Goal: Task Accomplishment & Management: Use online tool/utility

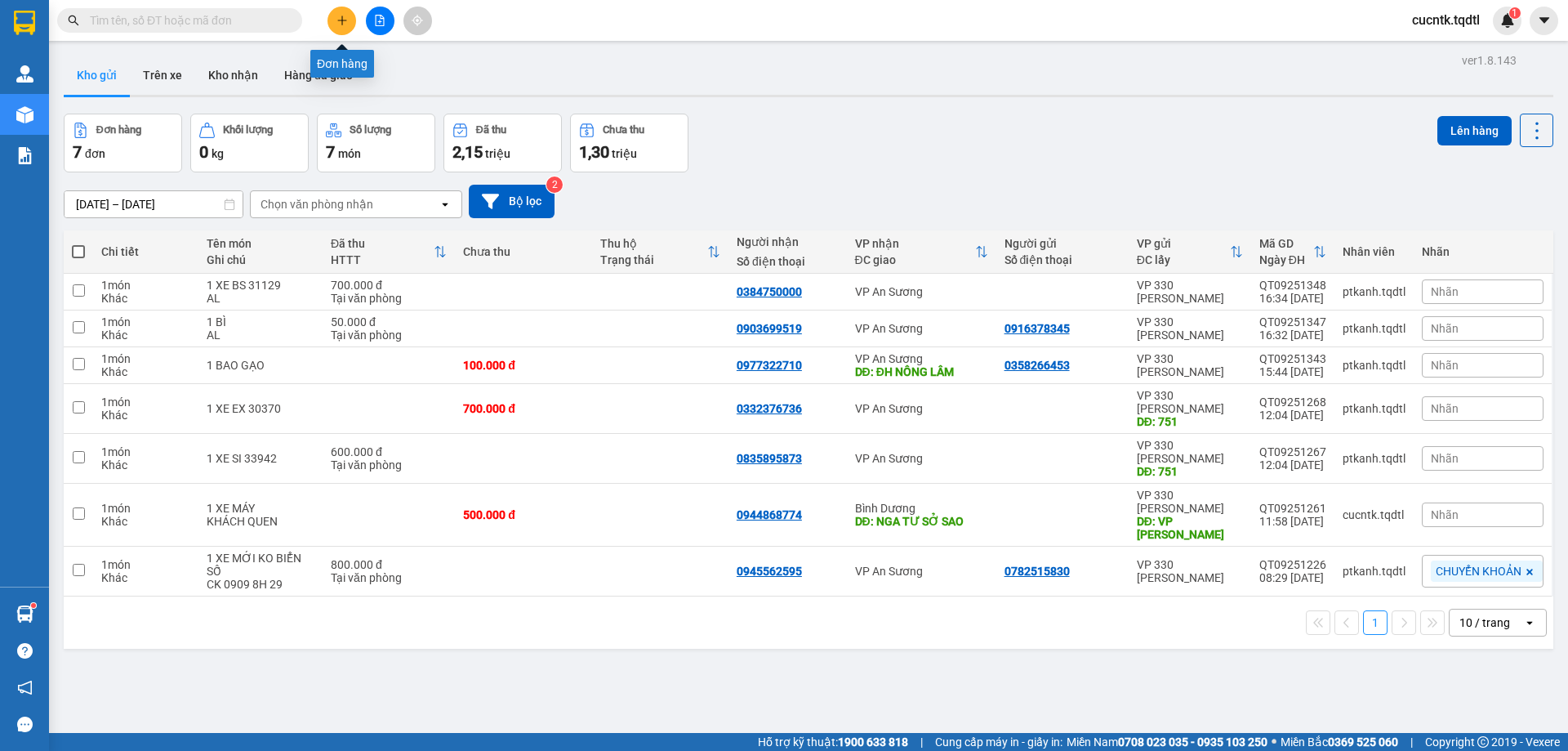
click at [340, 19] on icon "plus" at bounding box center [342, 21] width 11 height 11
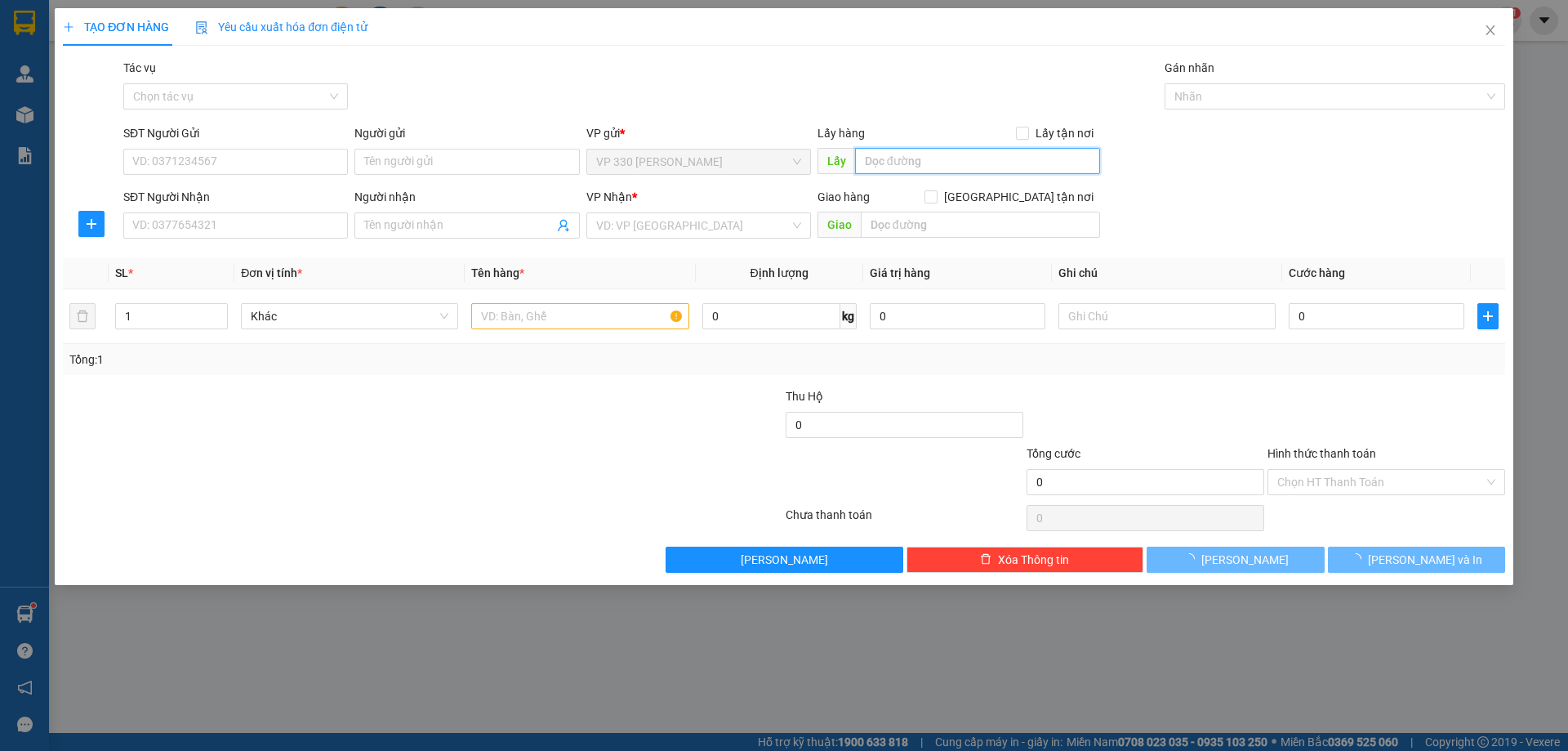
click at [921, 164] on input "text" at bounding box center [977, 161] width 245 height 26
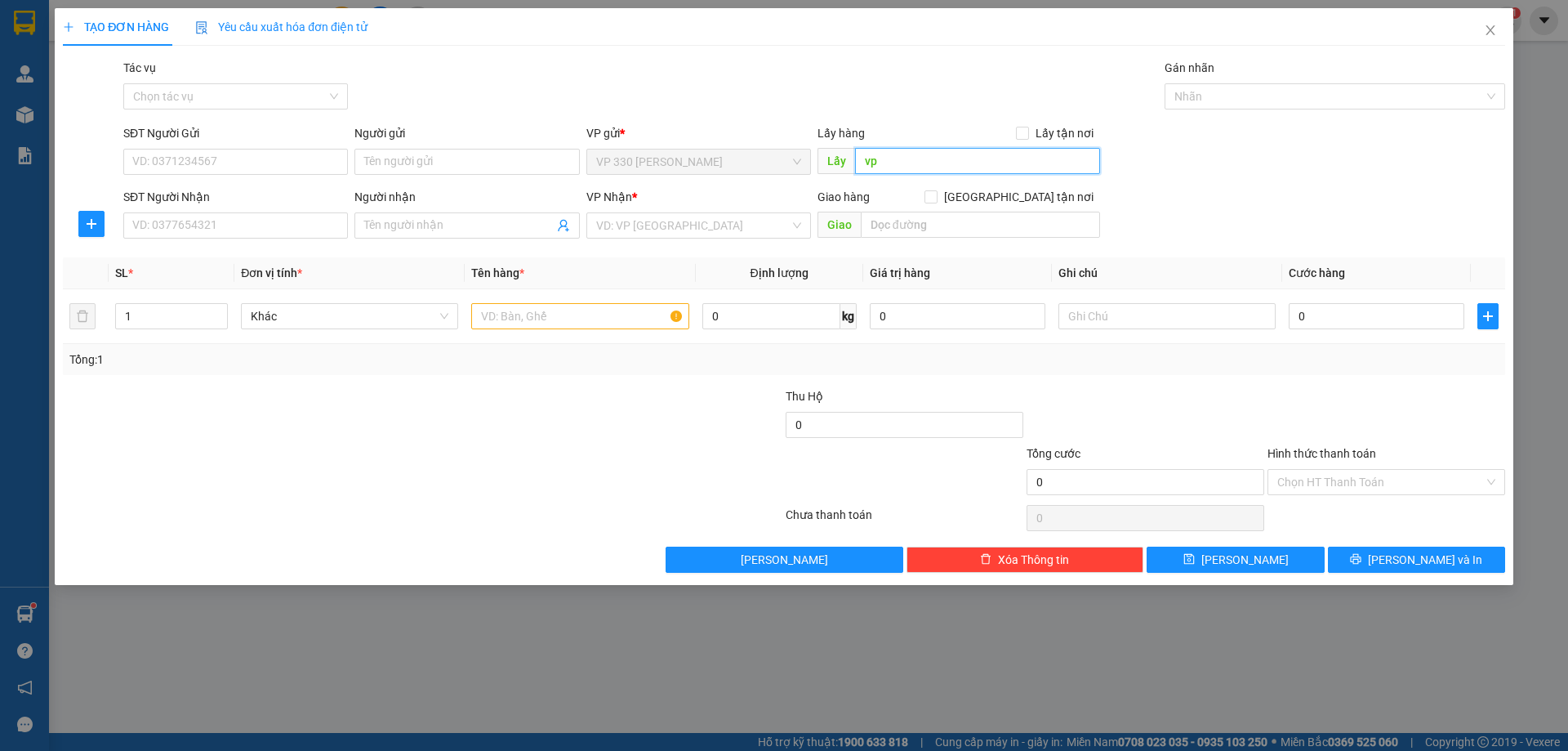
type input "v"
type input "VP [PERSON_NAME]"
click at [183, 221] on input "SĐT Người Nhận" at bounding box center [235, 226] width 225 height 26
type input "0903337895"
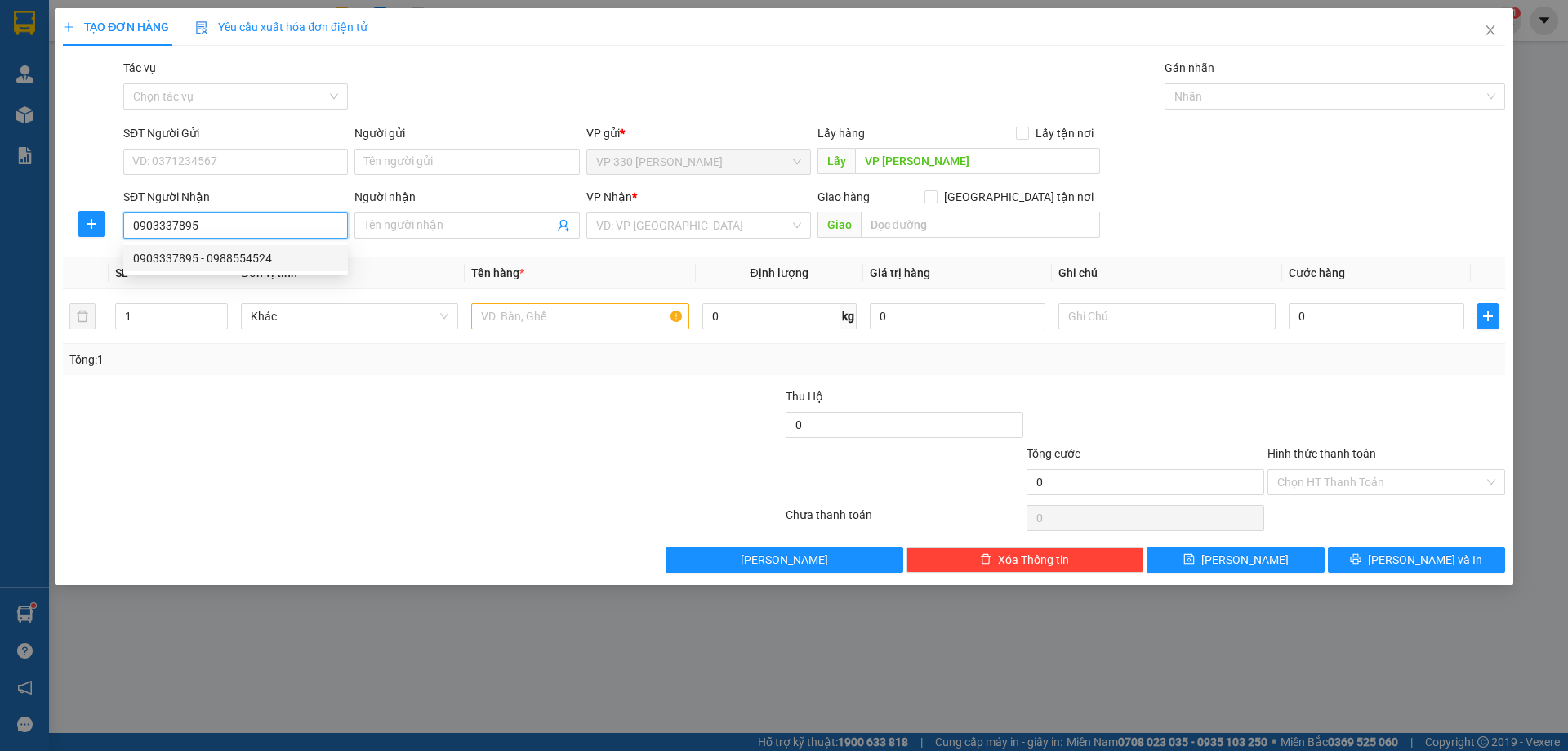
click at [278, 261] on div "0903337895 - 0988554524" at bounding box center [236, 258] width 205 height 18
type input "0988554524"
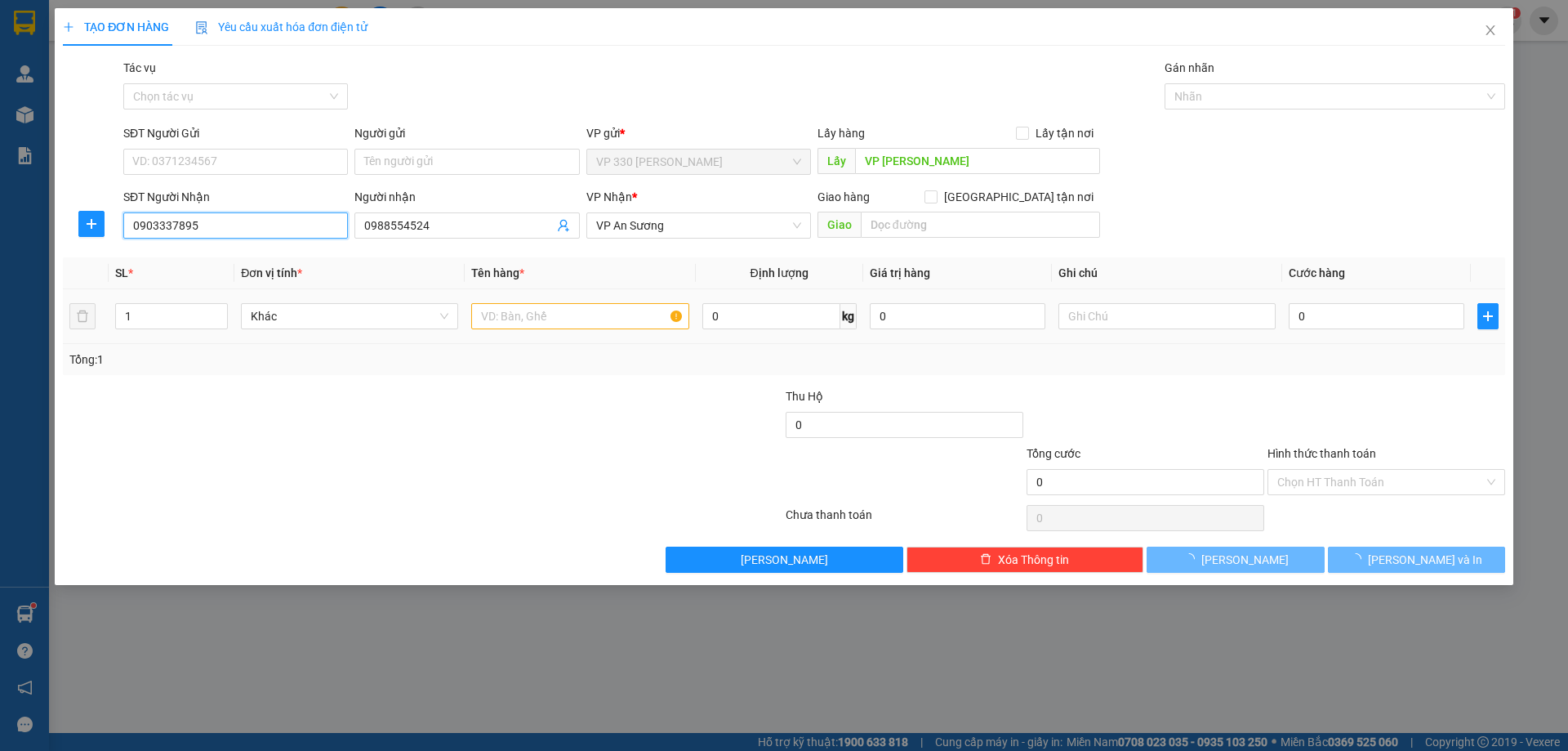
type input "120.000"
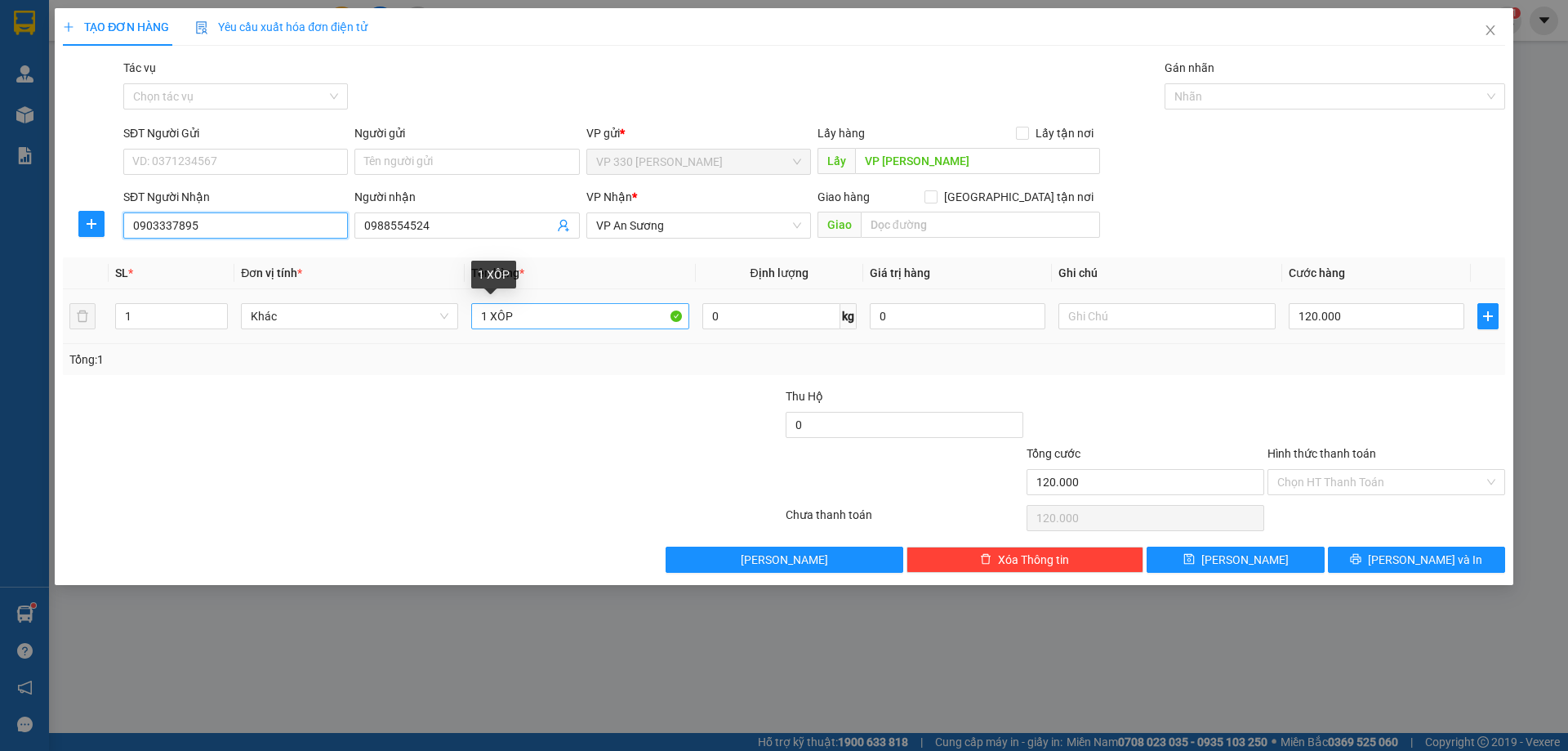
type input "0903337895"
click at [612, 321] on input "1 XÔP" at bounding box center [580, 316] width 217 height 26
type input "1 BAO"
click at [1358, 312] on input "120.000" at bounding box center [1376, 316] width 176 height 26
type input "1"
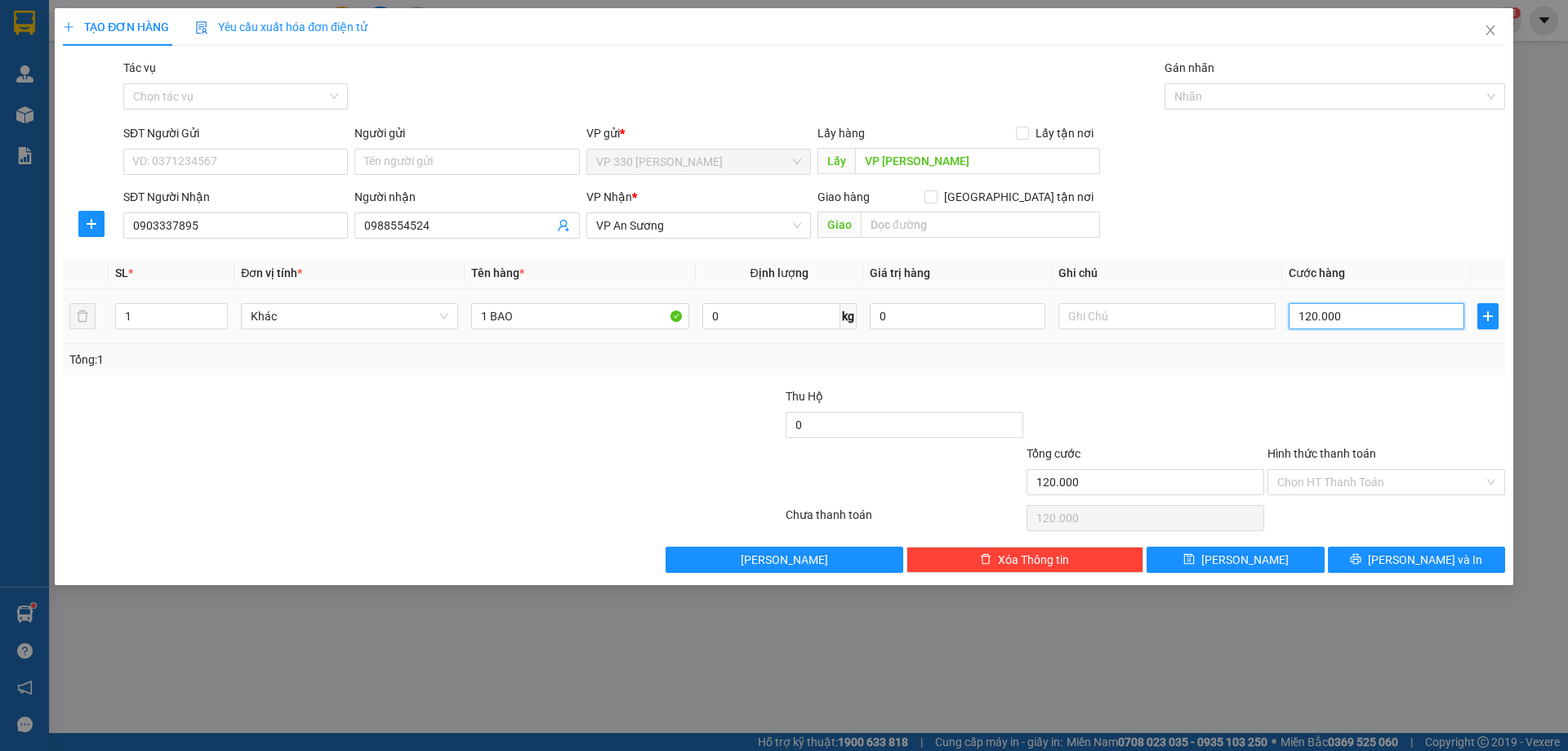
type input "1"
type input "10"
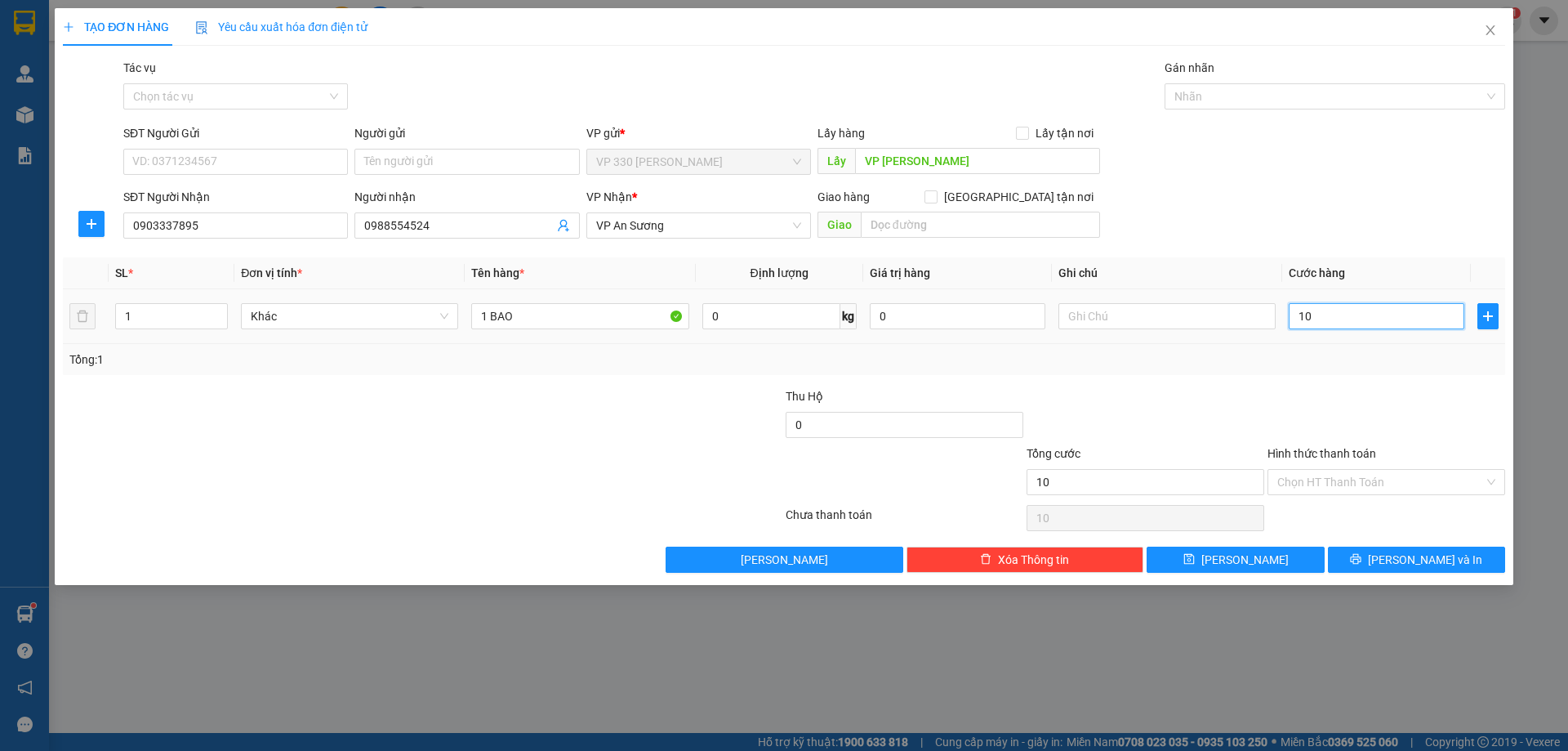
type input "100"
type input "1.000"
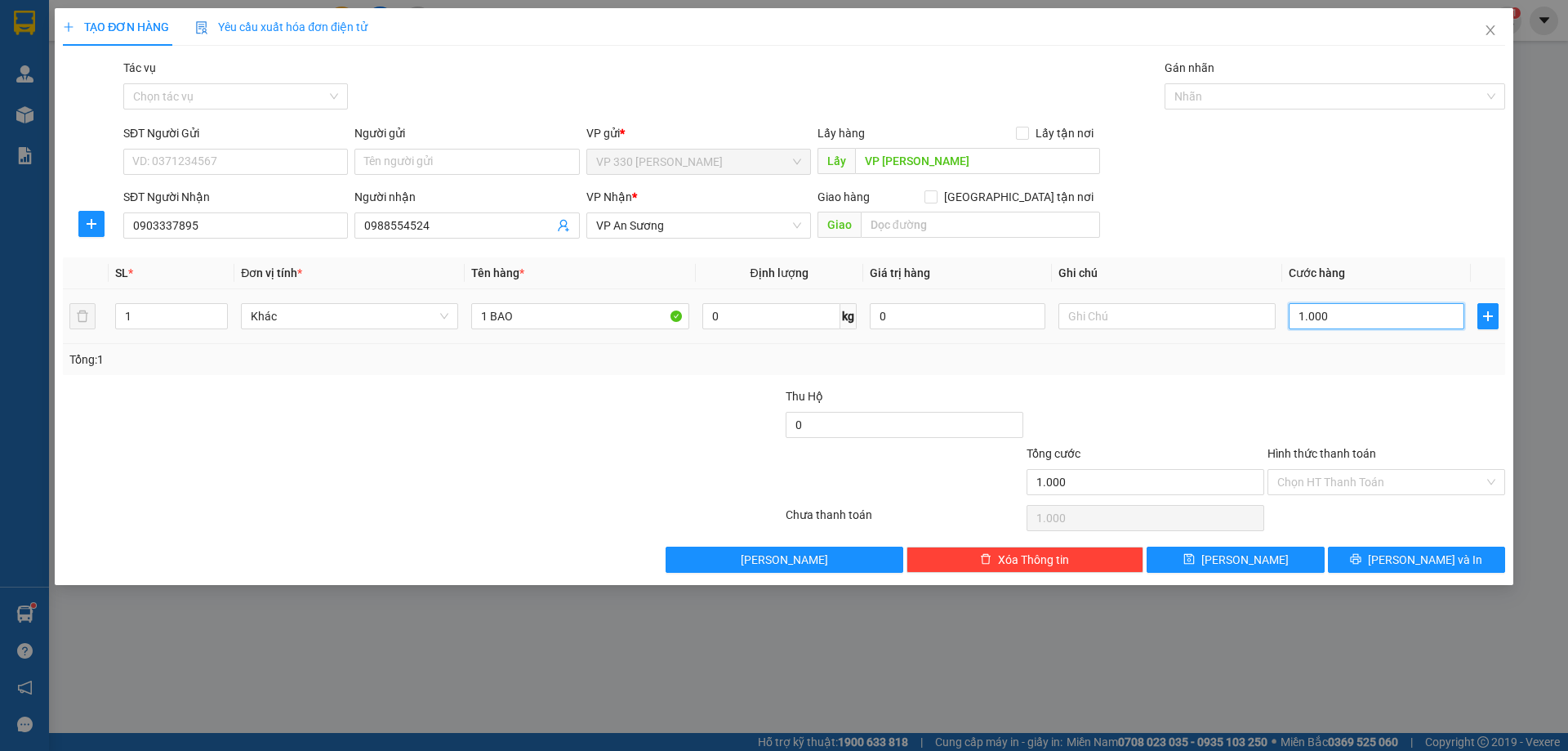
type input "10.000"
type input "100.000"
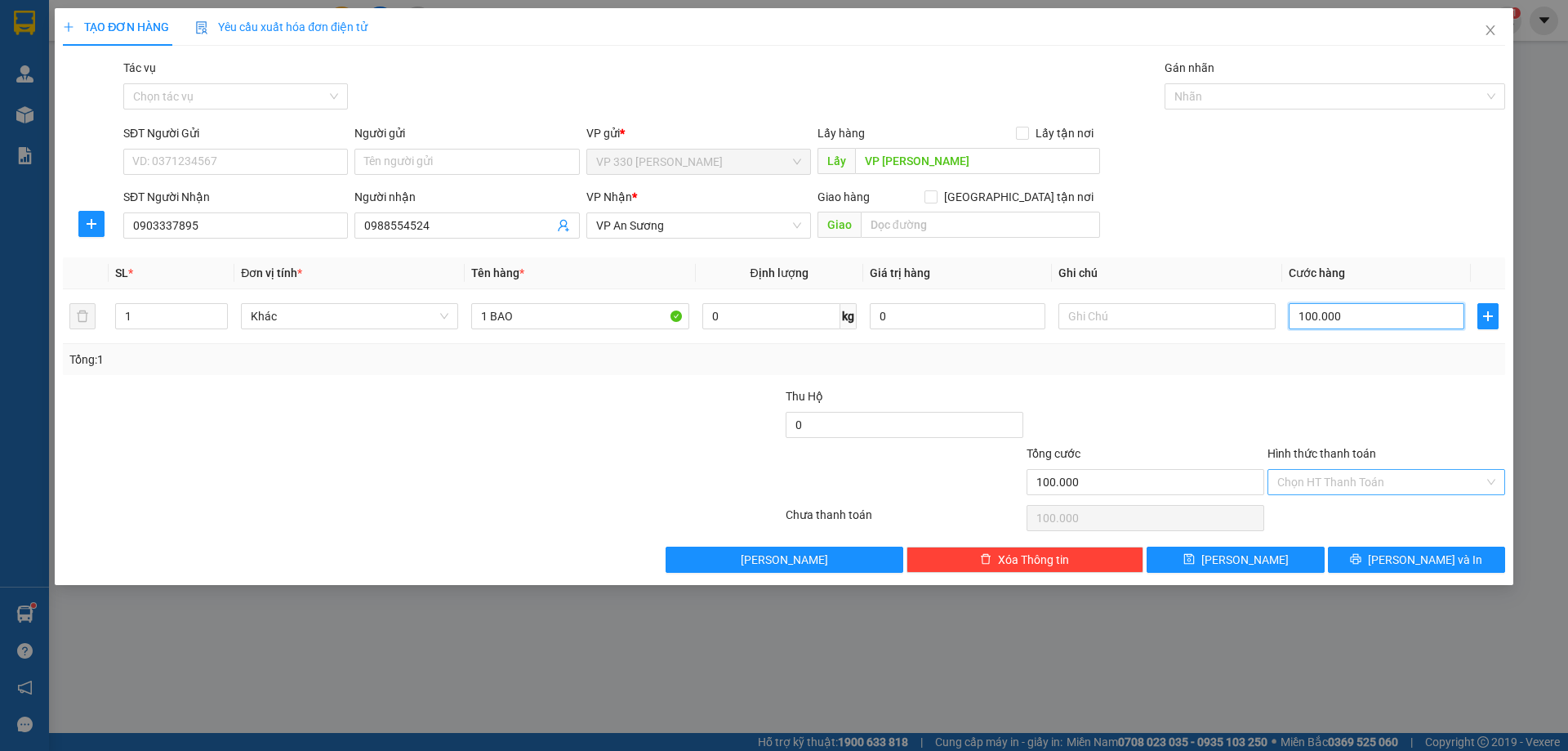
type input "100.000"
click at [1369, 473] on input "Hình thức thanh toán" at bounding box center [1380, 482] width 207 height 24
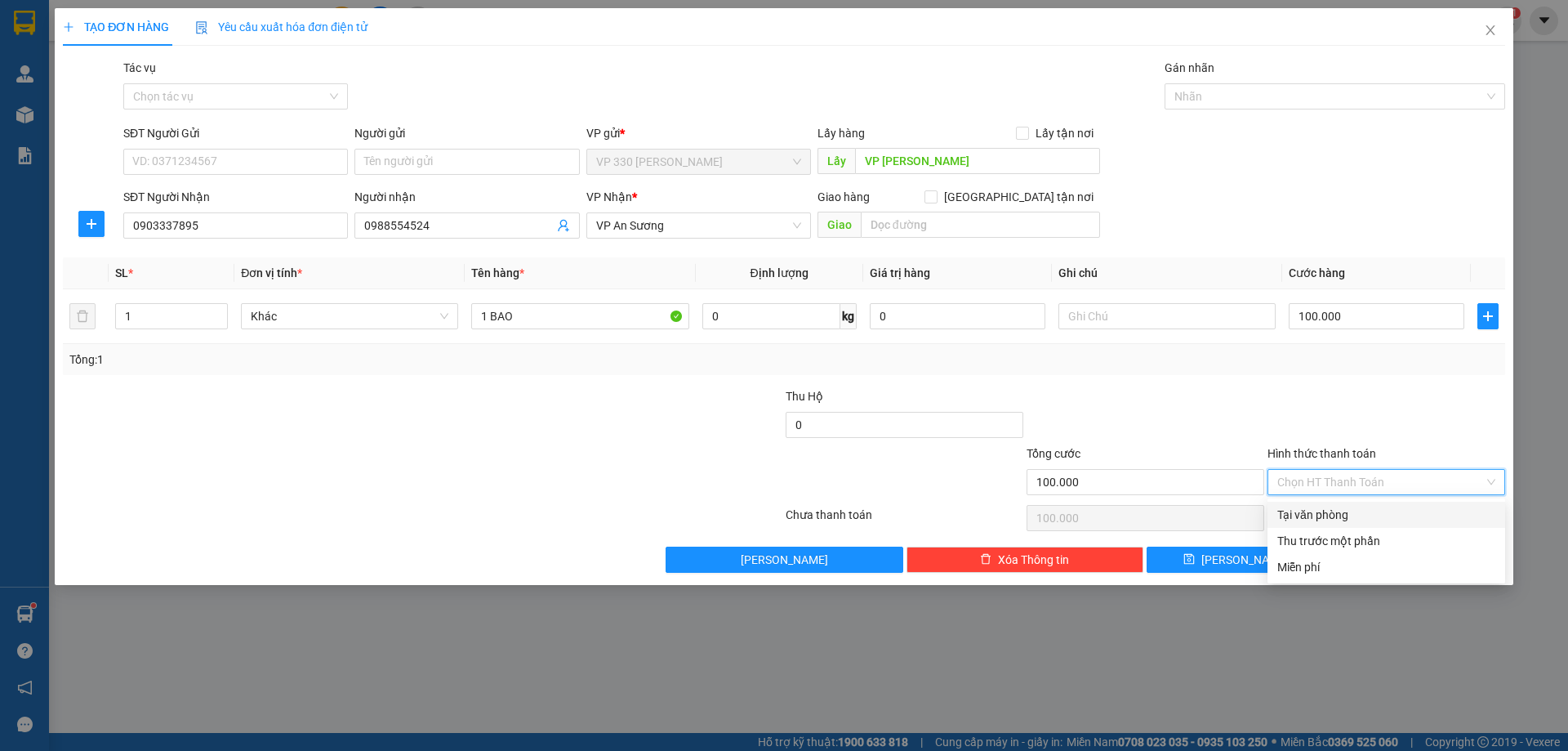
click at [1352, 523] on div "Tại văn phòng" at bounding box center [1386, 514] width 218 height 18
type input "0"
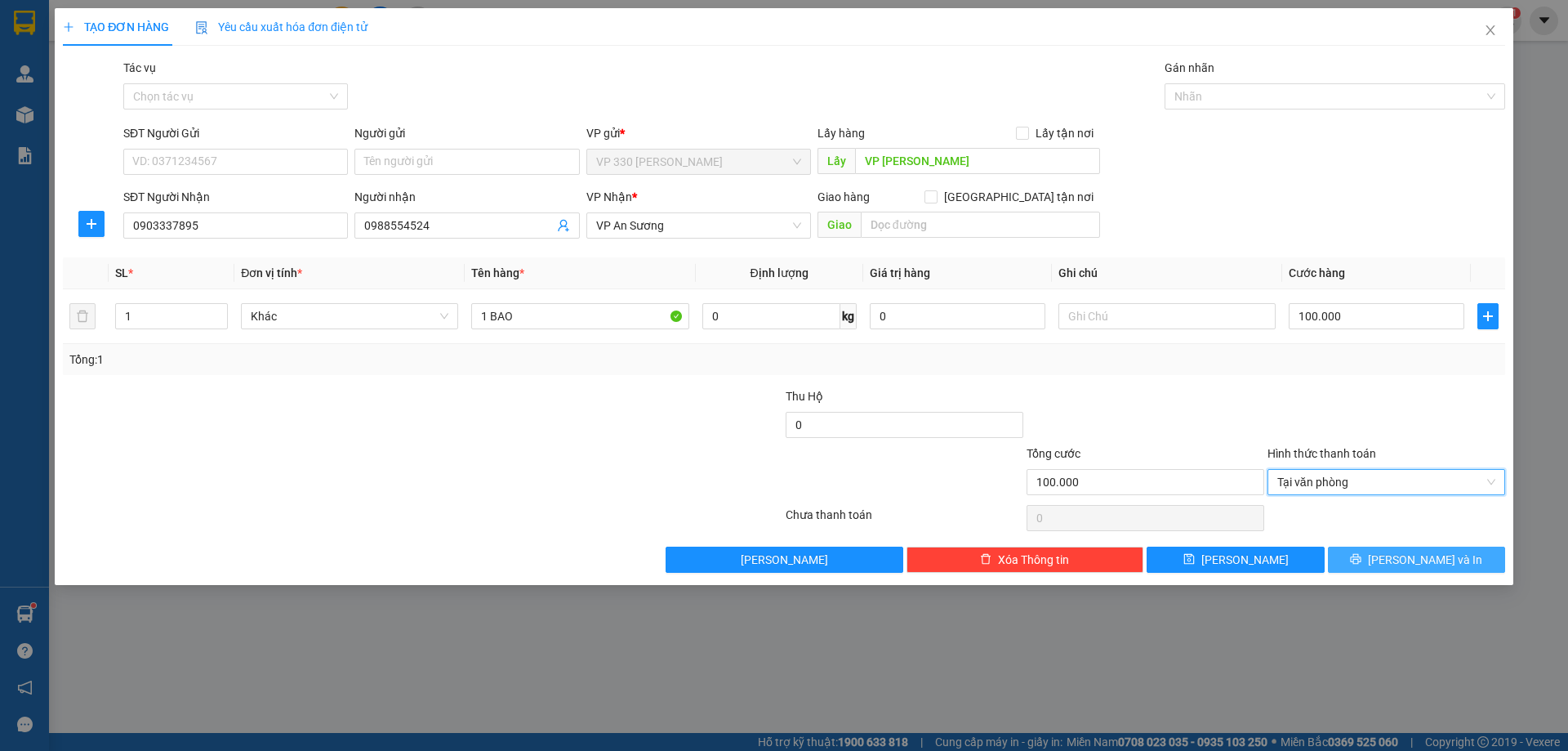
click at [1374, 563] on button "[PERSON_NAME] và In" at bounding box center [1416, 559] width 178 height 26
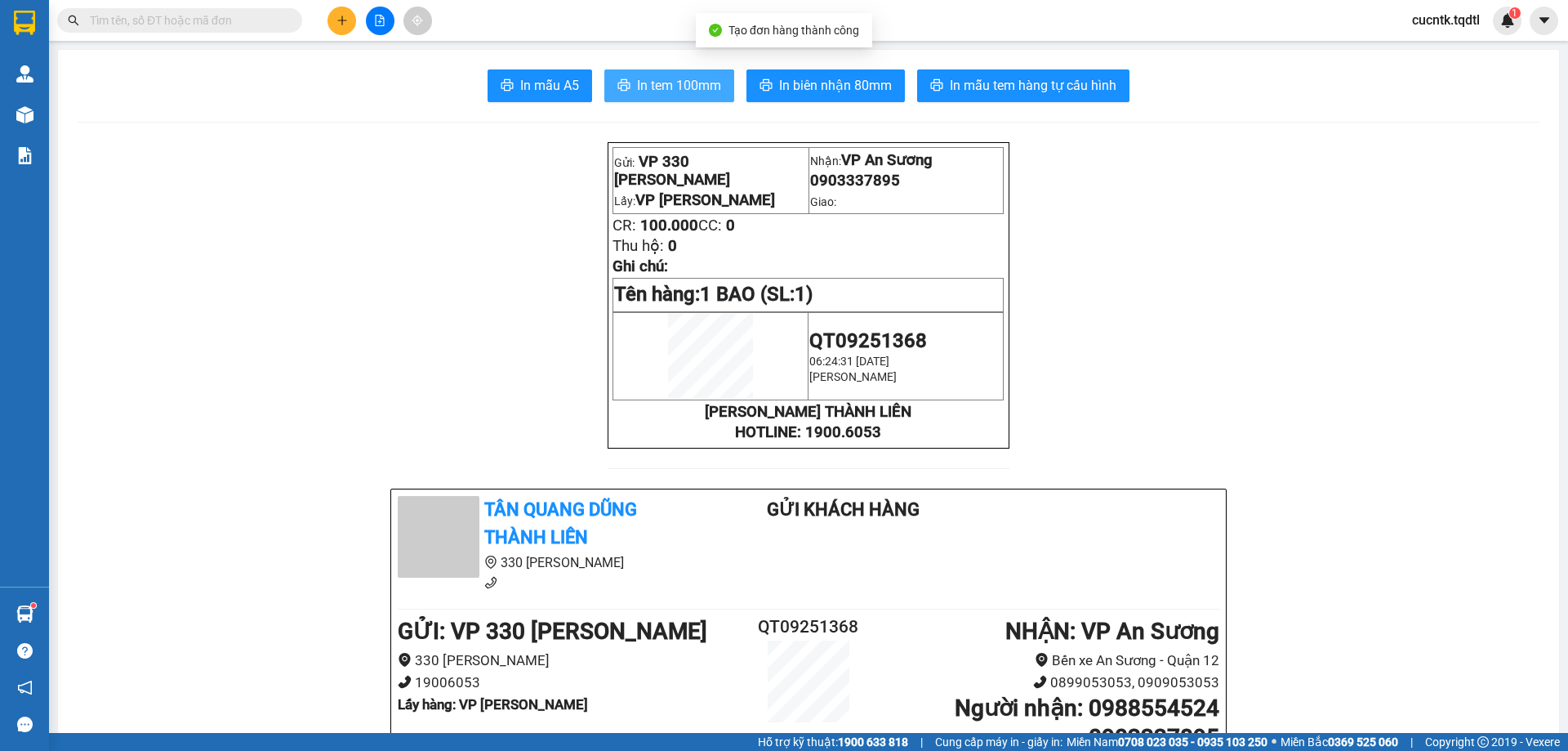
click at [668, 88] on span "In tem 100mm" at bounding box center [679, 86] width 85 height 21
click at [359, 22] on div at bounding box center [380, 21] width 122 height 28
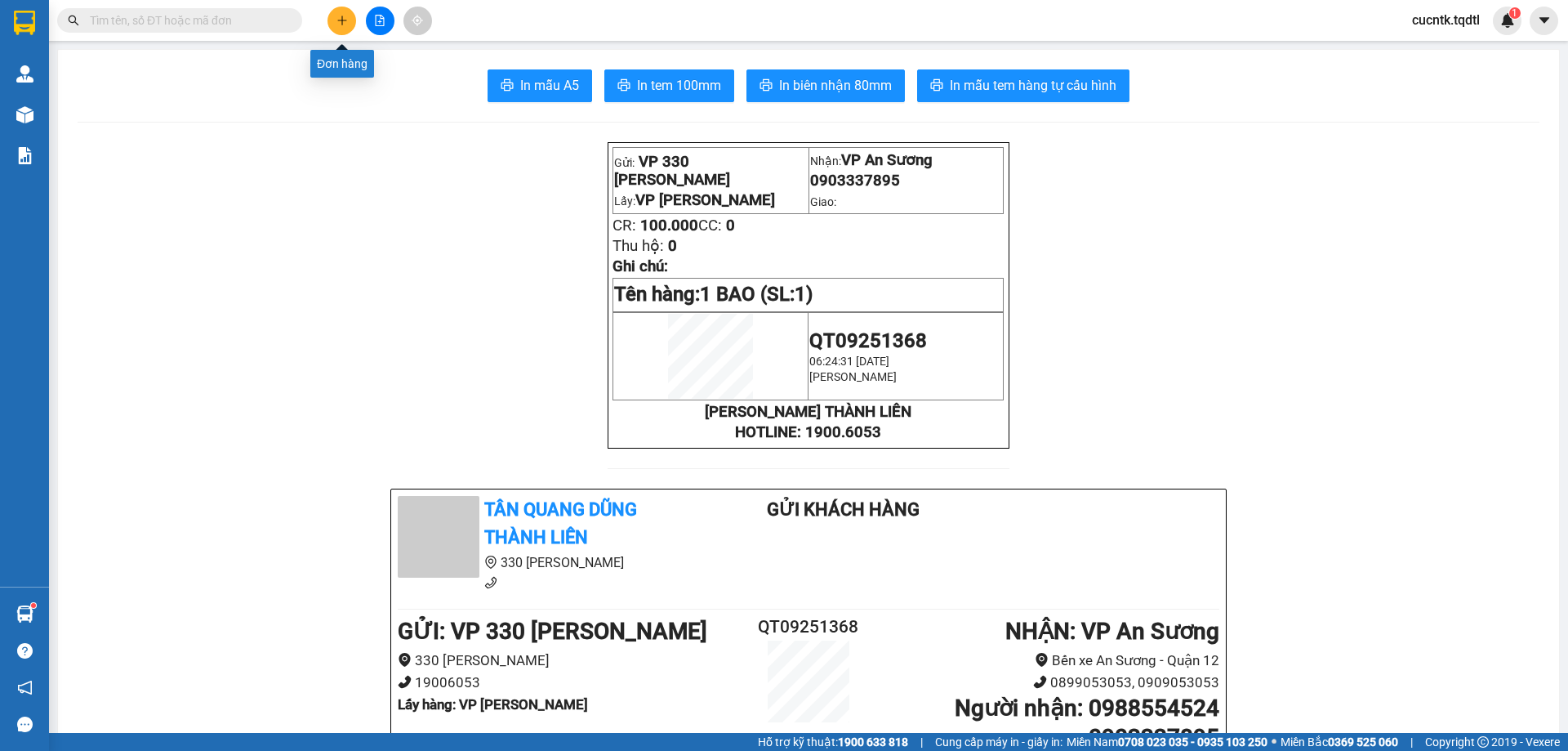
click at [350, 23] on button at bounding box center [342, 21] width 28 height 28
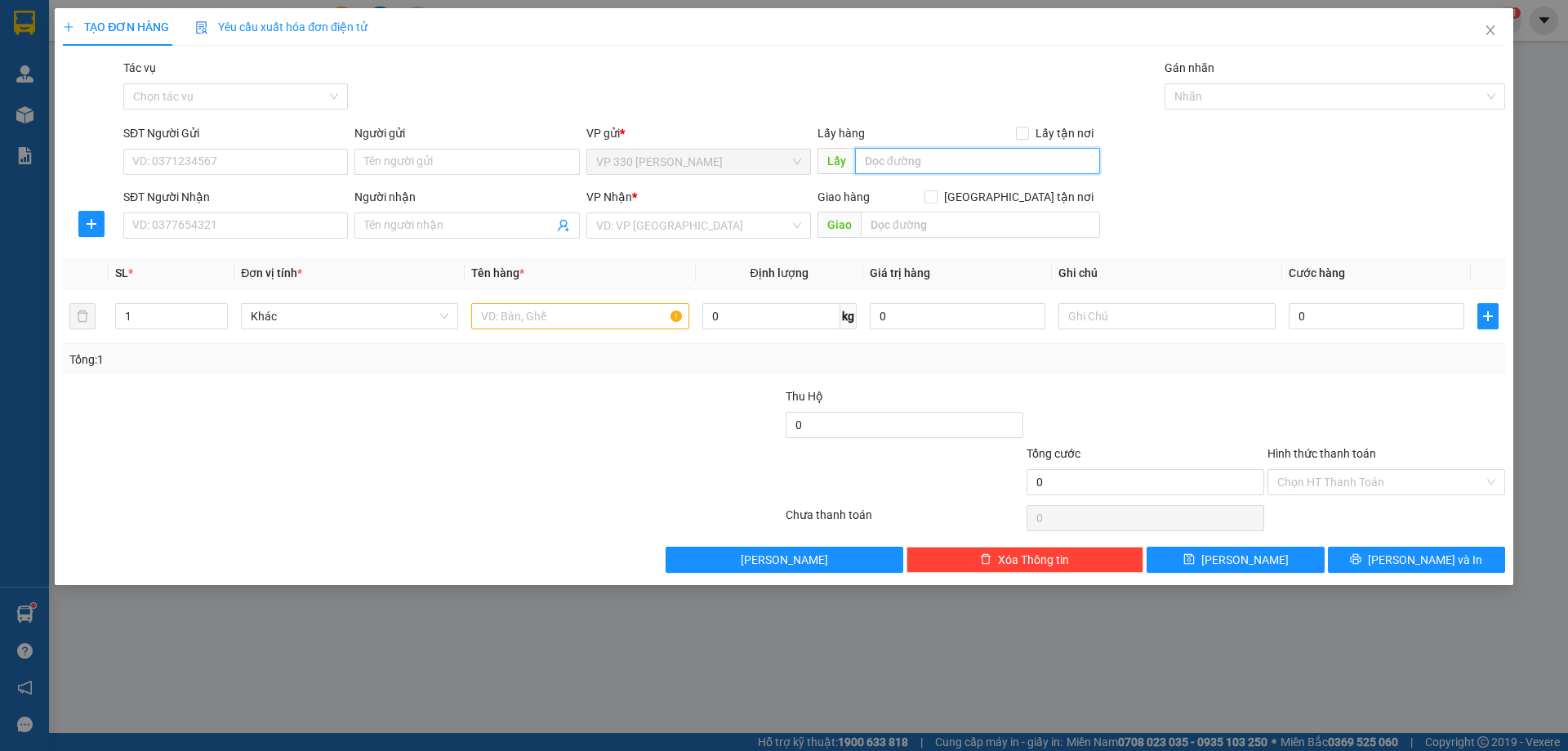
click at [970, 155] on input "text" at bounding box center [977, 161] width 245 height 26
type input "VP [PERSON_NAME]"
click at [226, 224] on input "SĐT Người Nhận" at bounding box center [235, 226] width 225 height 26
type input "0902376238"
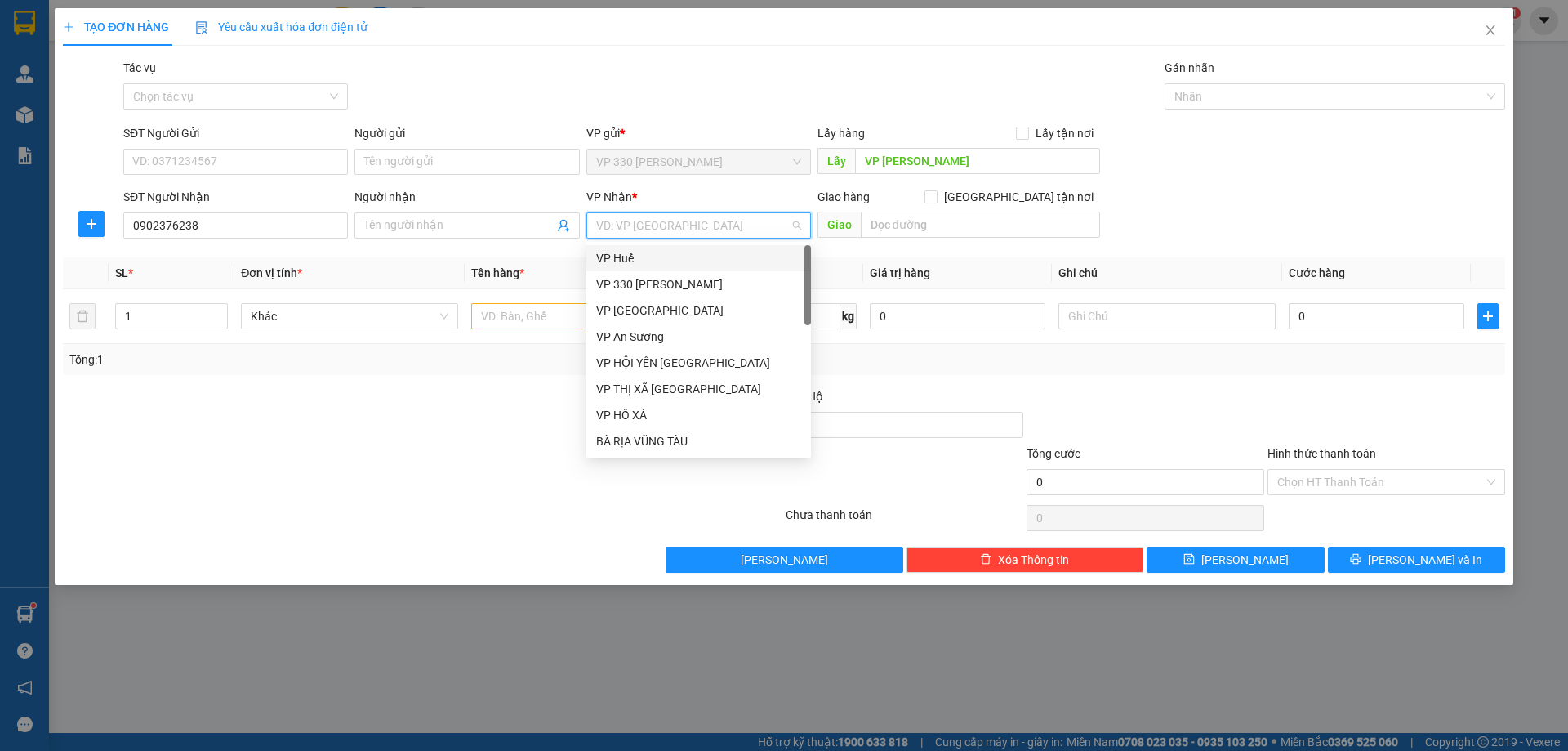
click at [720, 227] on input "search" at bounding box center [693, 226] width 194 height 24
click at [672, 338] on div "VP An Sương" at bounding box center [699, 336] width 205 height 18
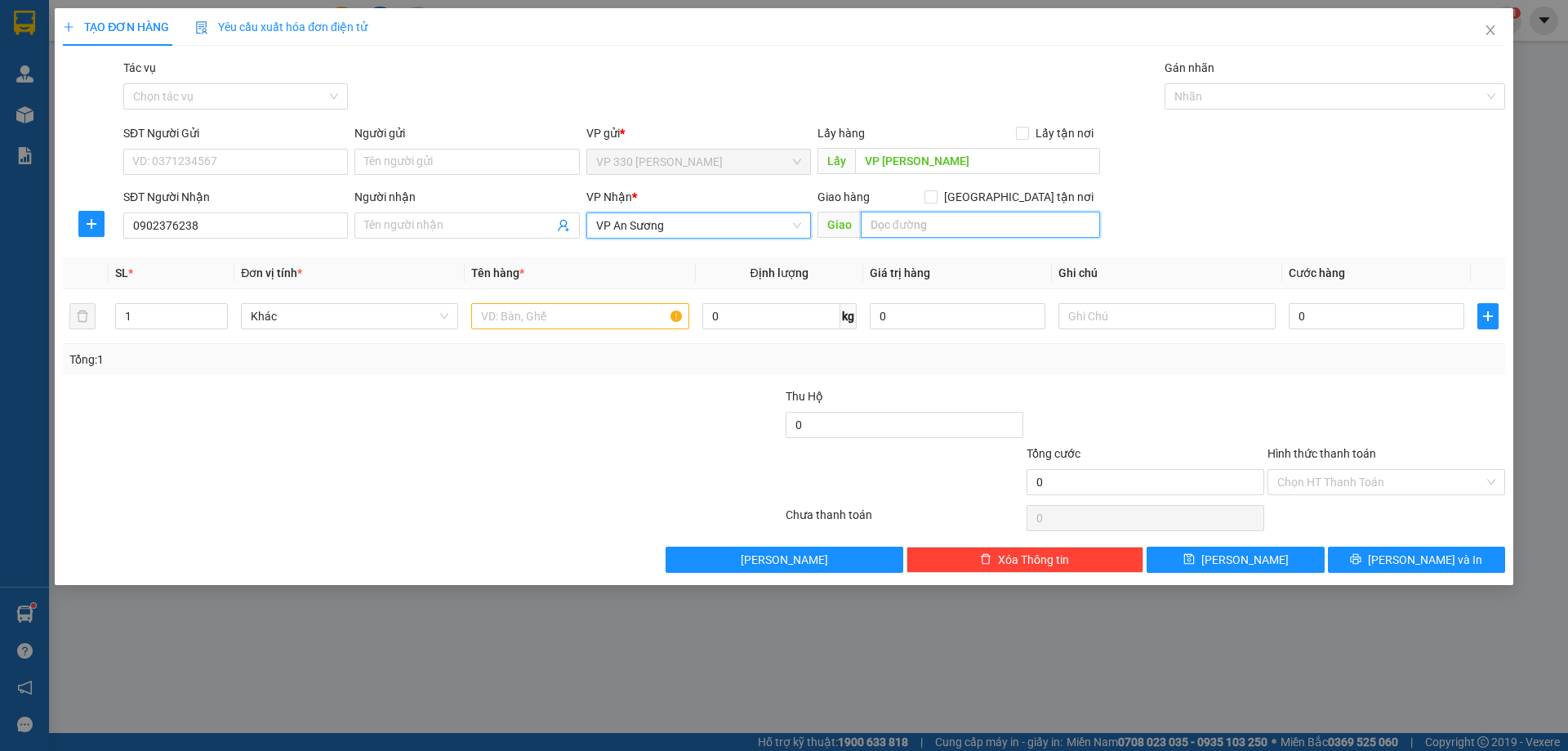
click at [879, 226] on input "text" at bounding box center [980, 225] width 240 height 26
type input "CV [PERSON_NAME] ([PERSON_NAME])"
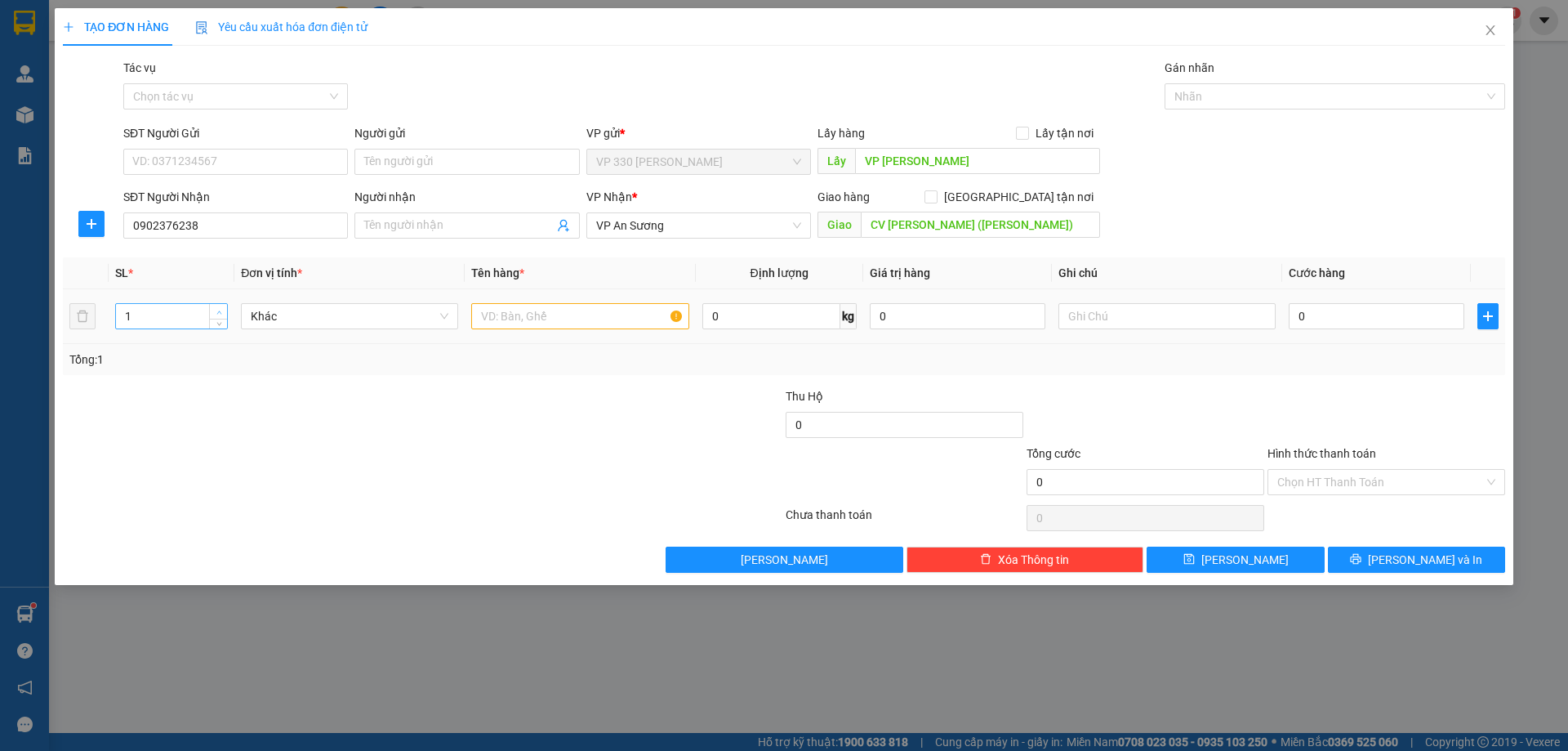
type input "2"
click at [218, 313] on icon "up" at bounding box center [219, 312] width 6 height 6
drag, startPoint x: 534, startPoint y: 318, endPoint x: 505, endPoint y: 311, distance: 29.8
click at [535, 318] on input "text" at bounding box center [580, 316] width 217 height 26
type input "2 XỐP"
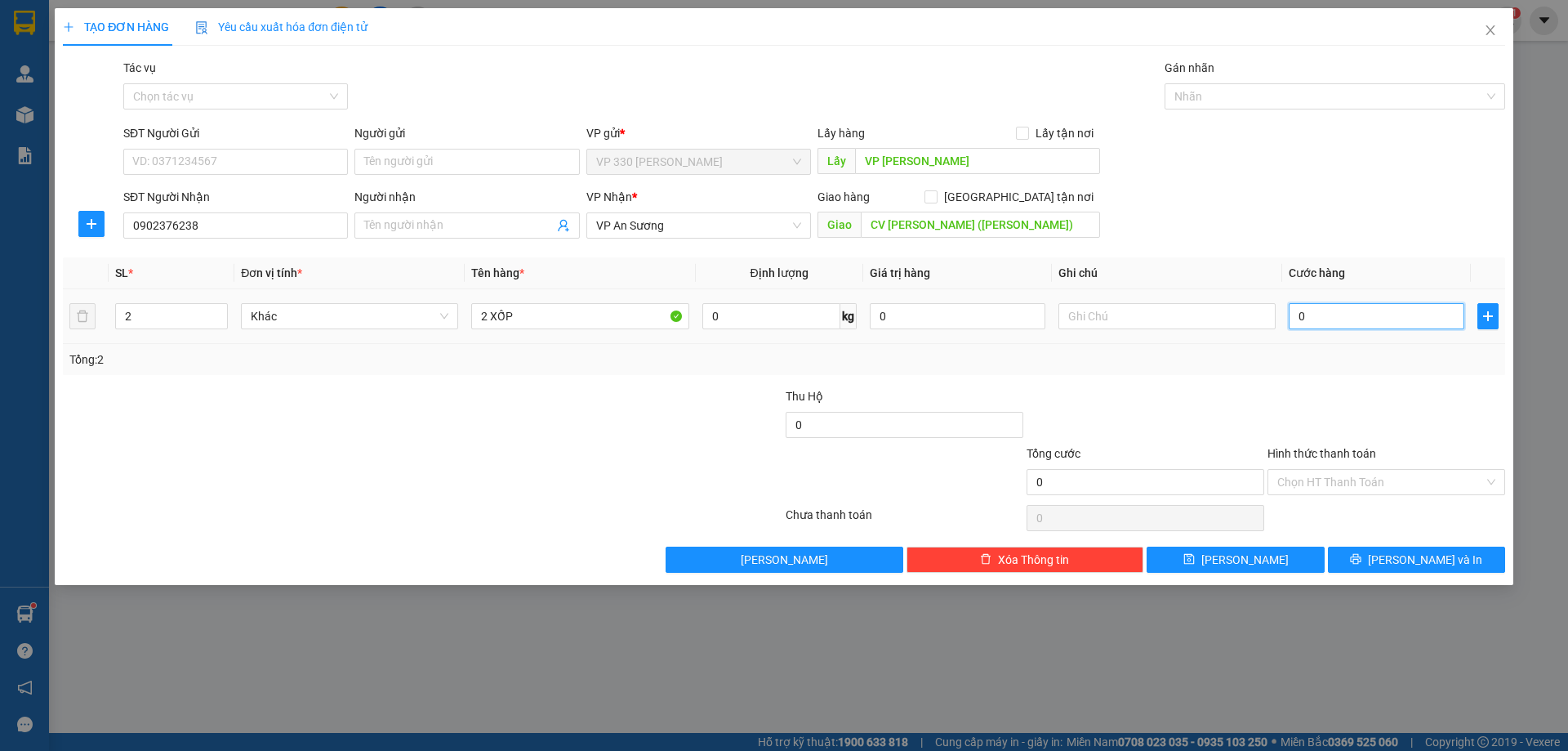
click at [1322, 313] on input "0" at bounding box center [1376, 316] width 176 height 26
type input "2"
type input "25"
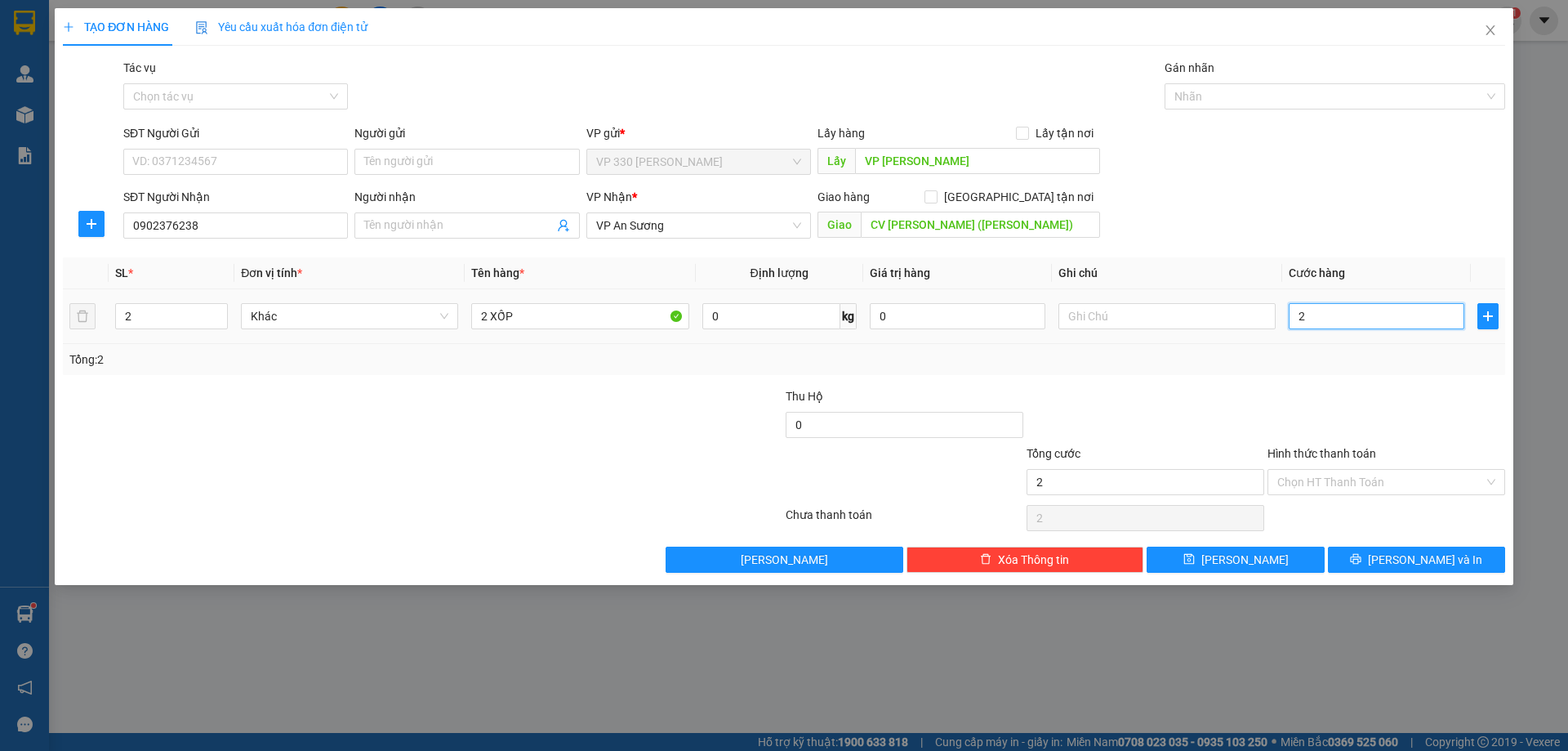
type input "25"
type input "250"
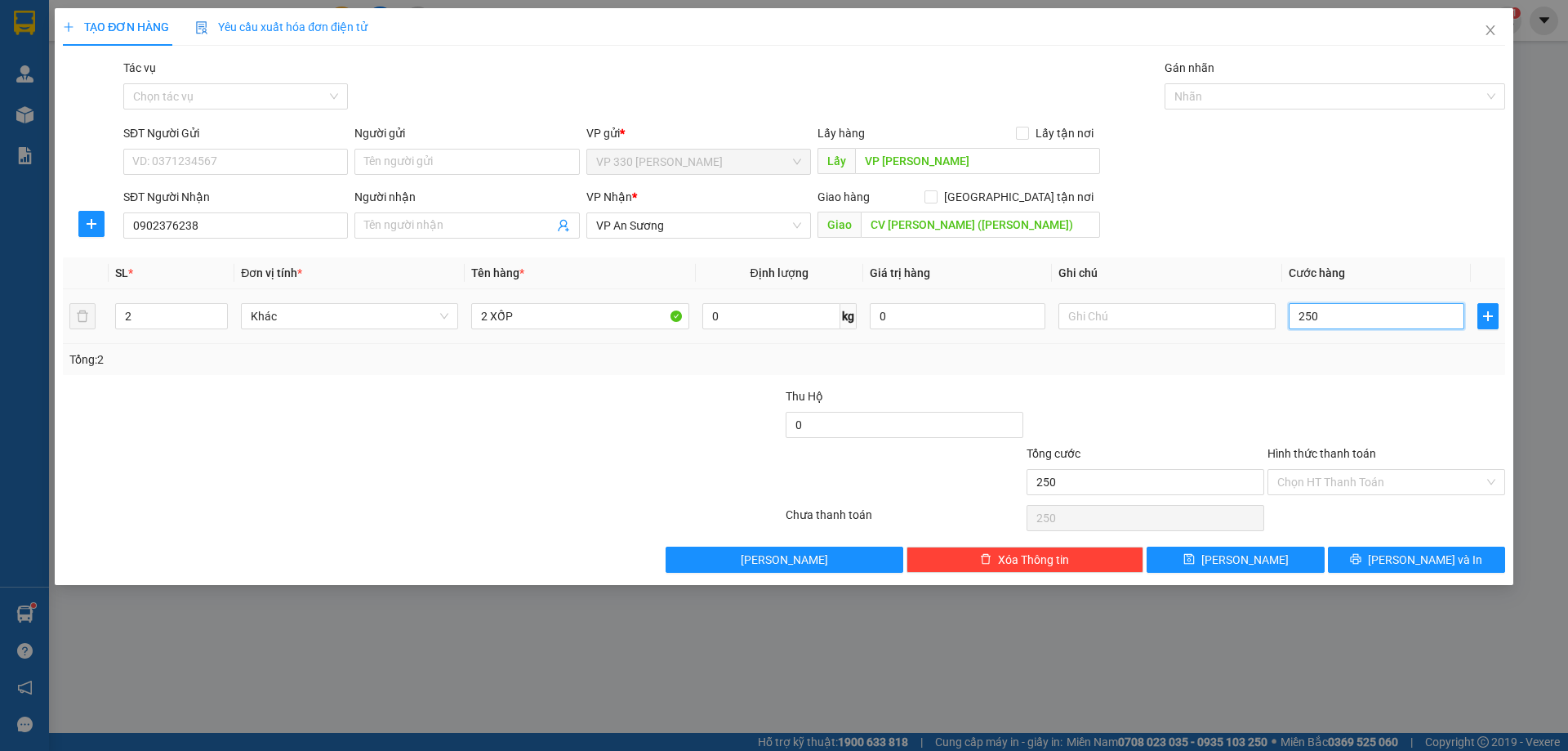
type input "2.500"
type input "25.000"
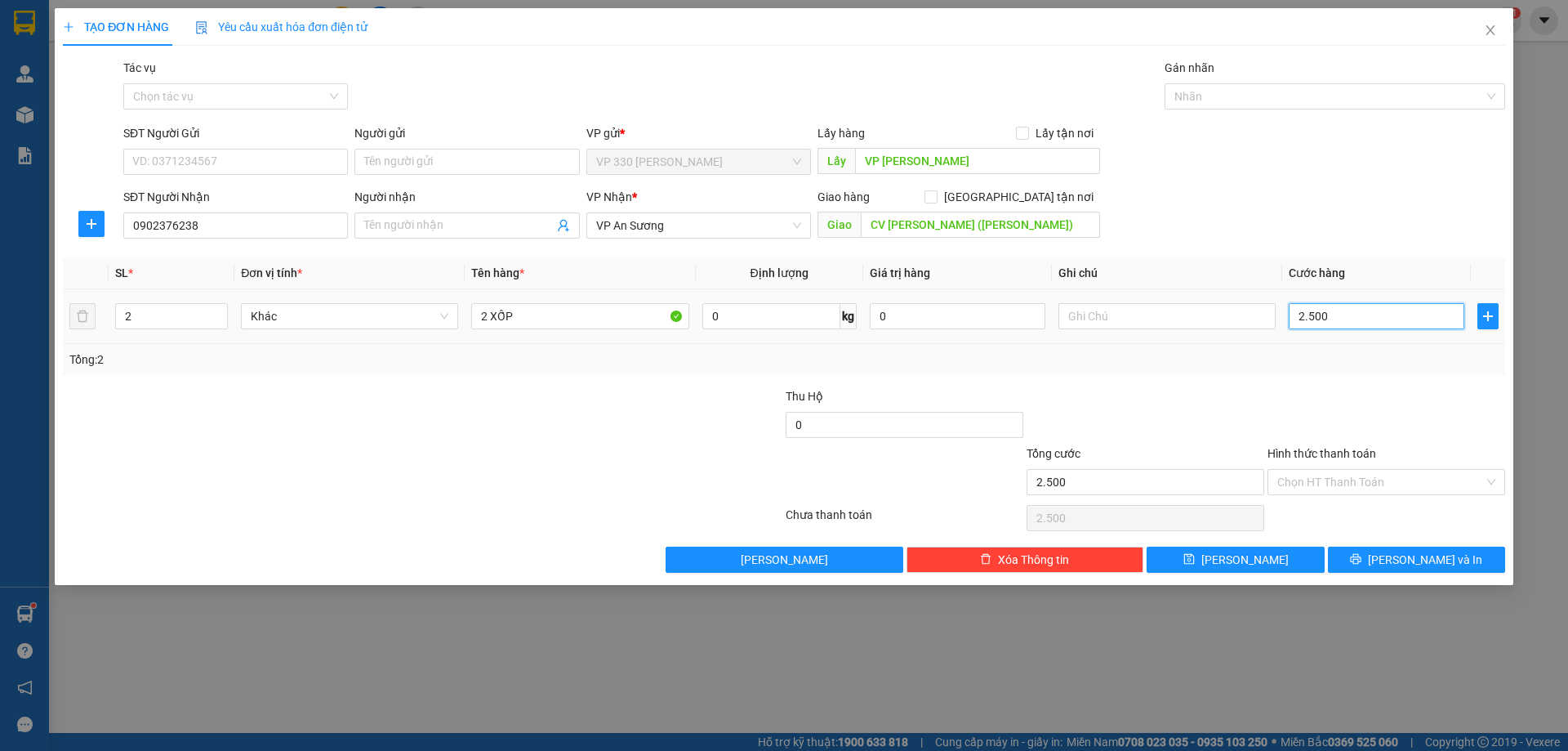
type input "25.000"
type input "250.000"
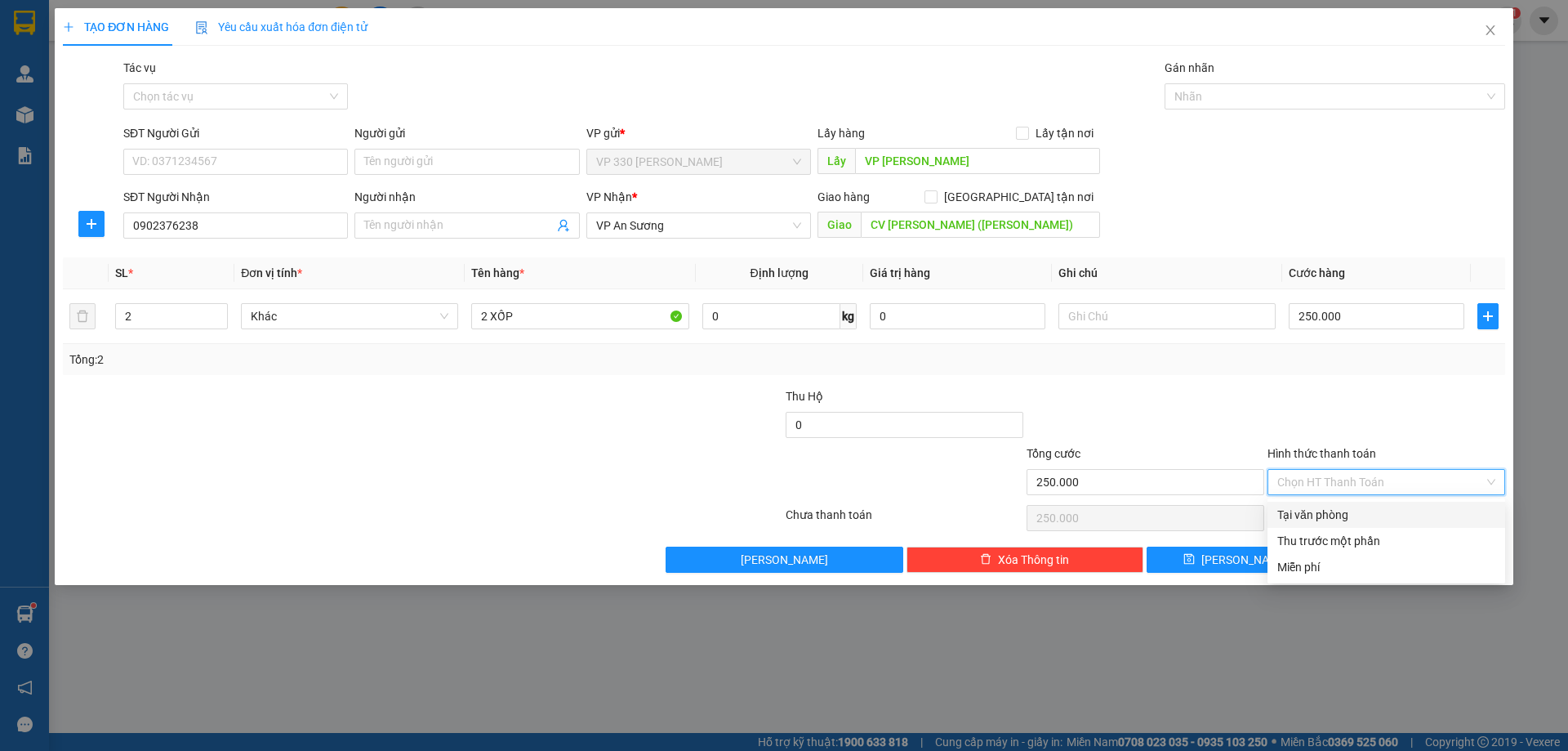
click at [1384, 474] on input "Hình thức thanh toán" at bounding box center [1380, 482] width 207 height 24
click at [1368, 513] on div "Tại văn phòng" at bounding box center [1386, 514] width 218 height 18
type input "0"
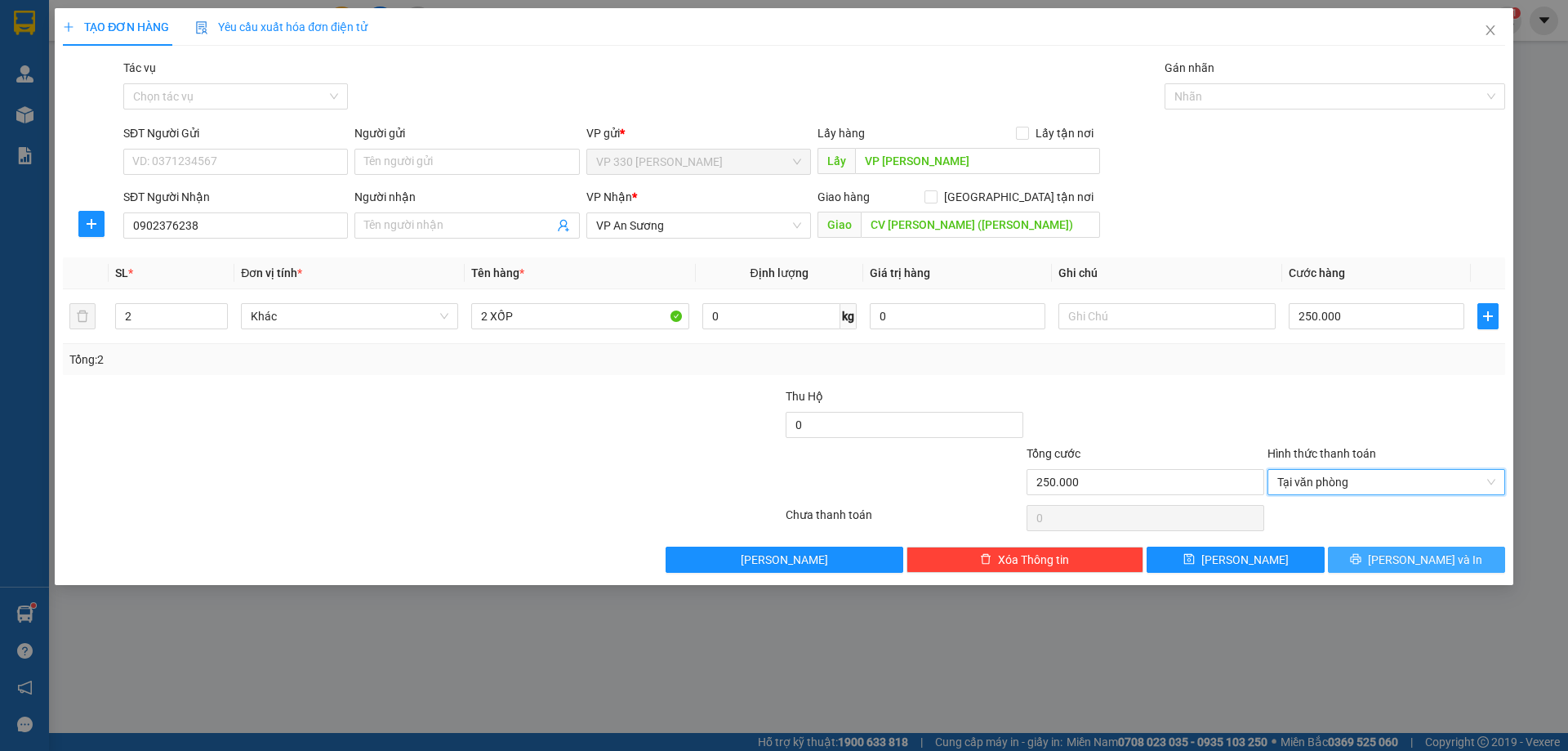
click at [1383, 562] on button "[PERSON_NAME] và In" at bounding box center [1416, 559] width 178 height 26
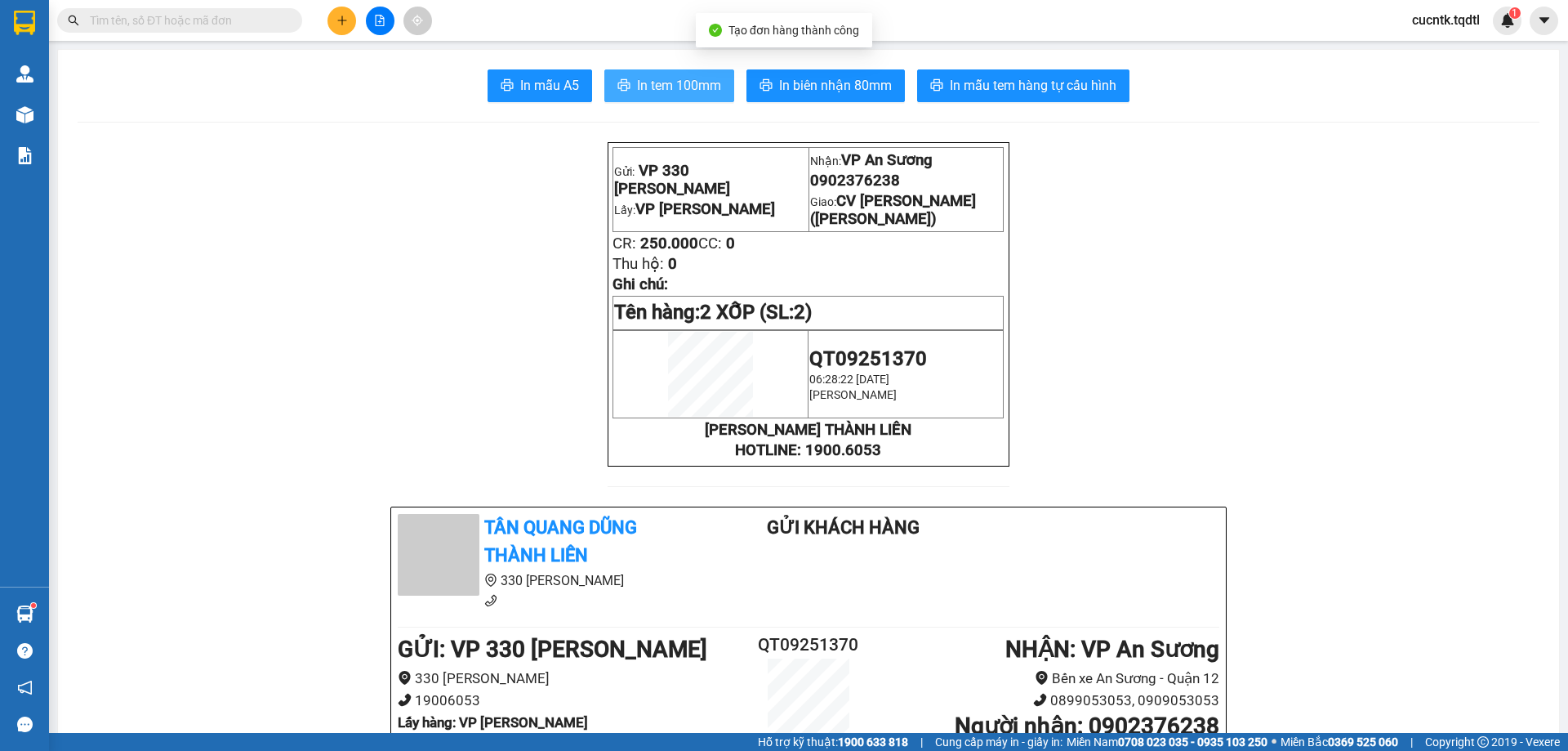
click at [713, 86] on span "In tem 100mm" at bounding box center [679, 86] width 85 height 21
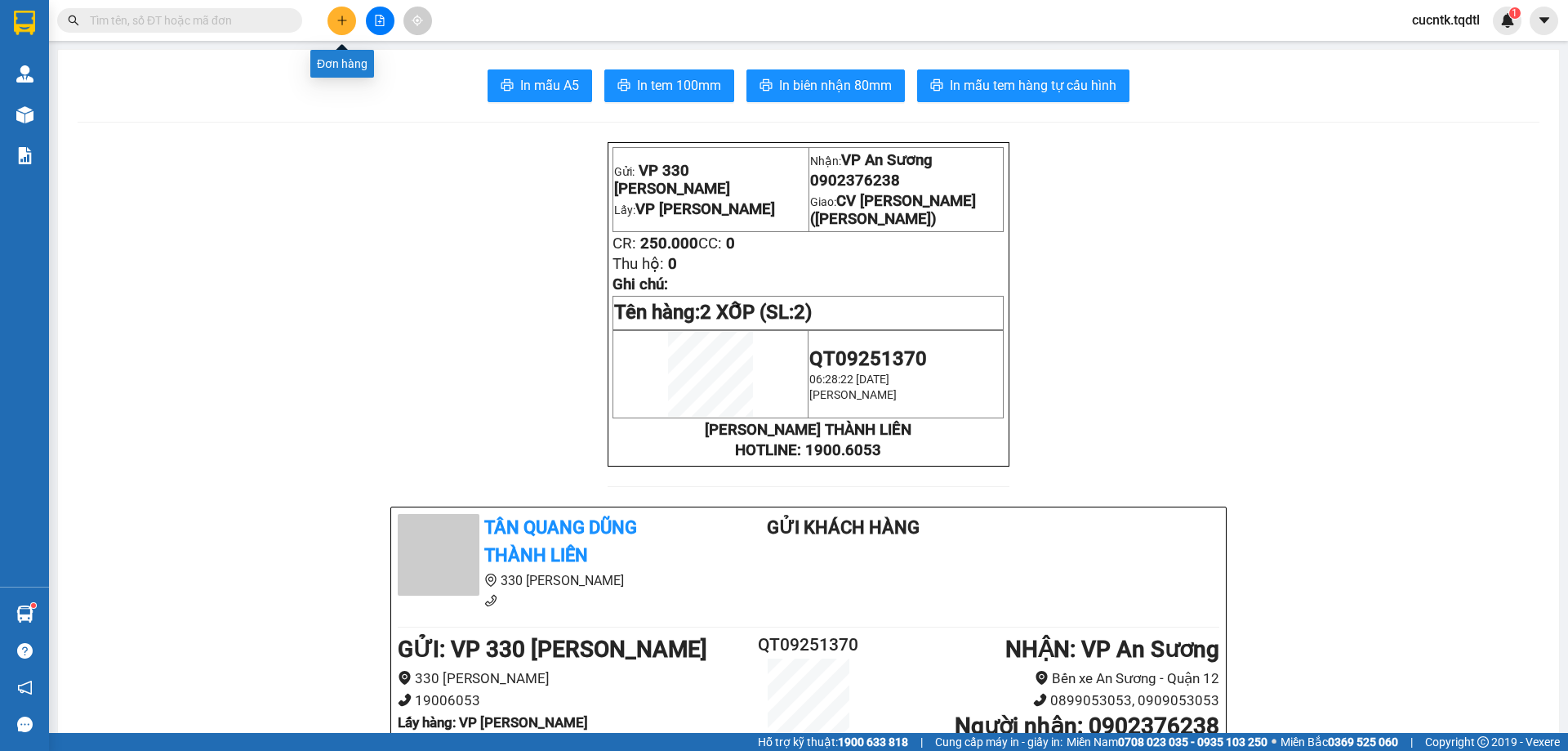
click at [346, 23] on icon "plus" at bounding box center [342, 21] width 11 height 11
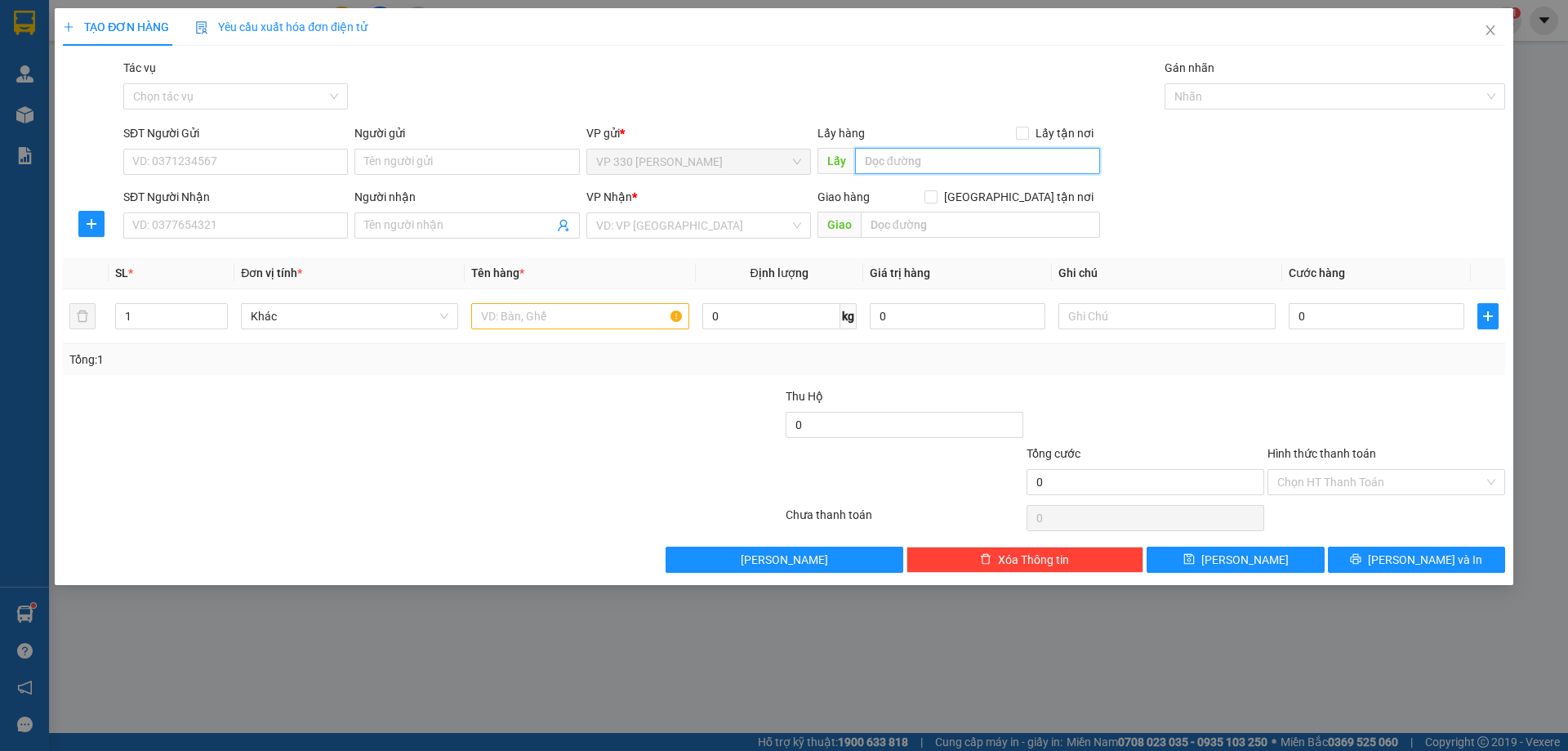
click at [908, 164] on input "text" at bounding box center [977, 161] width 245 height 26
type input "VP [PERSON_NAME]"
click at [241, 217] on input "SĐT Người Nhận" at bounding box center [235, 226] width 225 height 26
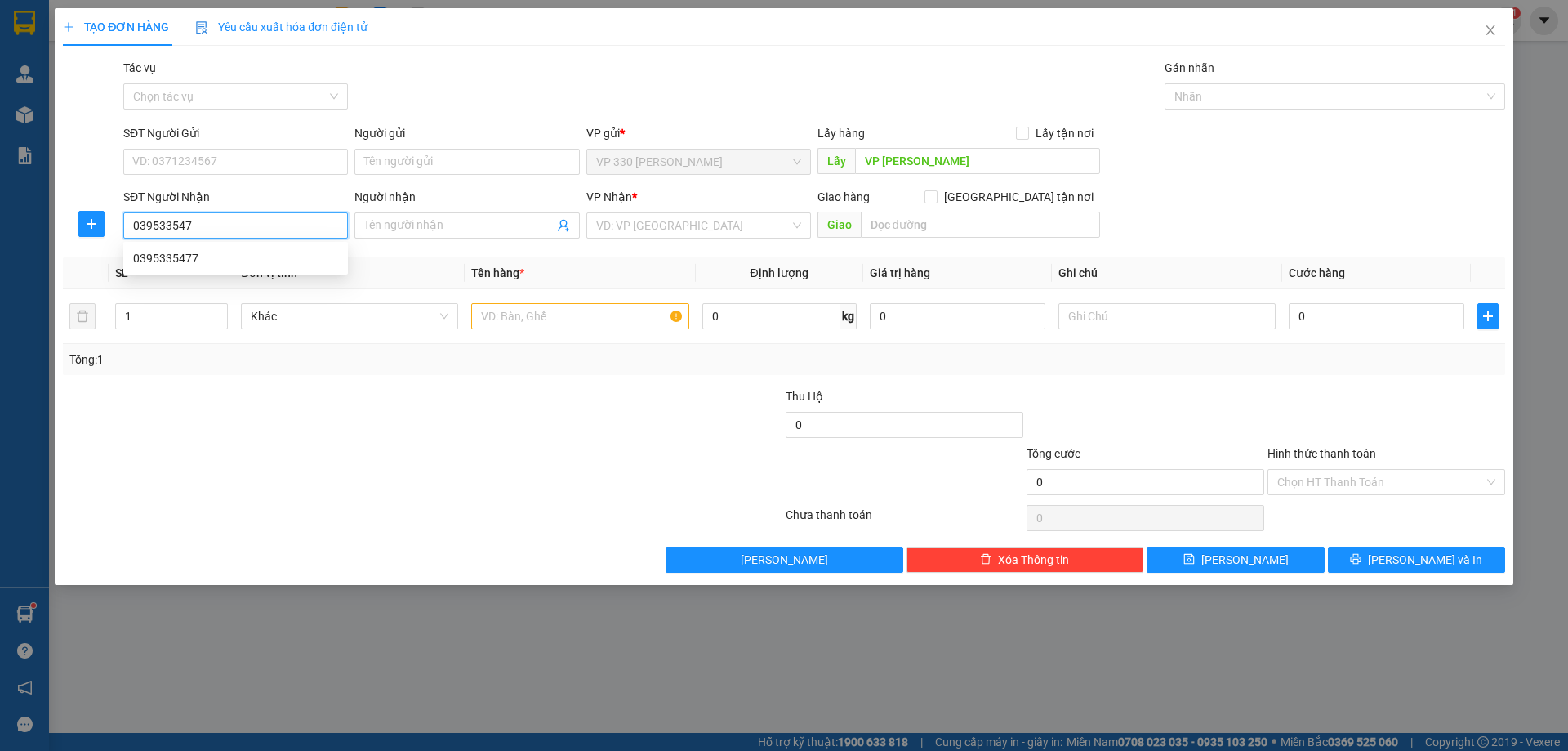
type input "0395335477"
click at [255, 260] on div "0395335477" at bounding box center [236, 258] width 205 height 18
type input "CV [PERSON_NAME]"
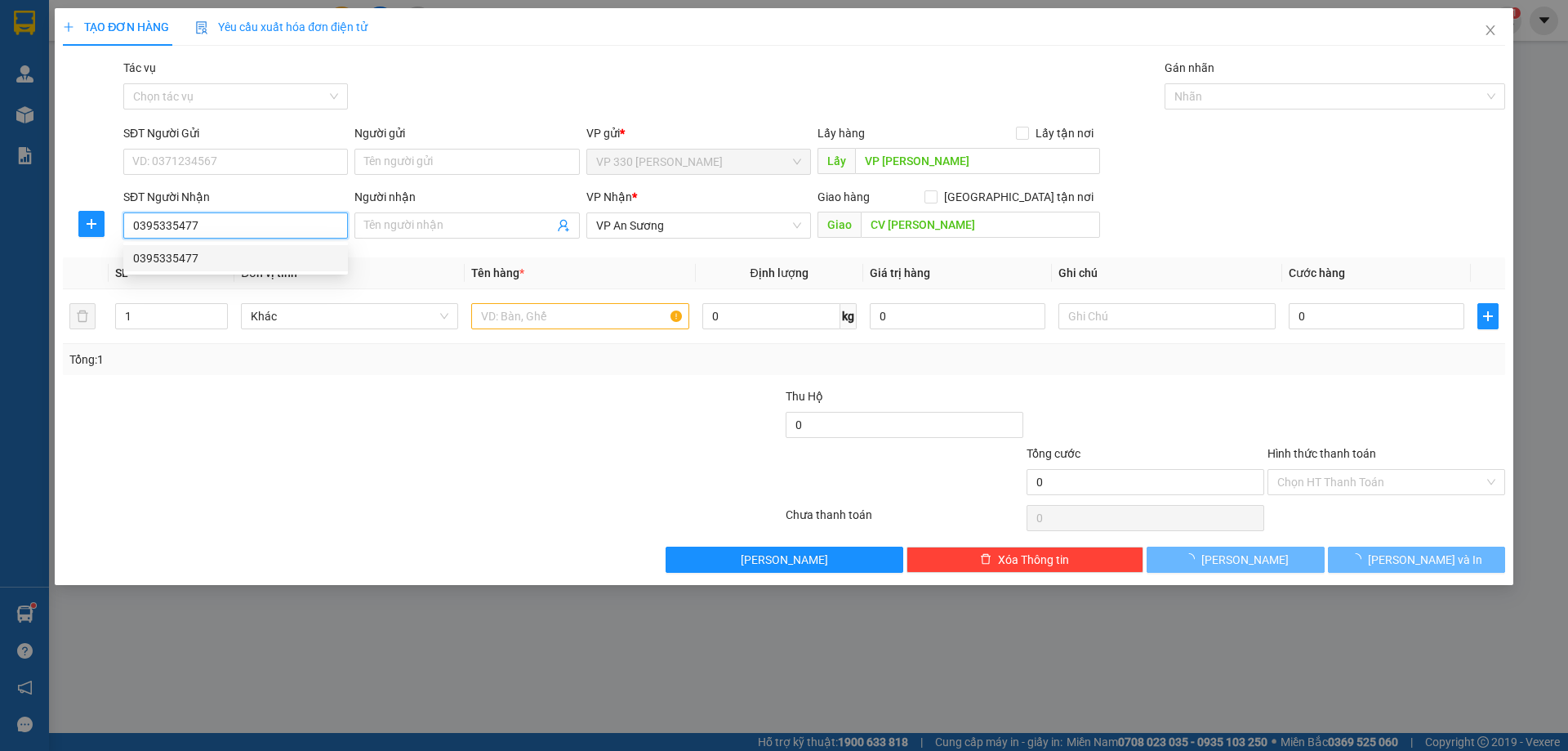
type input "100.000"
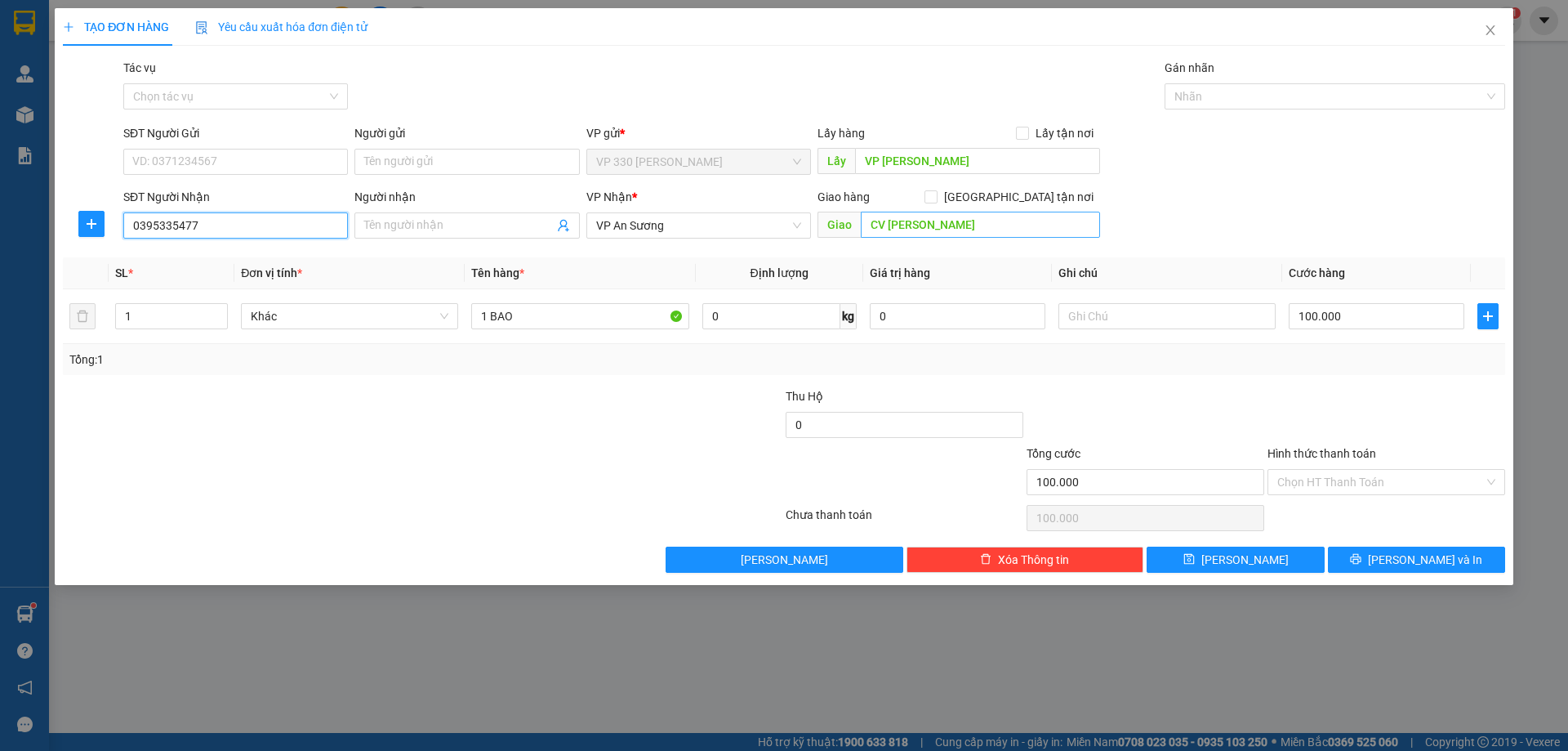
type input "0395335477"
click at [966, 231] on input "CV [PERSON_NAME]" at bounding box center [980, 225] width 240 height 26
type input "CV [PERSON_NAME]([PERSON_NAME])"
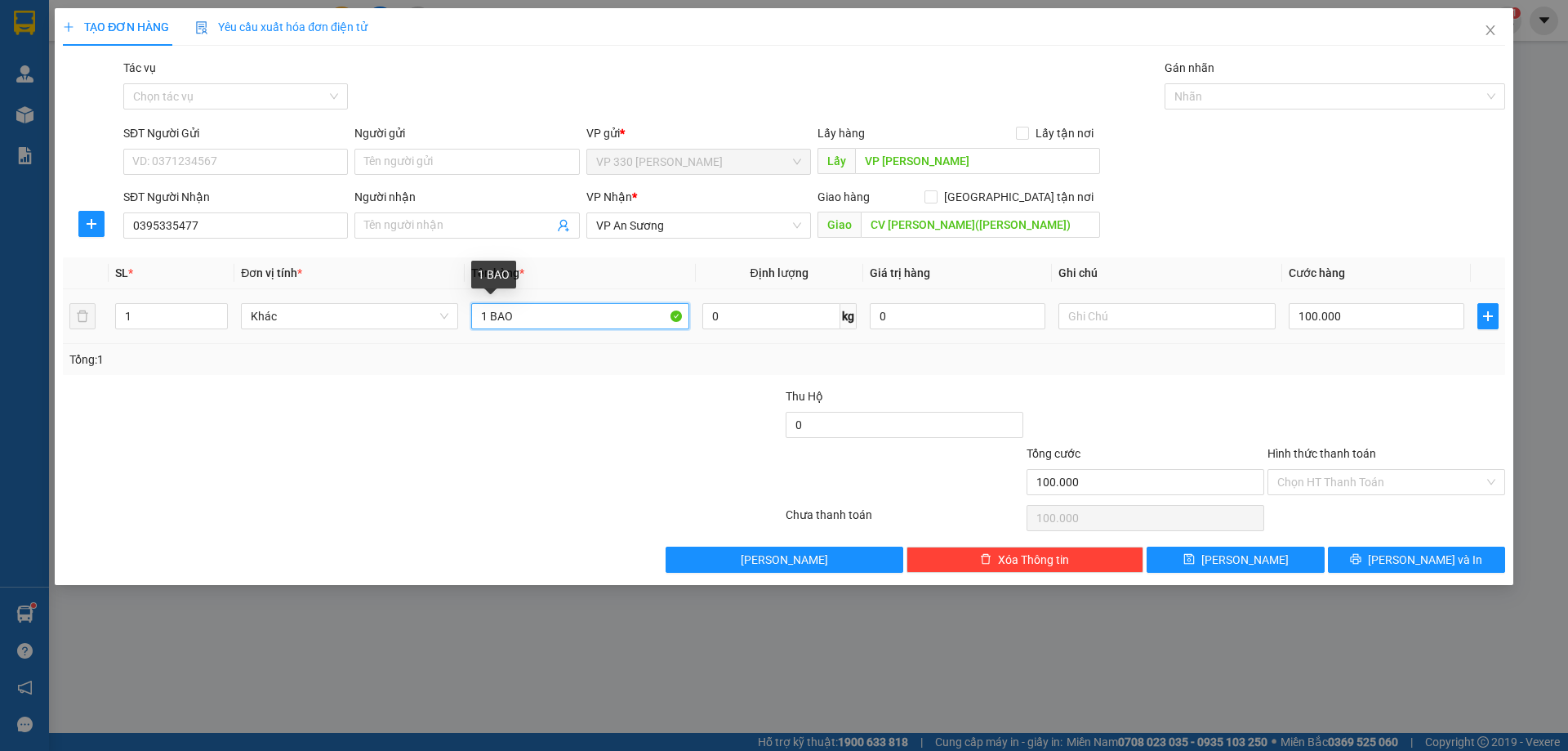
click at [575, 324] on input "1 BAO" at bounding box center [580, 316] width 217 height 26
click at [223, 314] on span "Decrease Value" at bounding box center [218, 321] width 18 height 15
type input "1 XỐP 1 BAO"
type input "2"
click at [219, 311] on icon "up" at bounding box center [219, 312] width 6 height 6
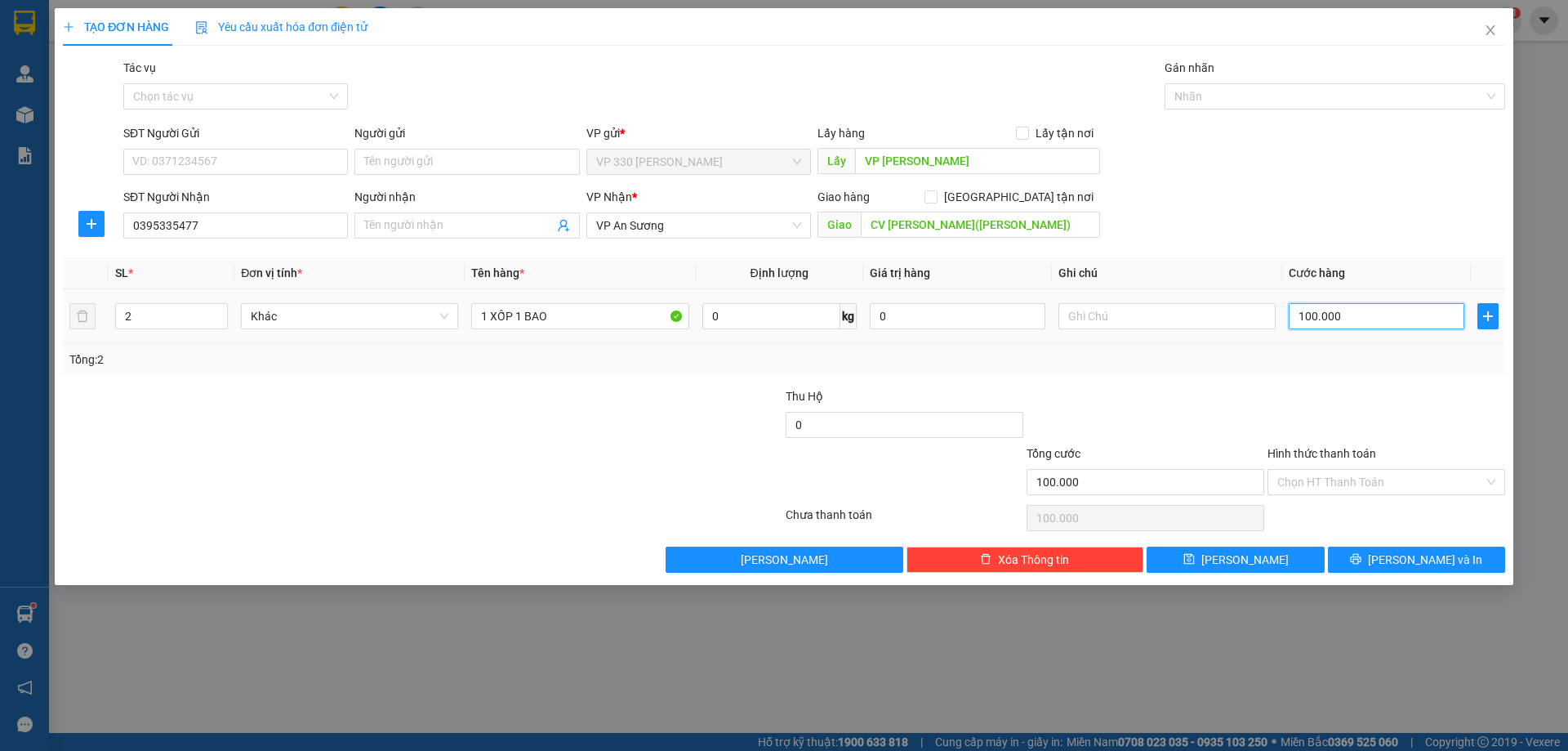
click at [1364, 319] on input "100.000" at bounding box center [1376, 316] width 176 height 26
type input "2"
type input "25"
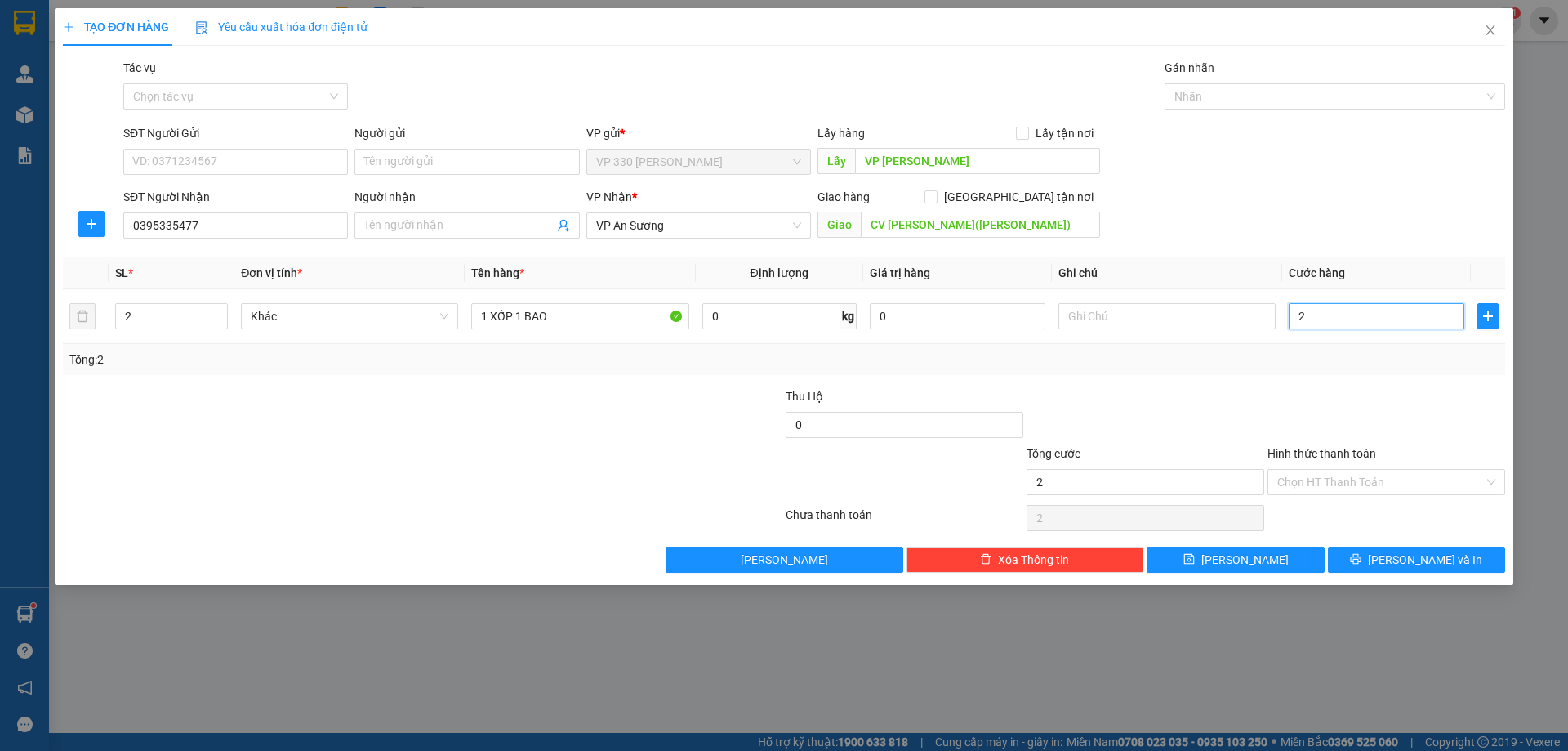
type input "25"
type input "250"
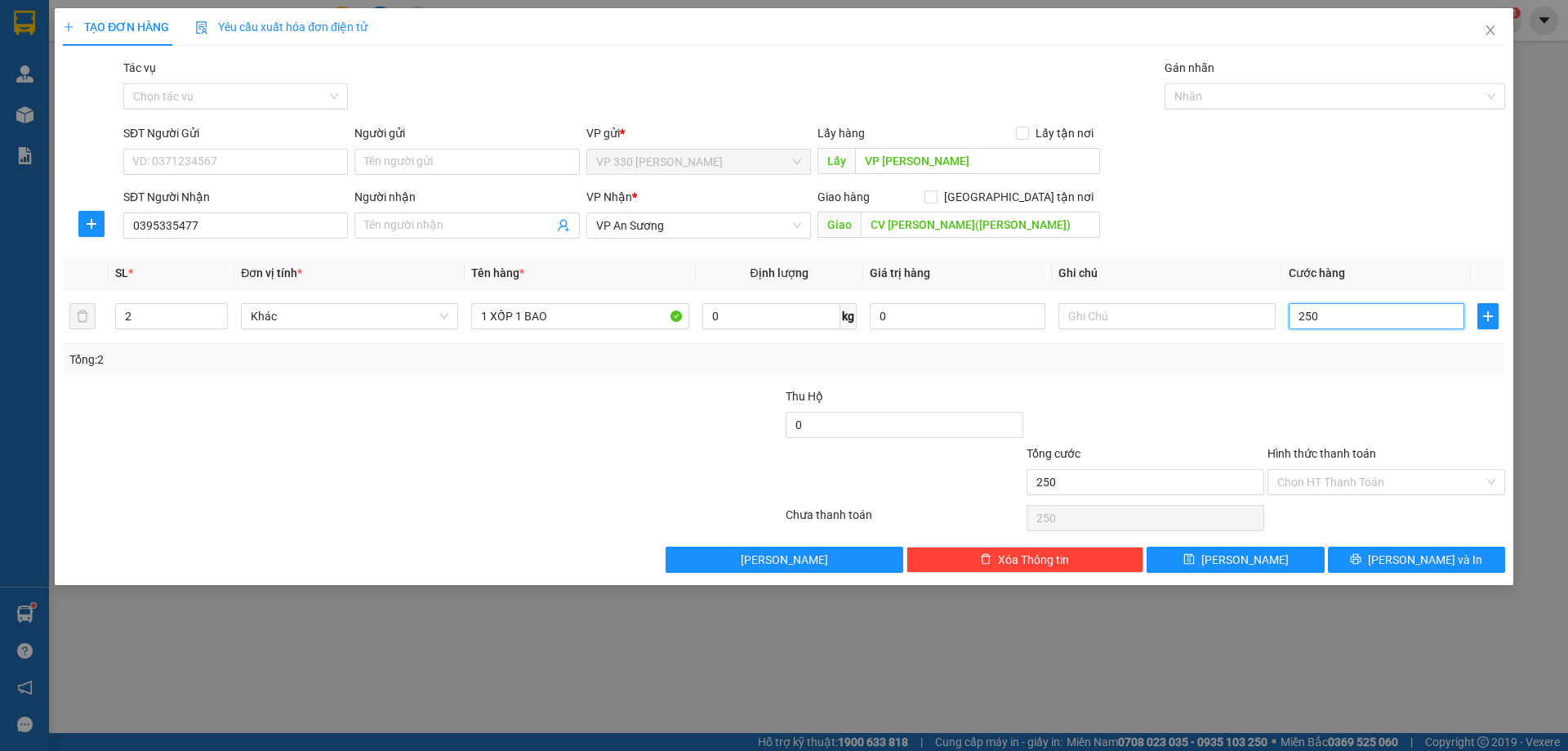
type input "2.500"
type input "25.000"
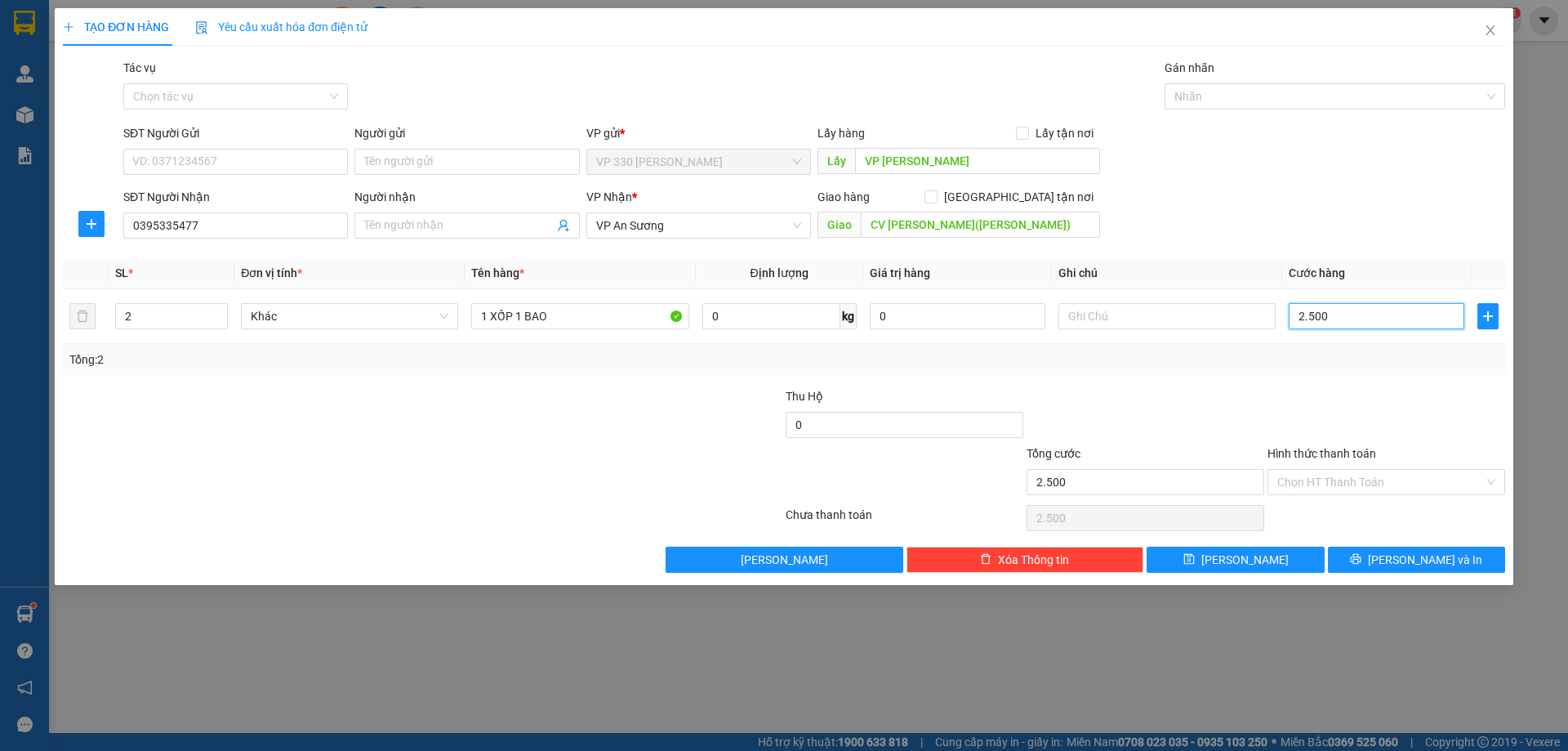
type input "25.000"
type input "250.000"
click at [1417, 476] on input "Hình thức thanh toán" at bounding box center [1380, 482] width 207 height 24
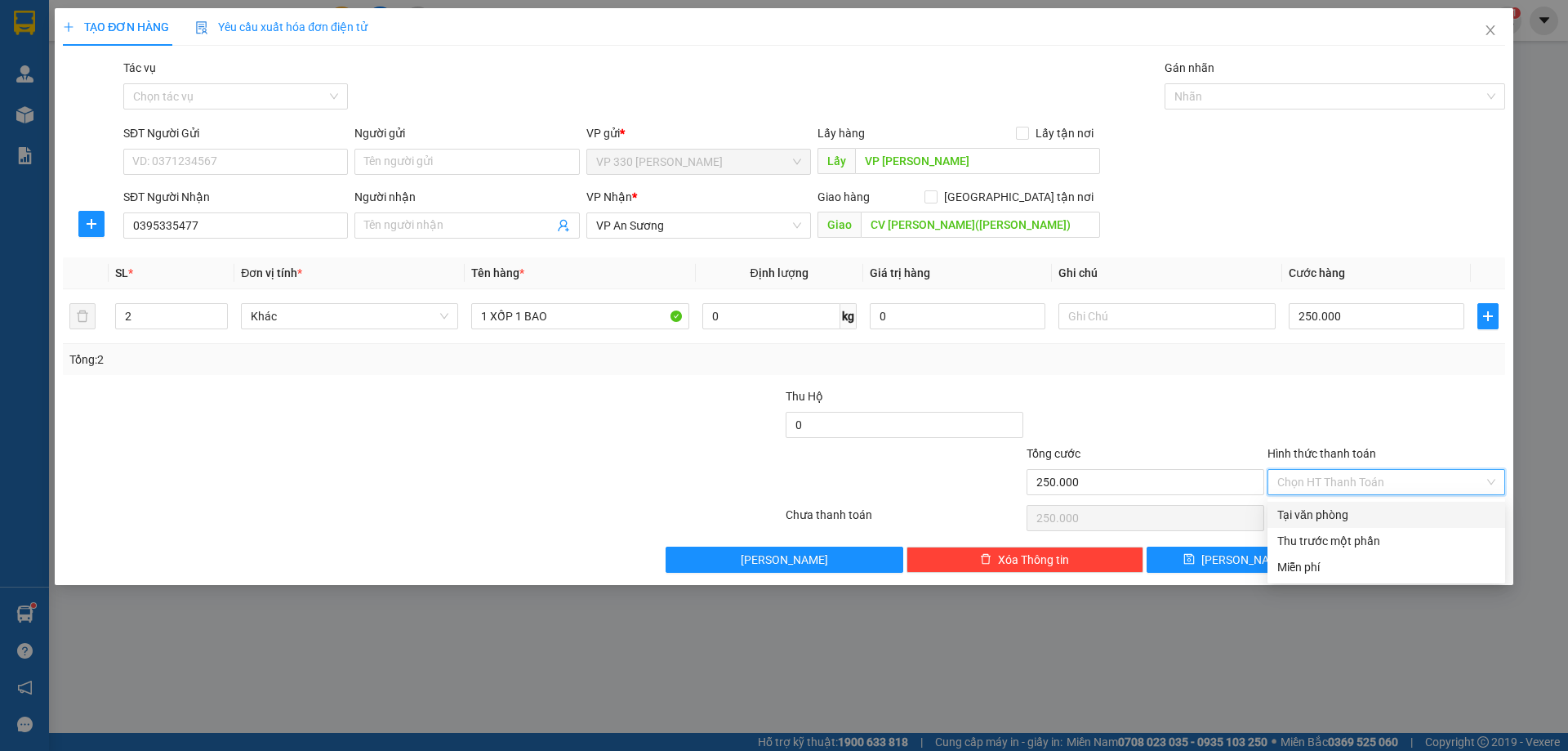
click at [1339, 521] on div "Tại văn phòng" at bounding box center [1386, 514] width 218 height 18
type input "0"
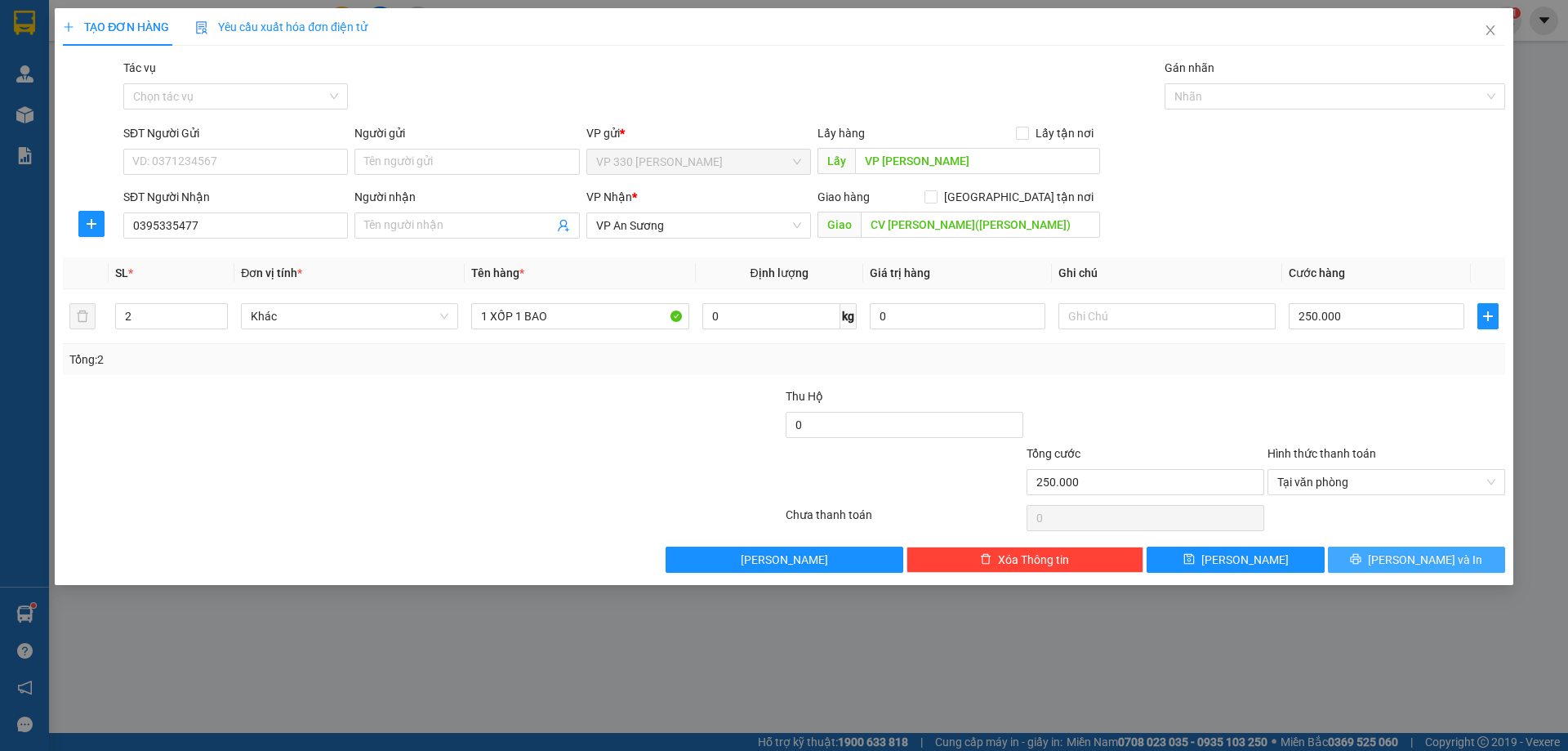
click at [1421, 555] on span "[PERSON_NAME] và In" at bounding box center [1425, 559] width 115 height 18
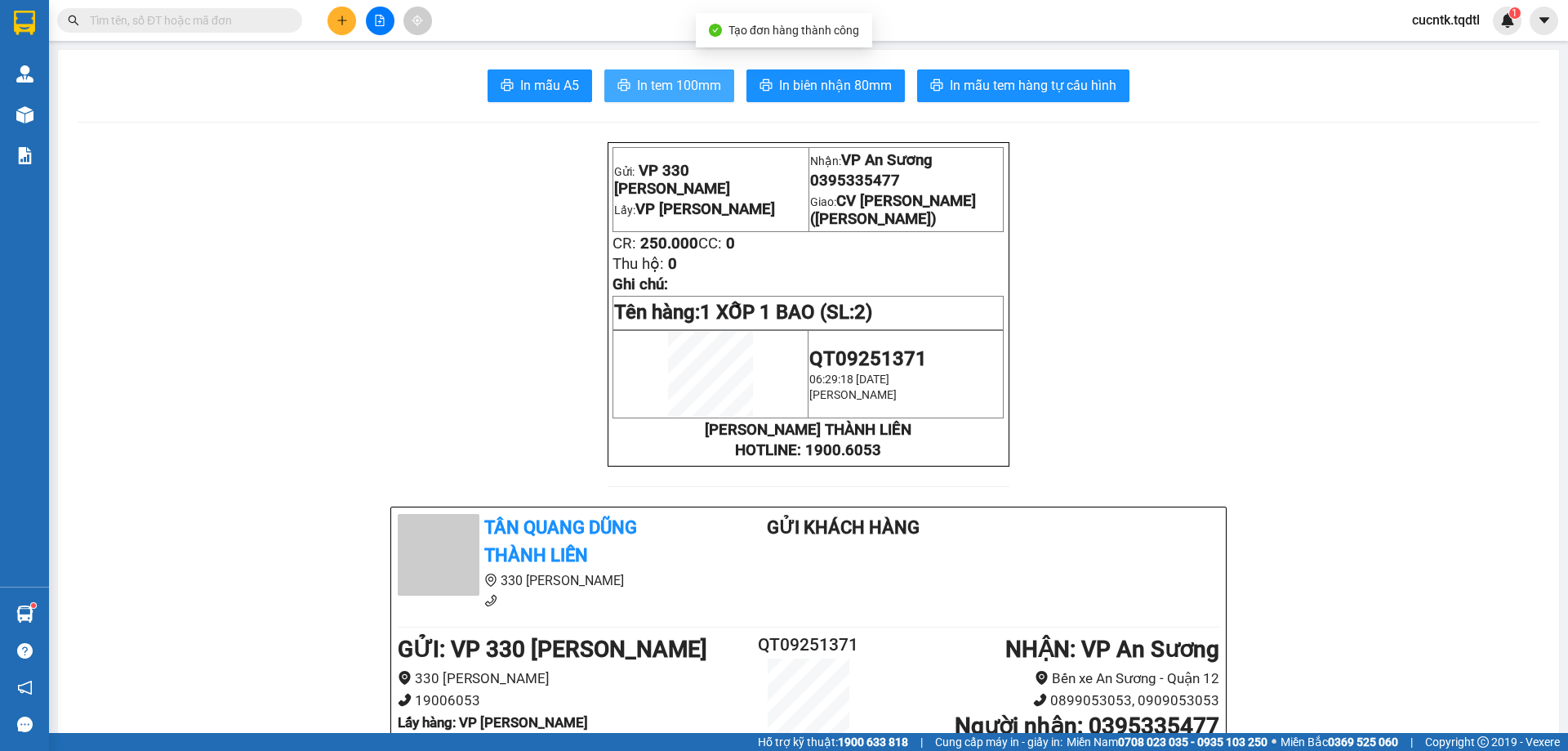
drag, startPoint x: 646, startPoint y: 83, endPoint x: 721, endPoint y: 97, distance: 76.3
click at [646, 84] on span "In tem 100mm" at bounding box center [679, 86] width 85 height 21
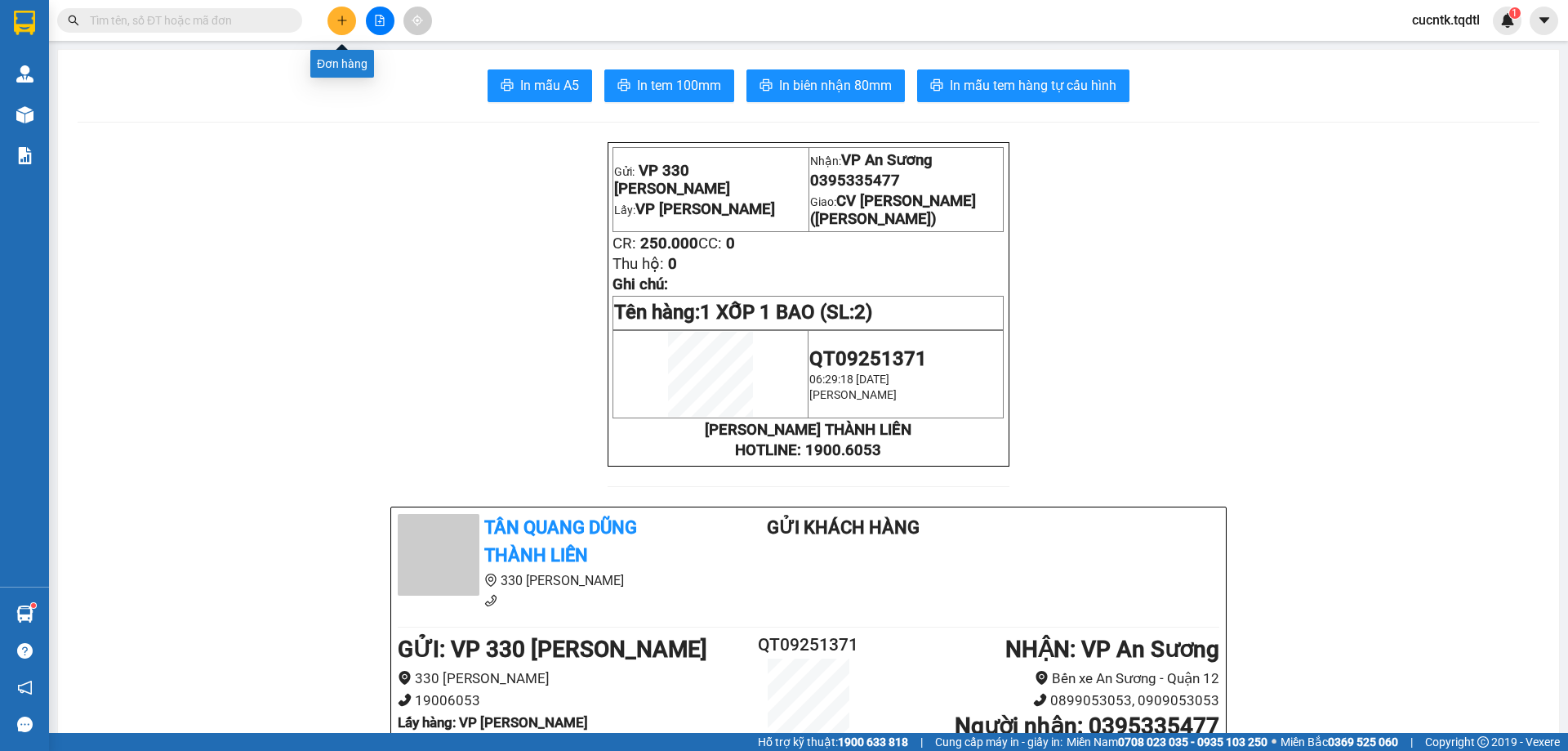
click at [345, 22] on icon "plus" at bounding box center [342, 21] width 11 height 11
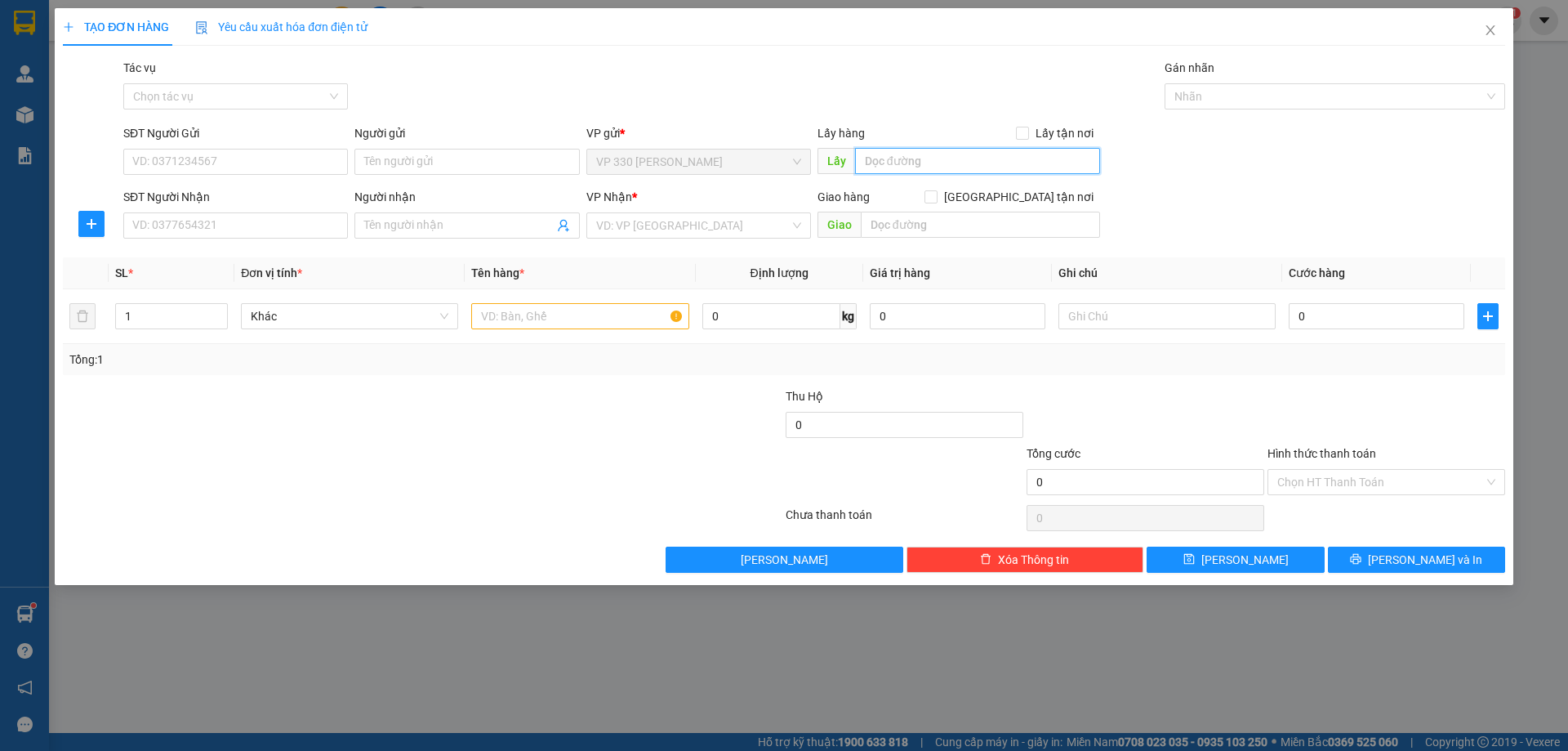
click at [875, 162] on input "text" at bounding box center [977, 161] width 245 height 26
type input "VP [PERSON_NAME]"
click at [205, 216] on input "SĐT Người Nhận" at bounding box center [235, 226] width 225 height 26
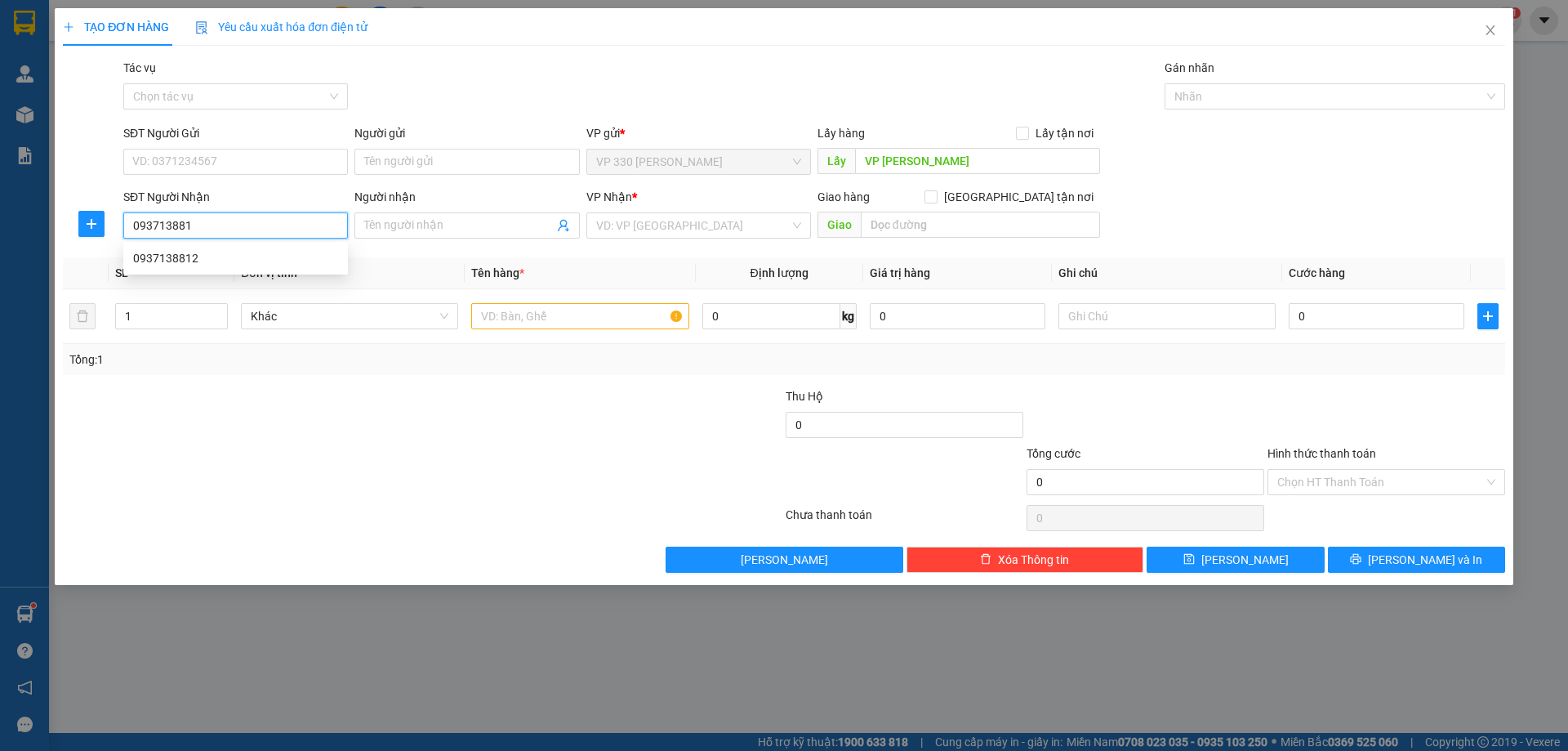
type input "0937138812"
click at [250, 261] on div "0937138812" at bounding box center [236, 258] width 205 height 18
type input "[PERSON_NAME]"
type input "100.000"
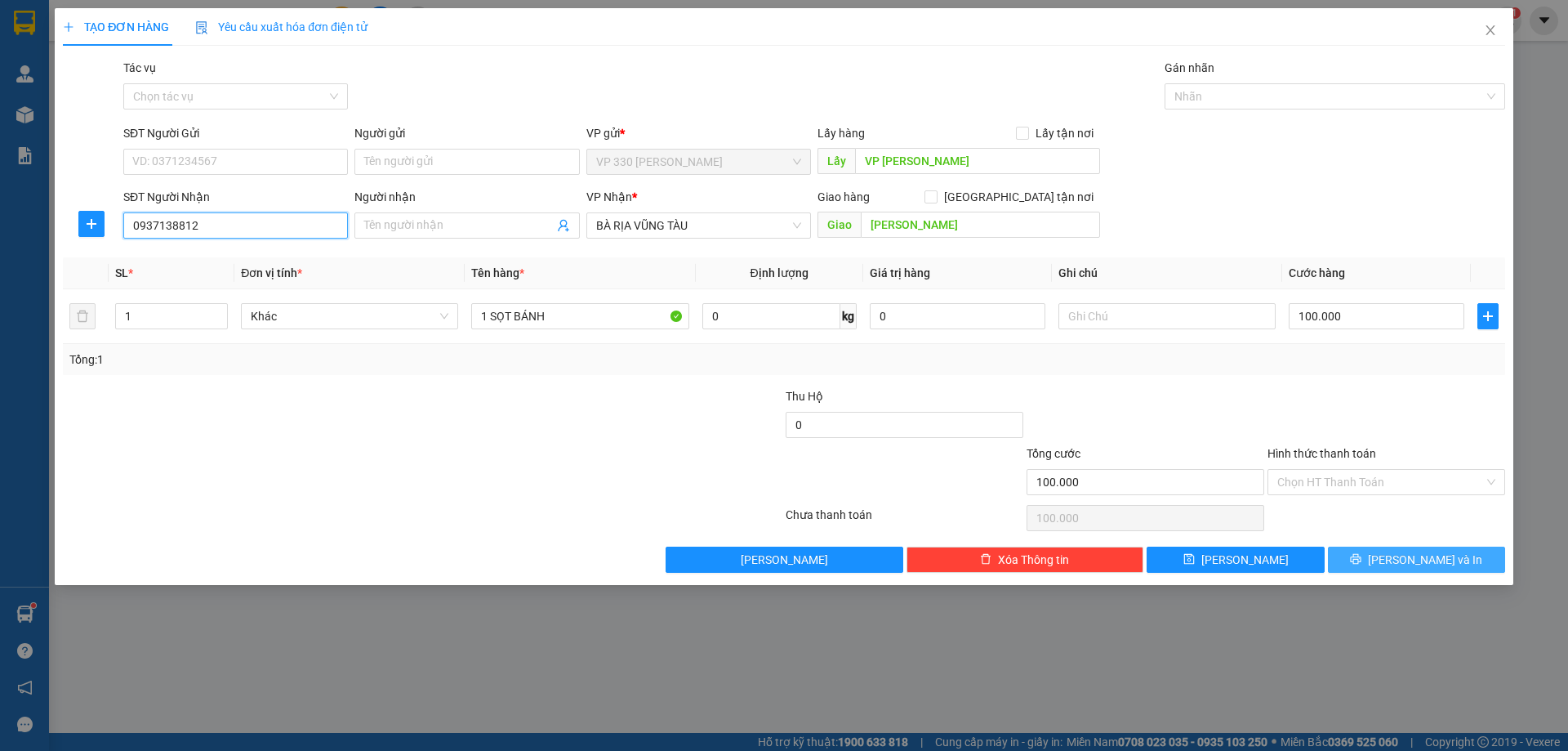
type input "0937138812"
click at [1361, 563] on icon "printer" at bounding box center [1356, 558] width 11 height 11
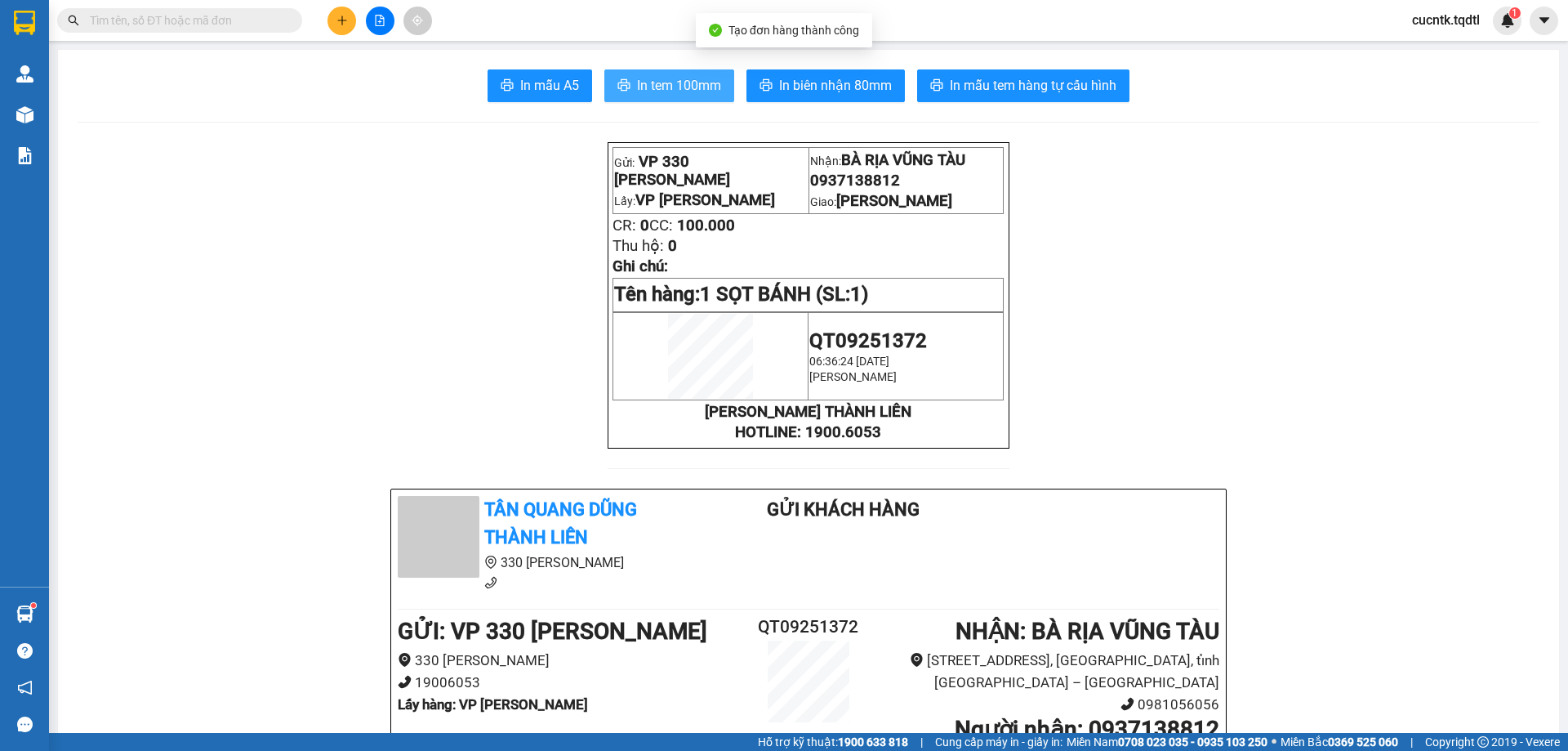
click at [653, 78] on span "In tem 100mm" at bounding box center [679, 86] width 85 height 21
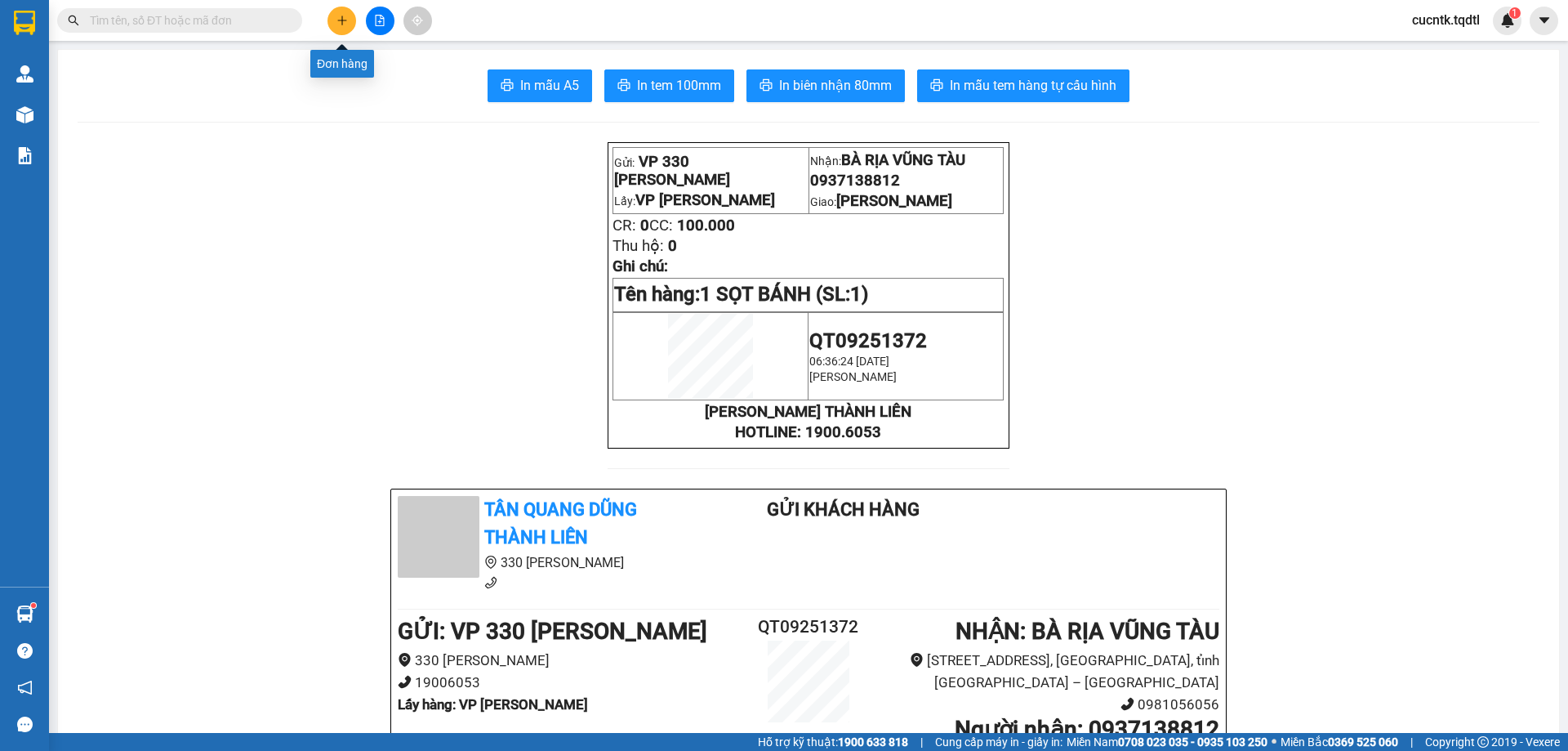
click at [343, 21] on icon "plus" at bounding box center [342, 20] width 9 height 1
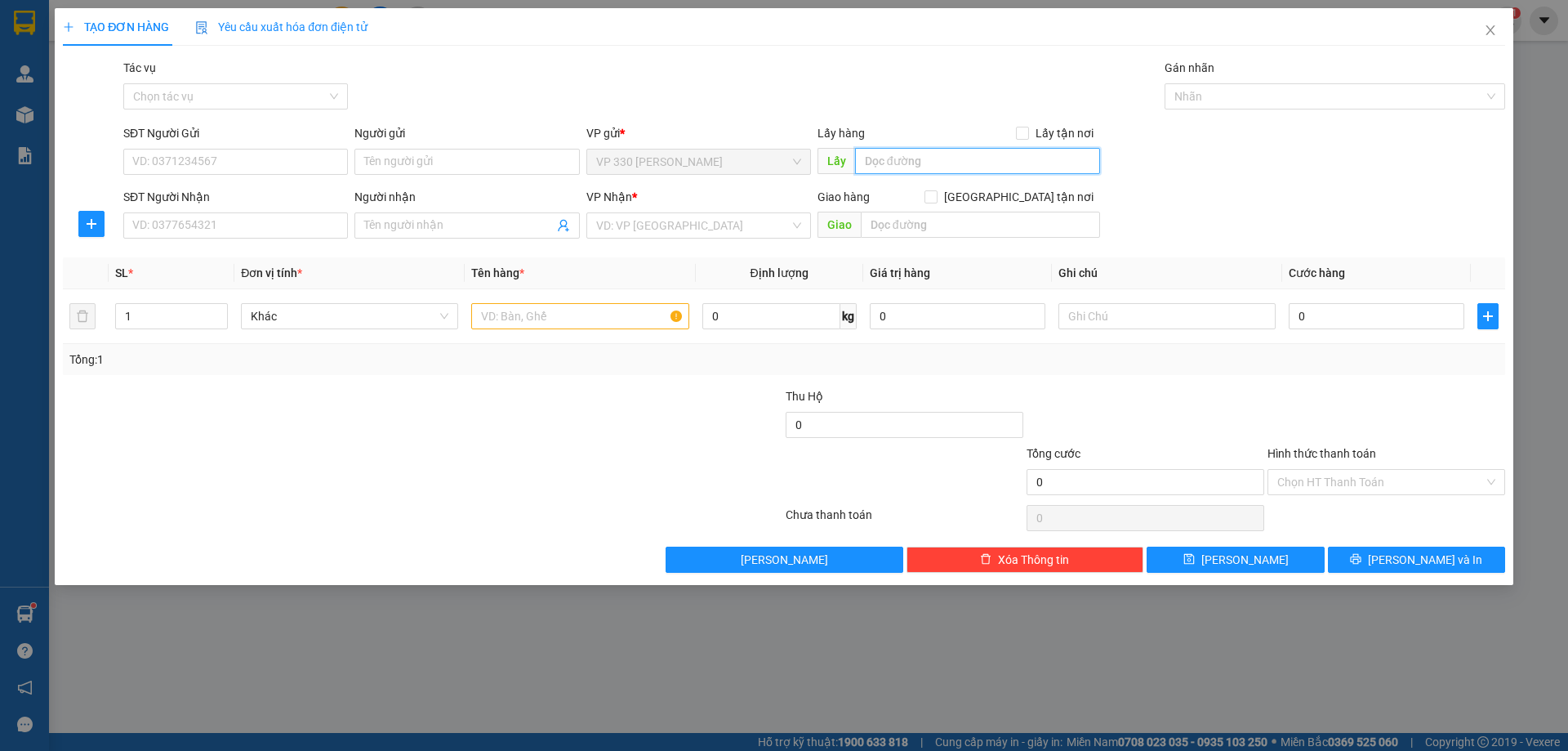
click at [914, 155] on input "text" at bounding box center [977, 161] width 245 height 26
type input "vp long hưng"
click at [184, 227] on input "SĐT Người Nhận" at bounding box center [235, 226] width 225 height 26
type input "0825301189"
click at [714, 221] on input "search" at bounding box center [693, 226] width 194 height 24
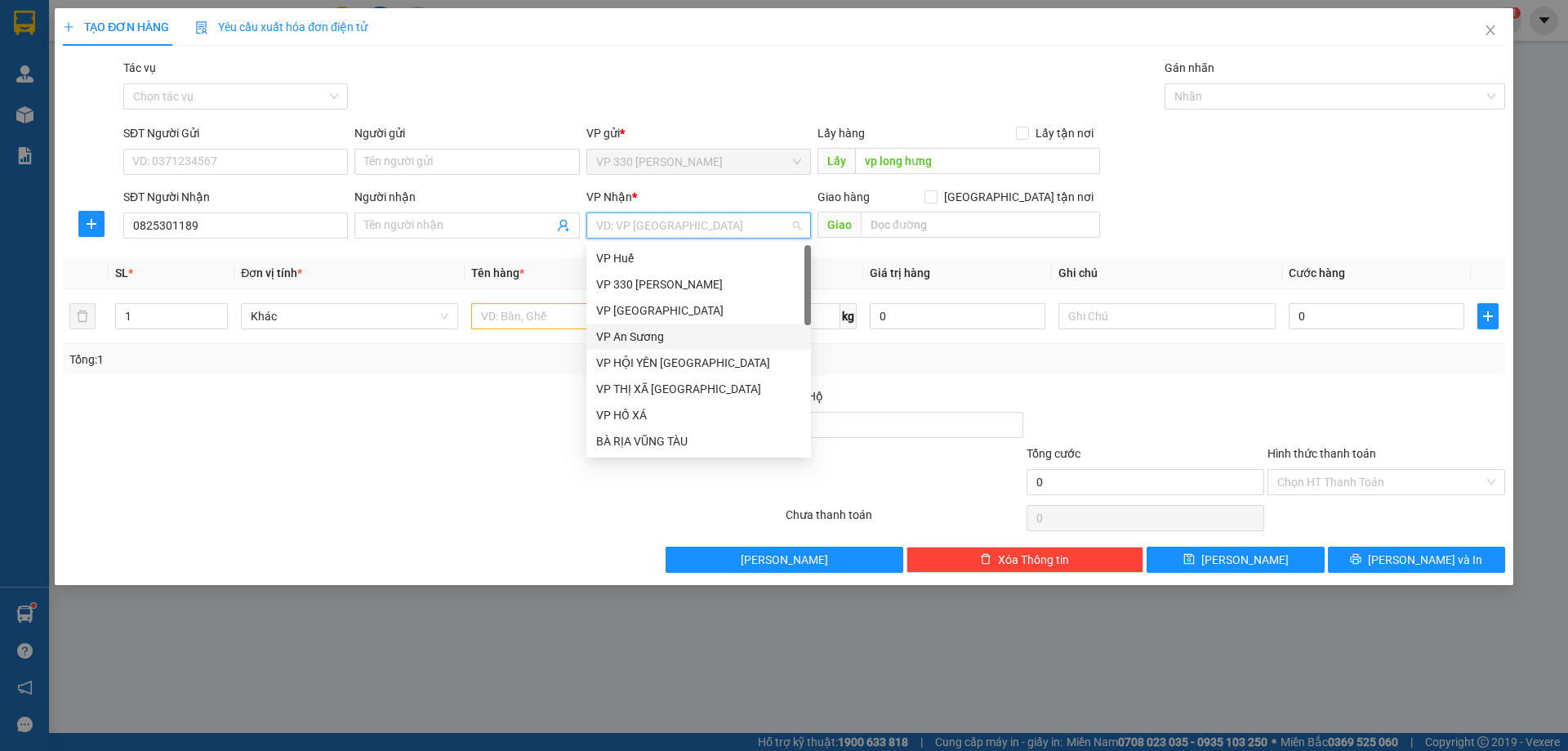
click at [648, 341] on div "VP An Sương" at bounding box center [699, 336] width 205 height 18
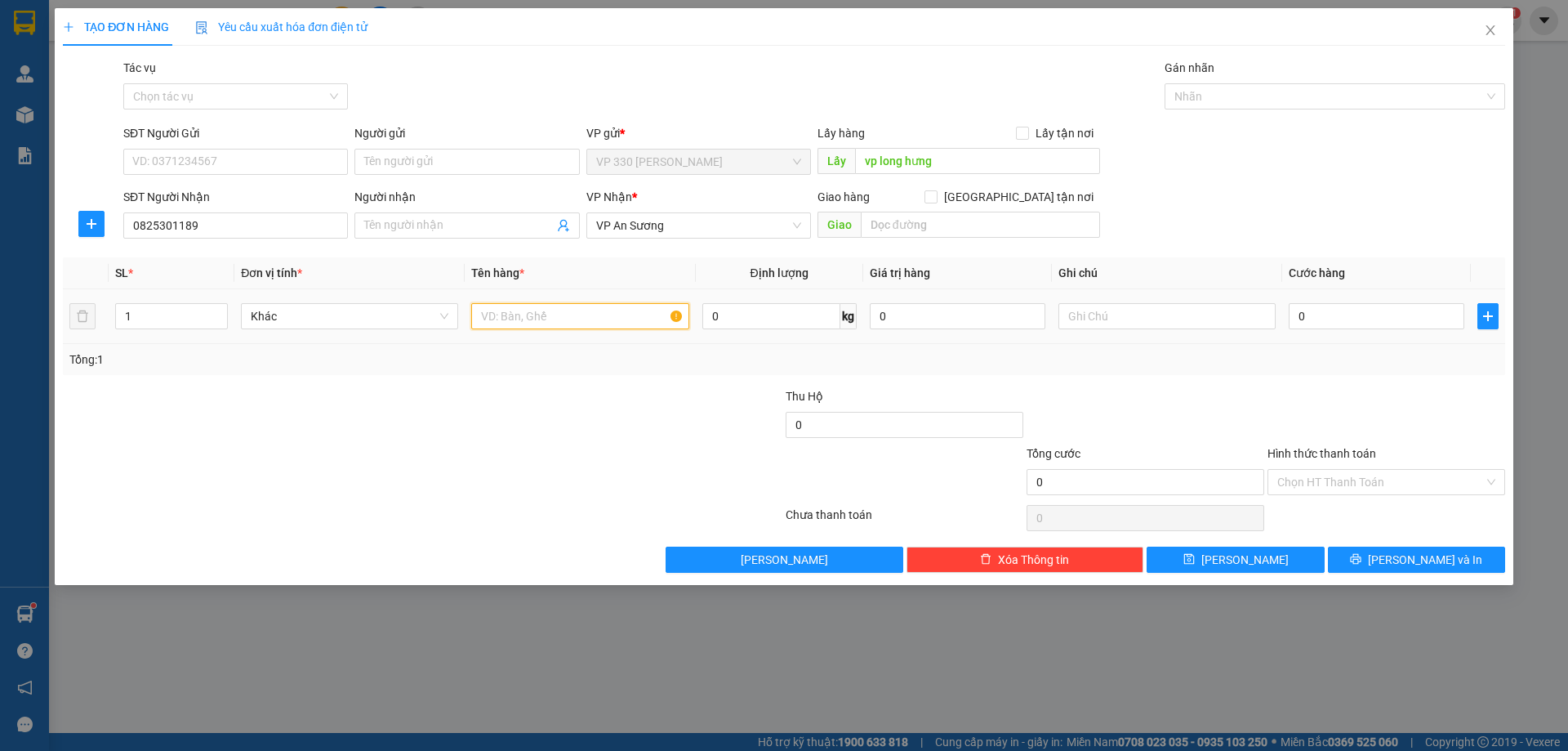
click at [522, 321] on input "text" at bounding box center [580, 316] width 217 height 26
type input "1 bao"
click at [1359, 309] on input "0" at bounding box center [1376, 316] width 176 height 26
type input "1"
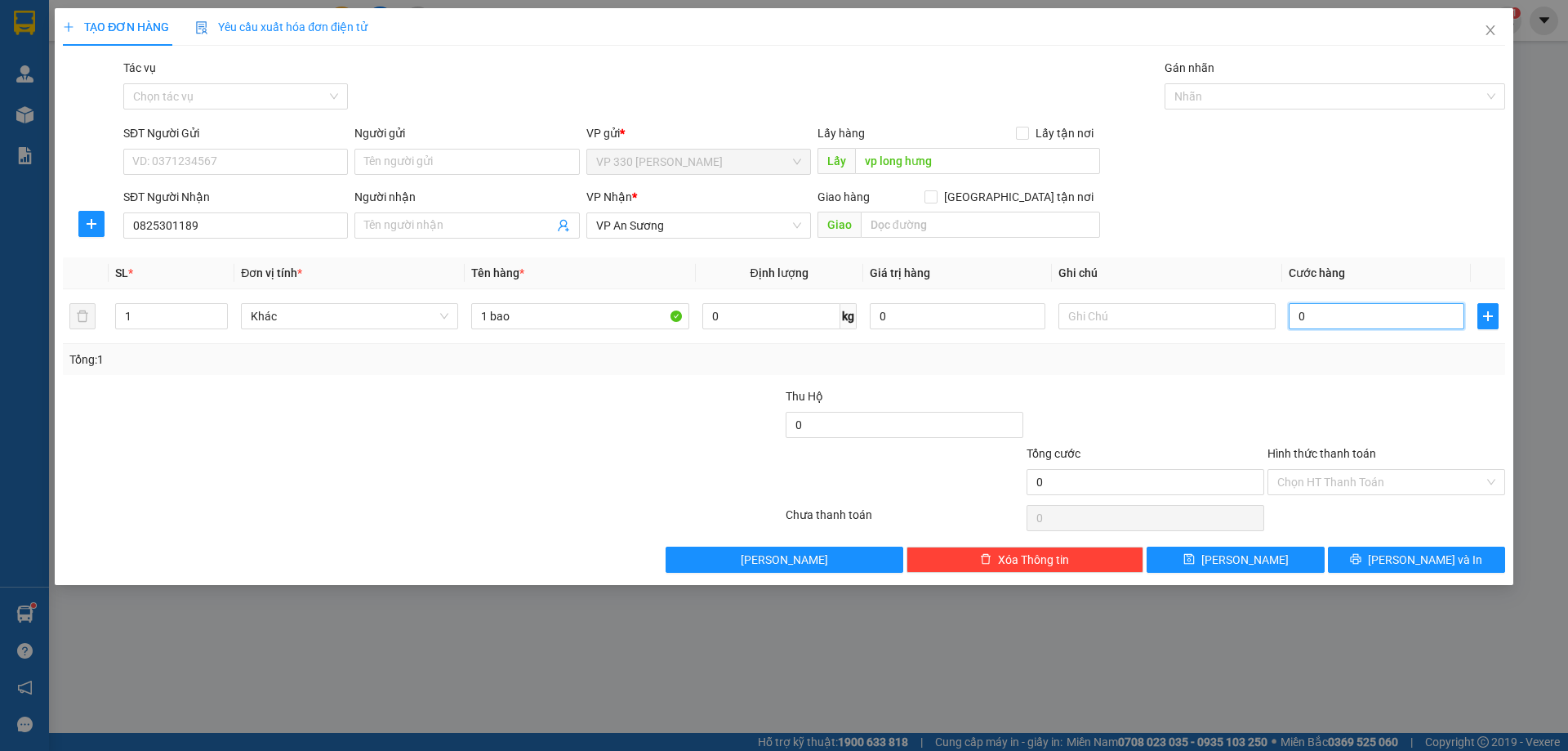
type input "1"
type input "10"
type input "100"
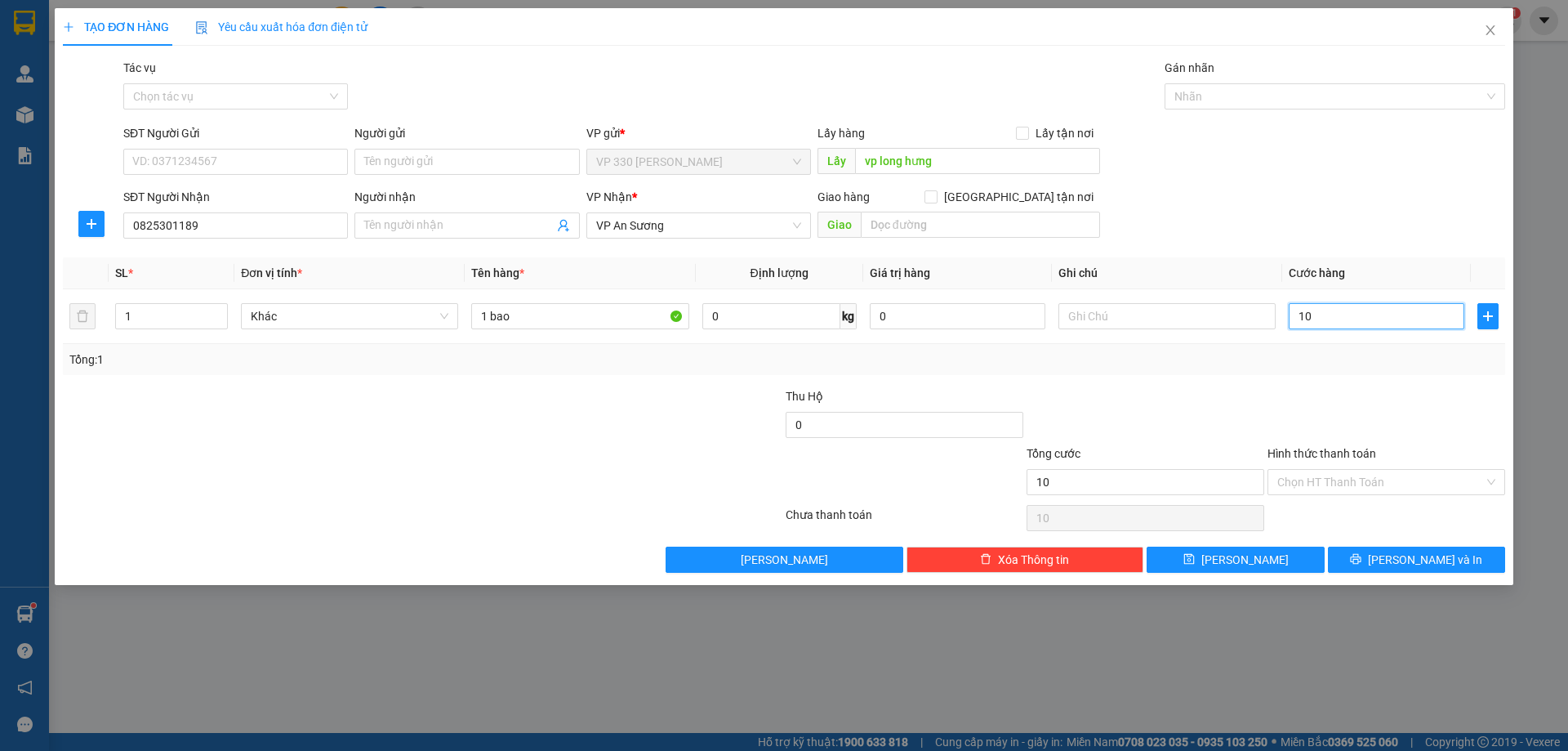
type input "100"
type input "1.000"
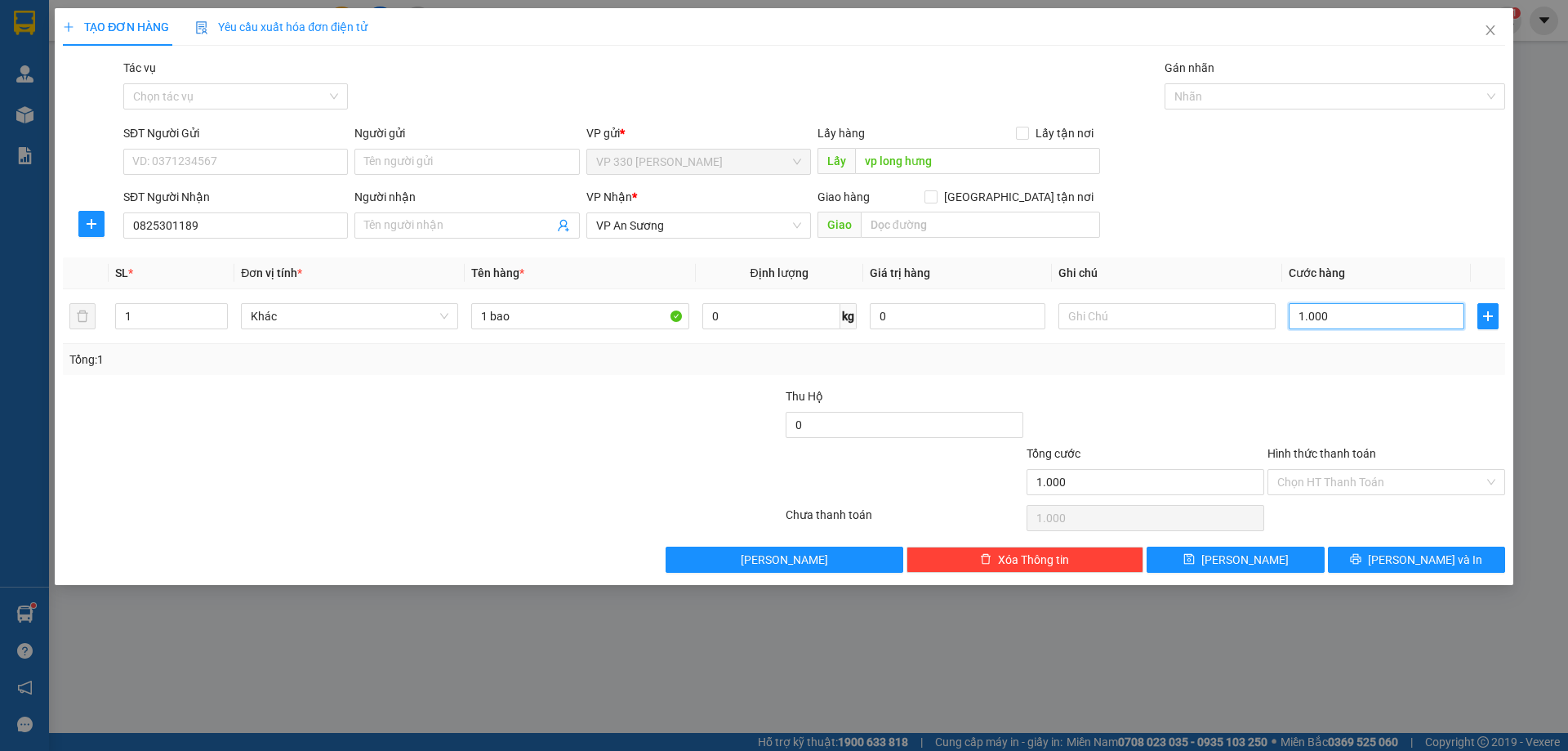
type input "10.000"
type input "100.000"
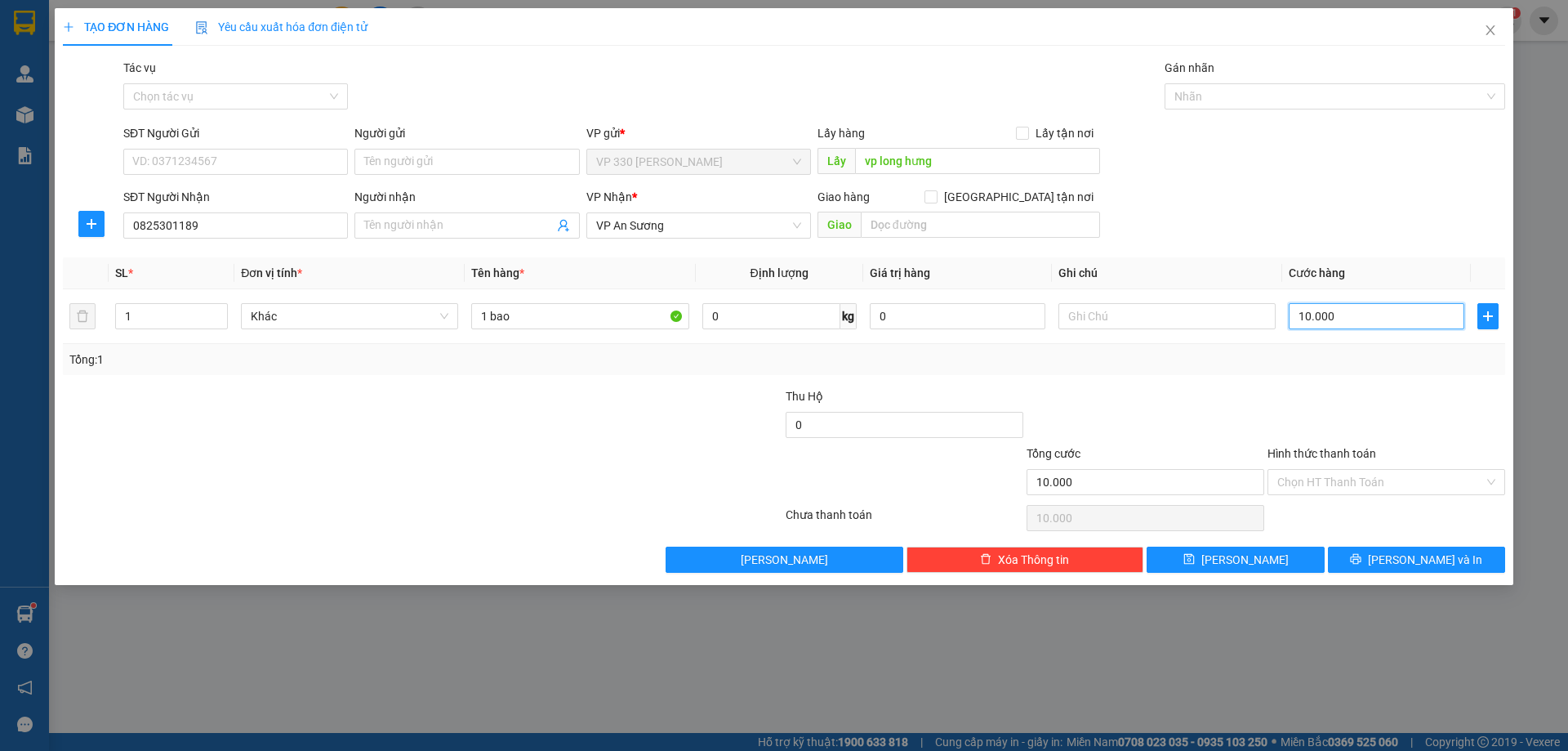
type input "100.000"
click at [1374, 486] on input "Hình thức thanh toán" at bounding box center [1380, 482] width 207 height 24
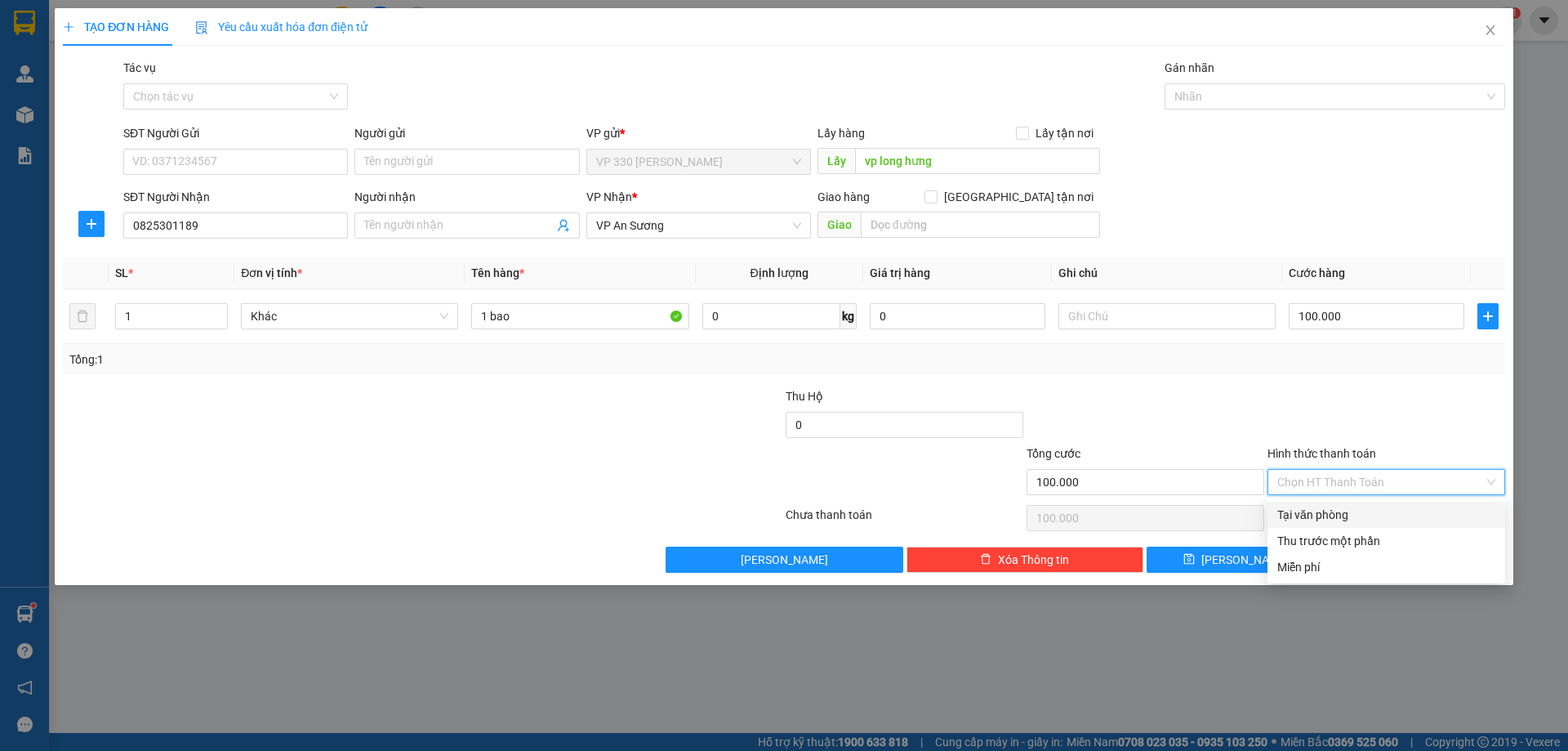
click at [1311, 510] on div "Tại văn phòng" at bounding box center [1386, 514] width 218 height 18
type input "0"
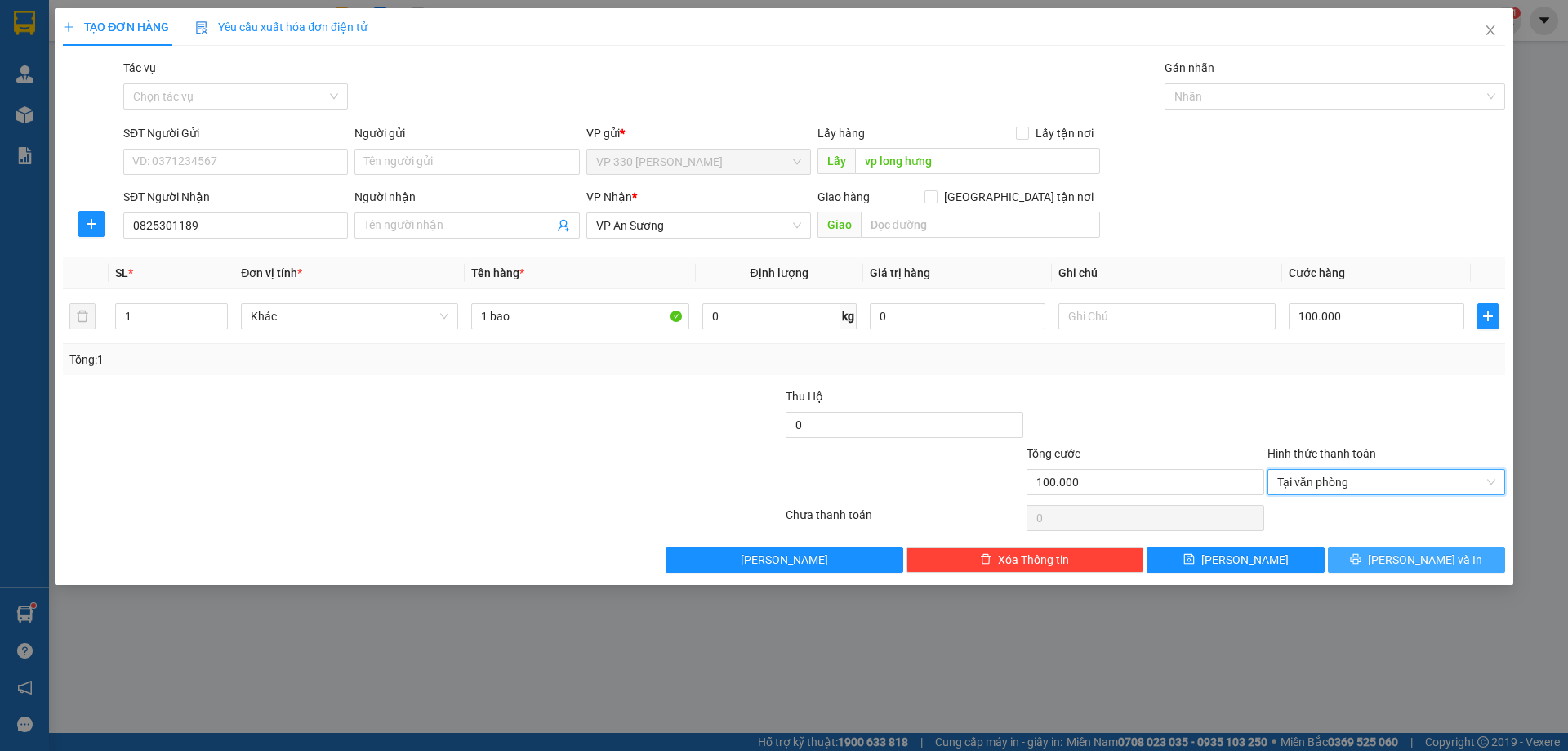
click at [1405, 562] on span "[PERSON_NAME] và In" at bounding box center [1425, 559] width 115 height 18
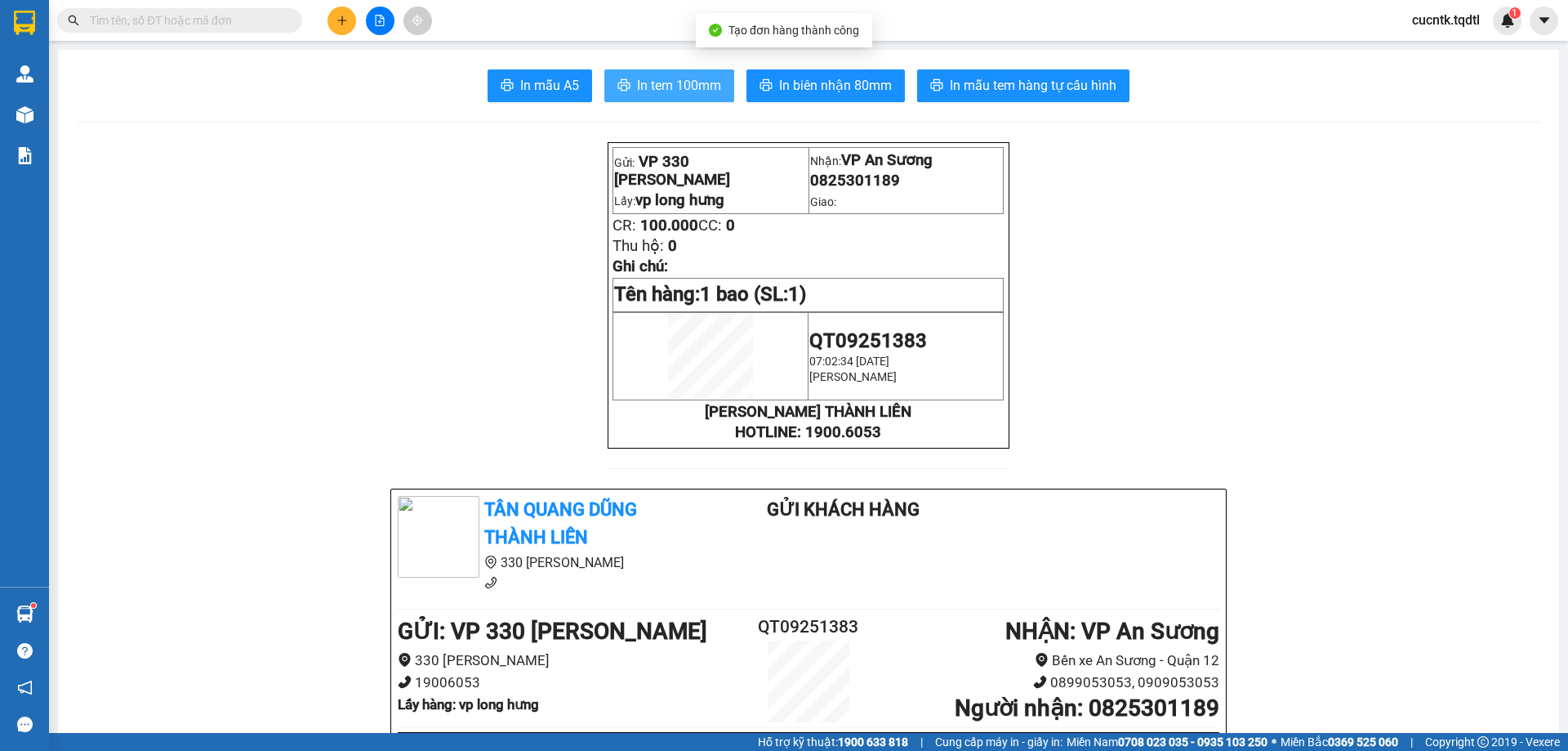
click at [686, 89] on span "In tem 100mm" at bounding box center [679, 86] width 85 height 21
click at [679, 92] on span "In tem 100mm" at bounding box center [679, 86] width 85 height 21
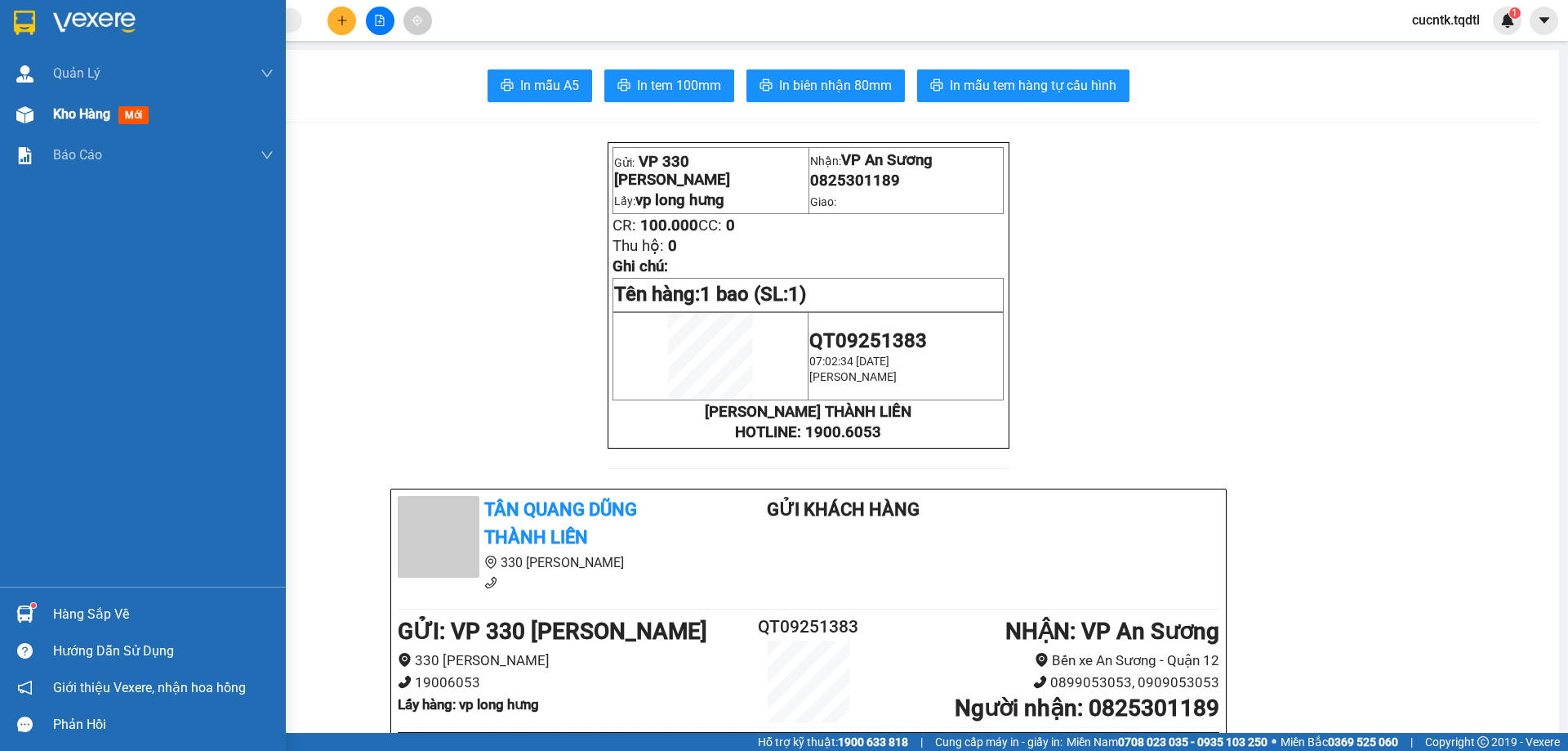
click at [85, 116] on span "Kho hàng" at bounding box center [81, 114] width 57 height 16
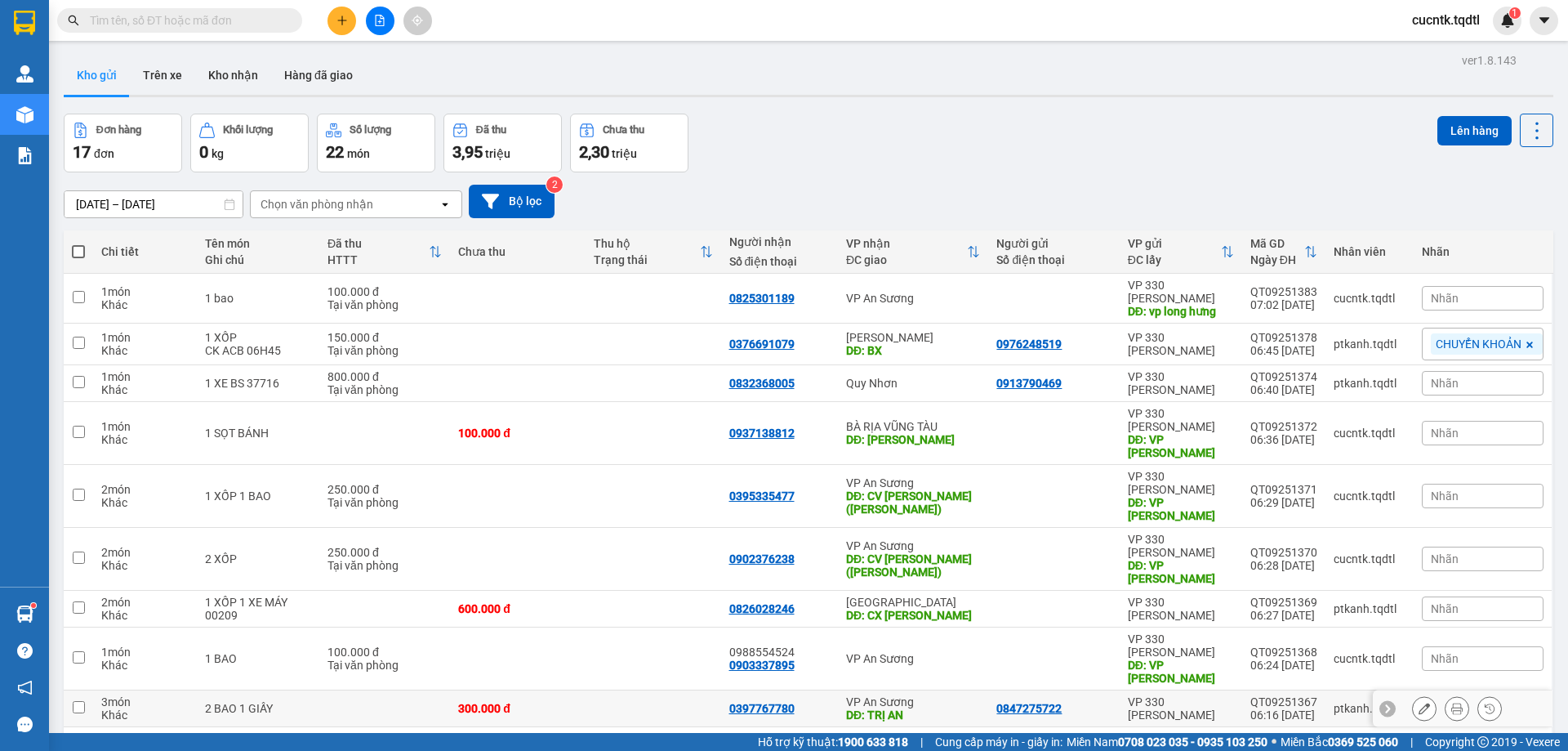
scroll to position [75, 0]
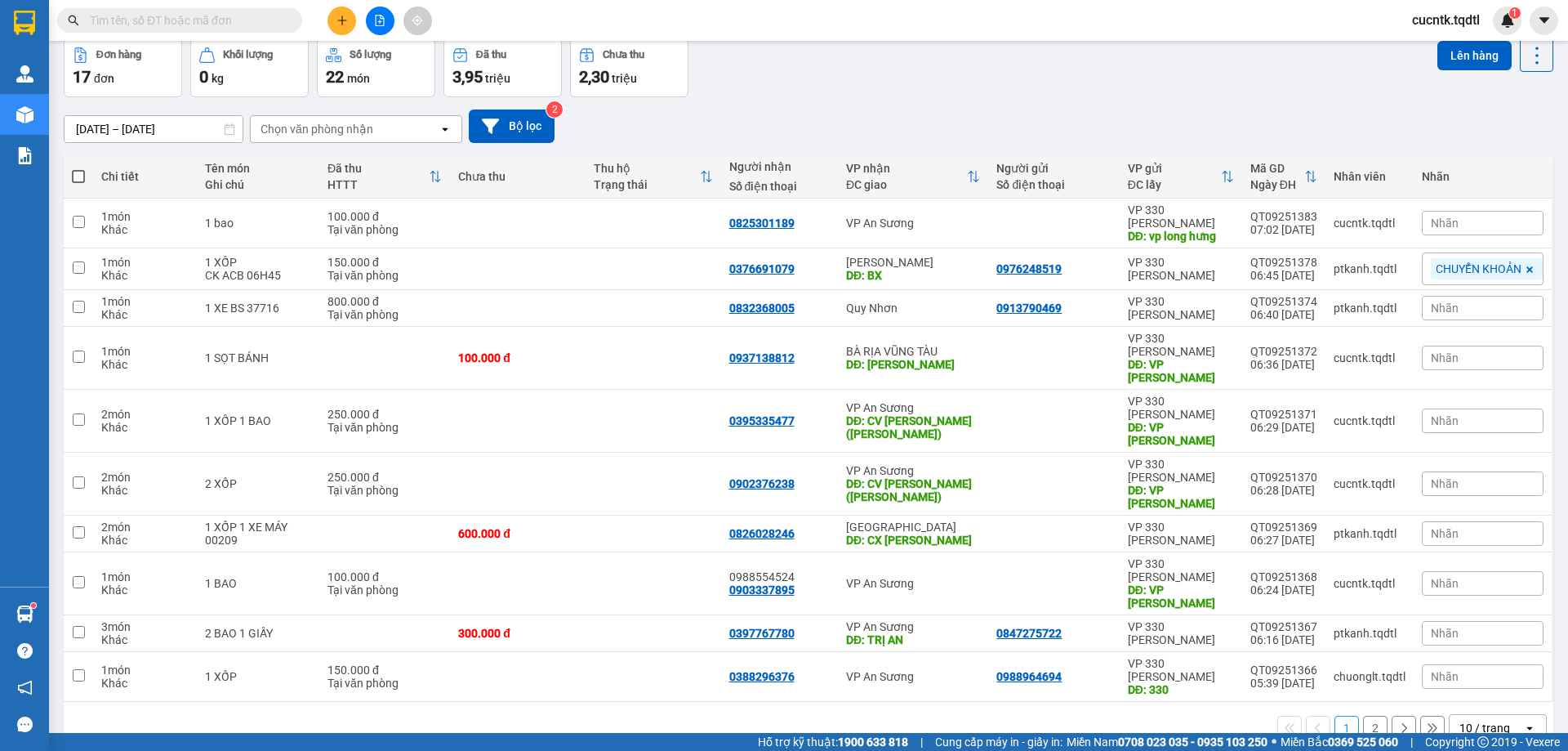
click at [1363, 715] on button "2" at bounding box center [1375, 728] width 24 height 24
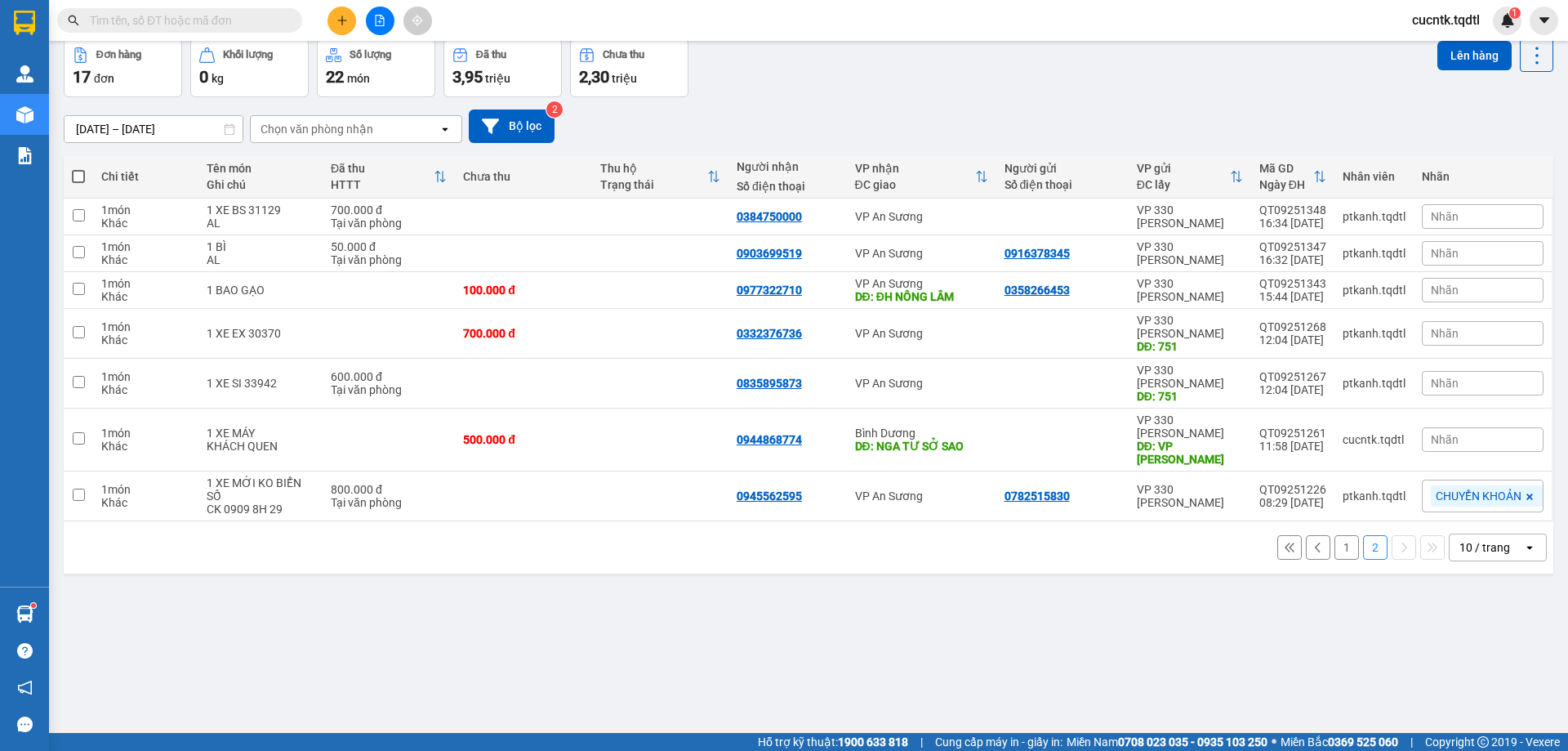
click at [1336, 535] on button "1" at bounding box center [1346, 547] width 24 height 24
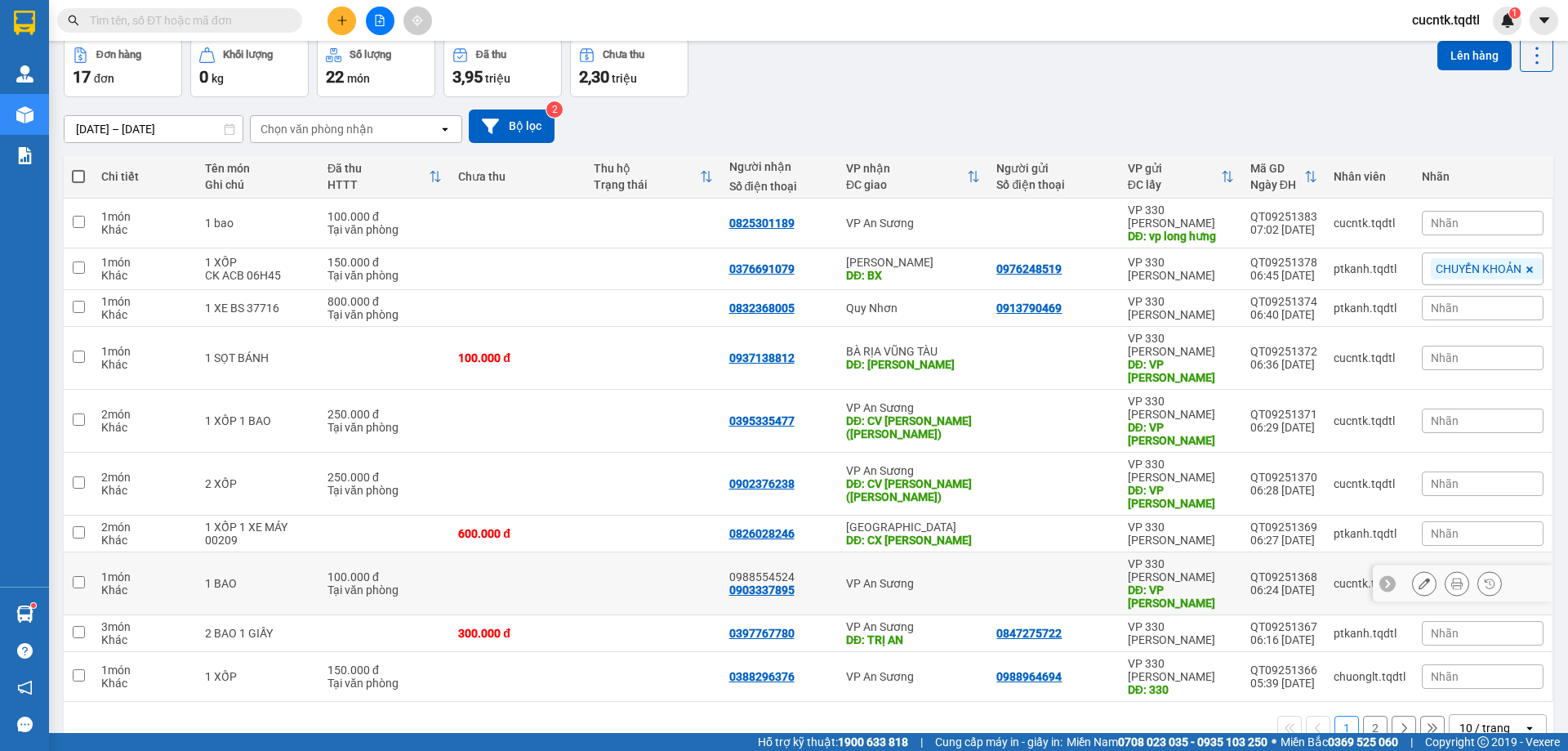
click at [80, 576] on input "checkbox" at bounding box center [78, 582] width 12 height 12
checkbox input "true"
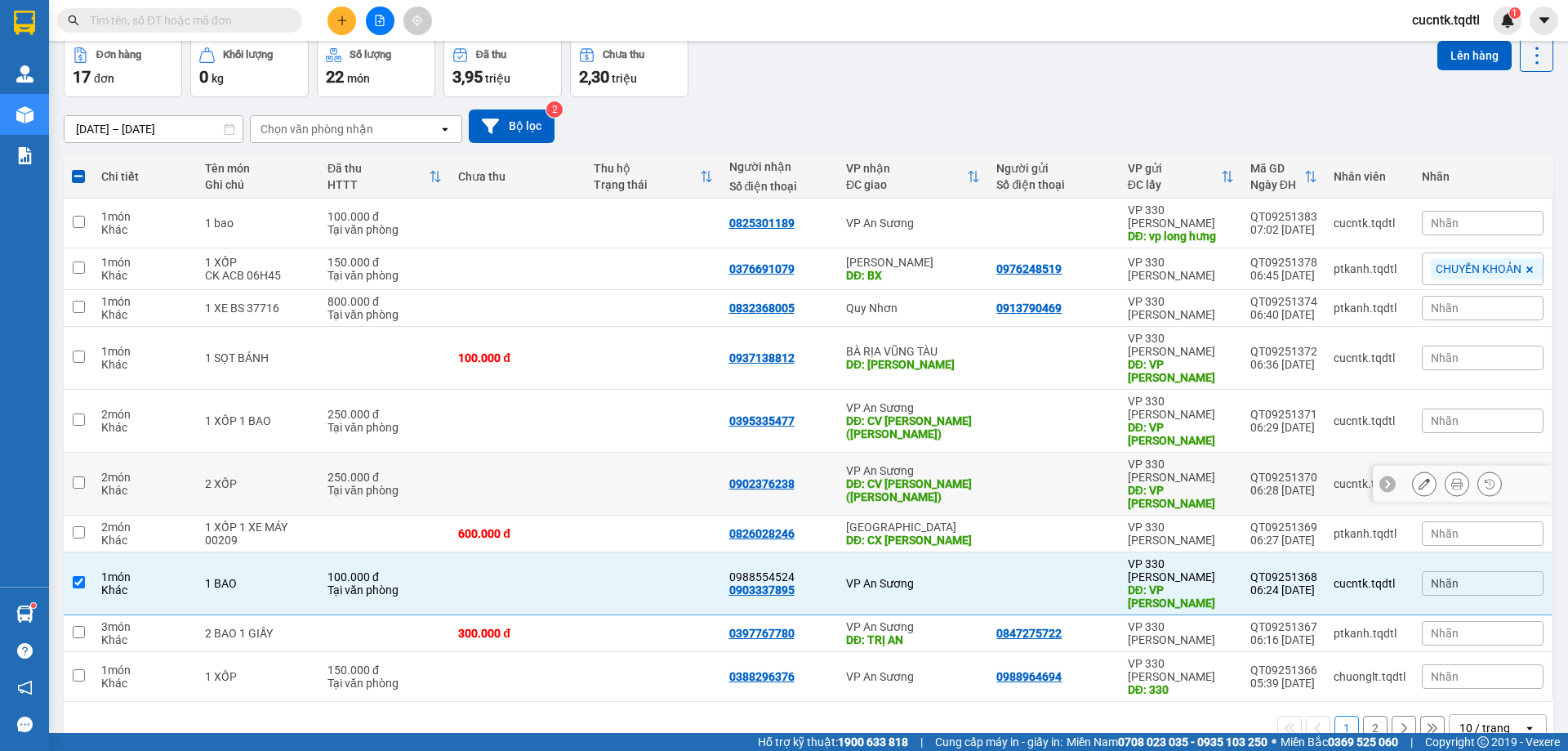
click at [76, 477] on input "checkbox" at bounding box center [78, 482] width 12 height 12
checkbox input "true"
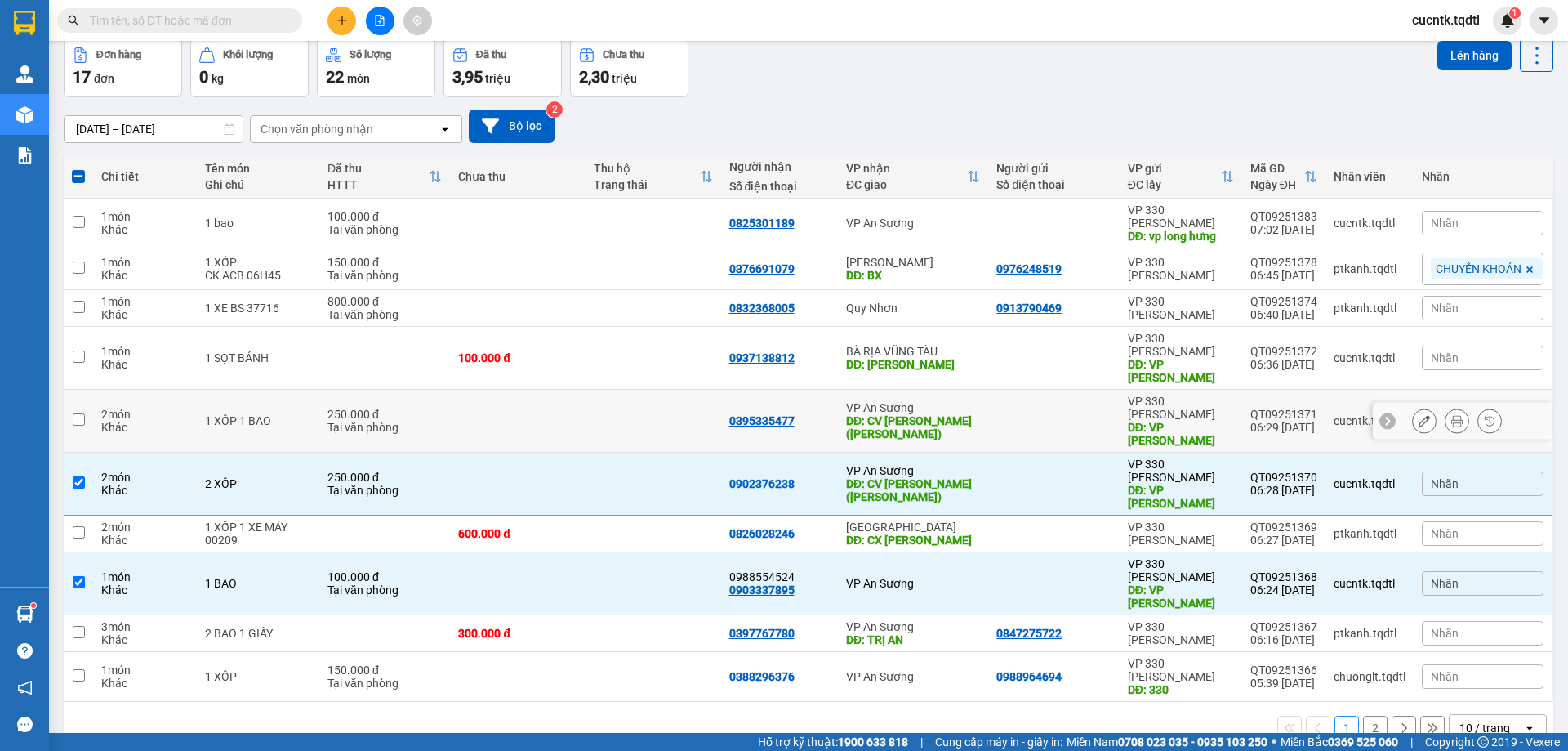
click at [76, 414] on input "checkbox" at bounding box center [78, 419] width 12 height 12
checkbox input "true"
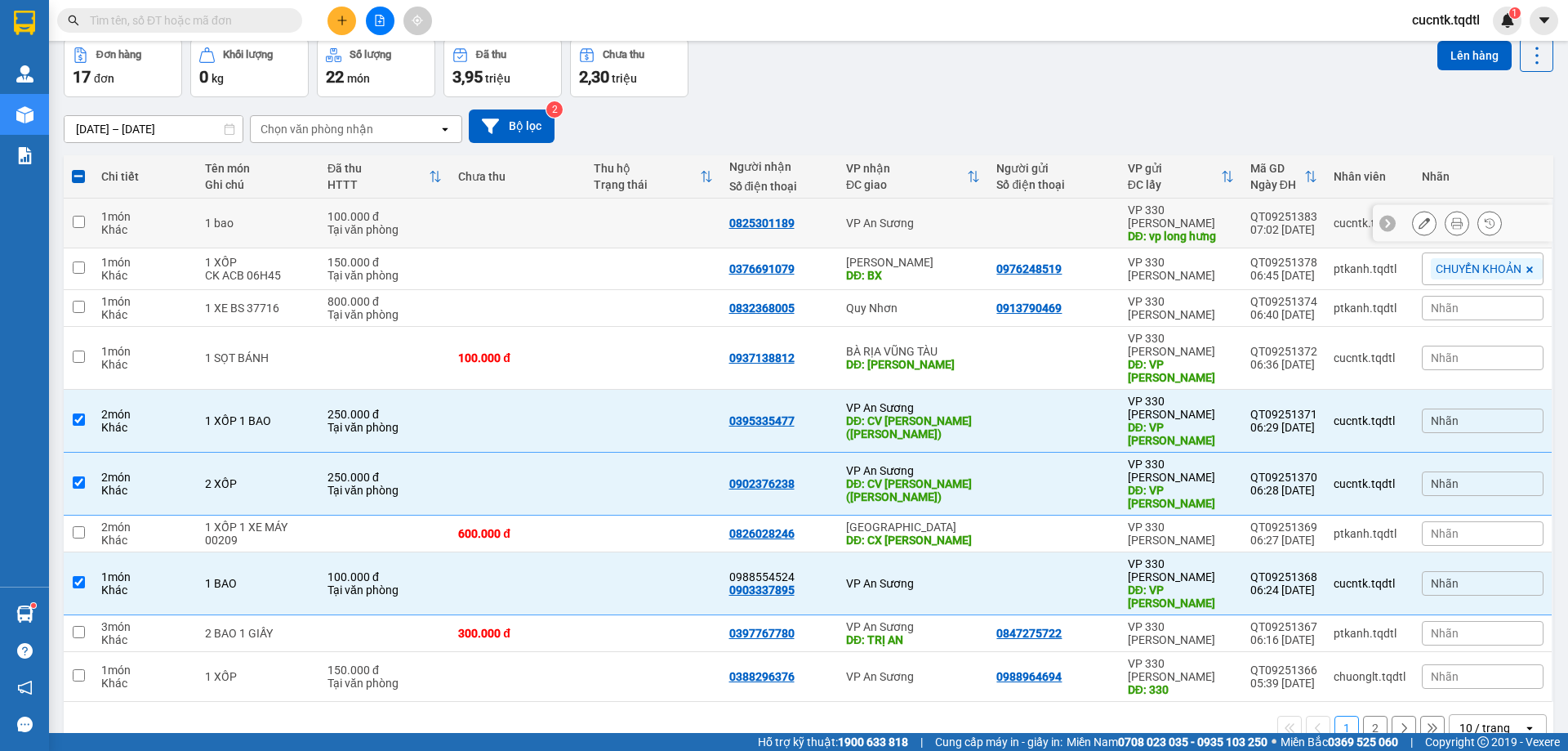
click at [79, 215] on input "checkbox" at bounding box center [78, 221] width 12 height 12
checkbox input "true"
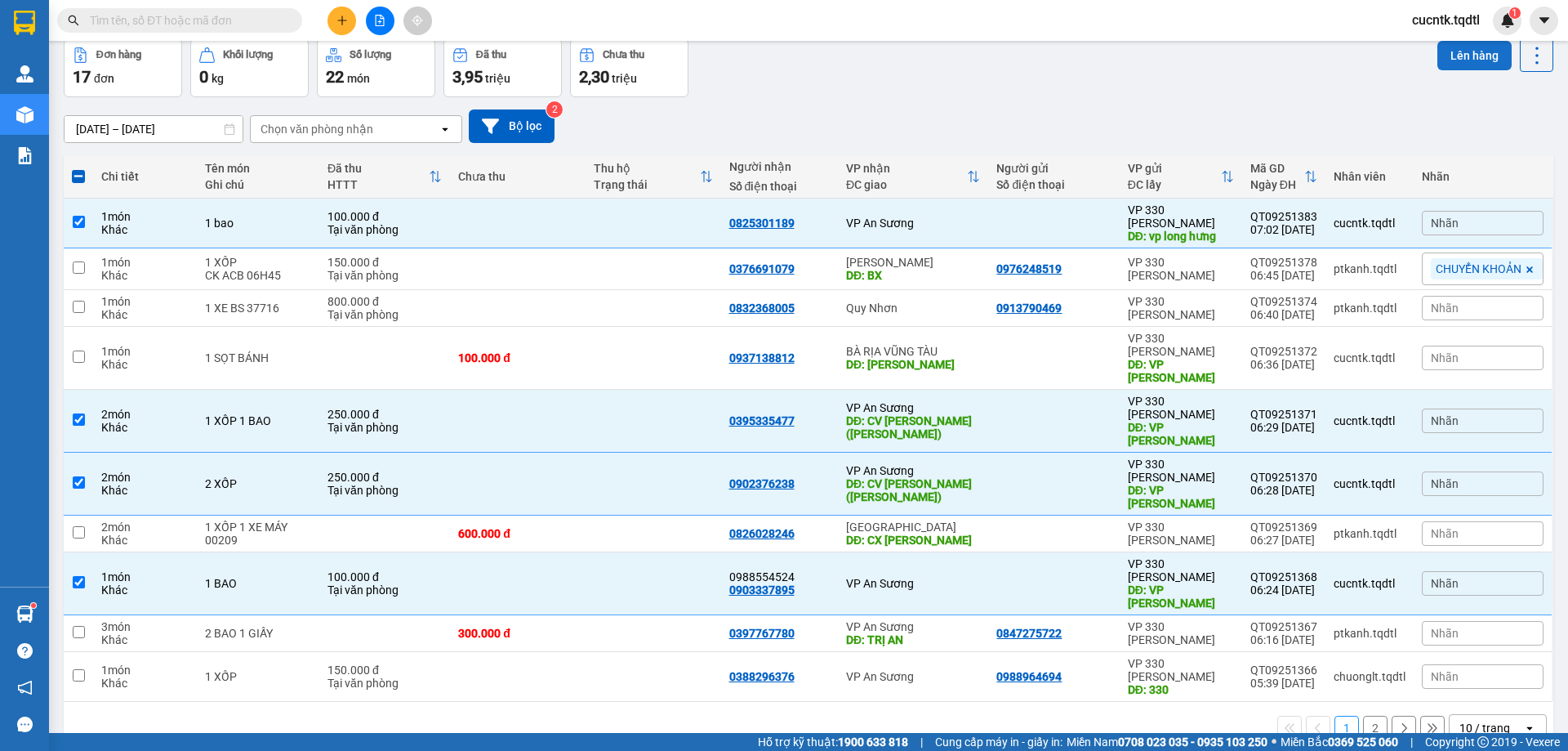
click at [1476, 61] on button "Lên hàng" at bounding box center [1474, 55] width 74 height 29
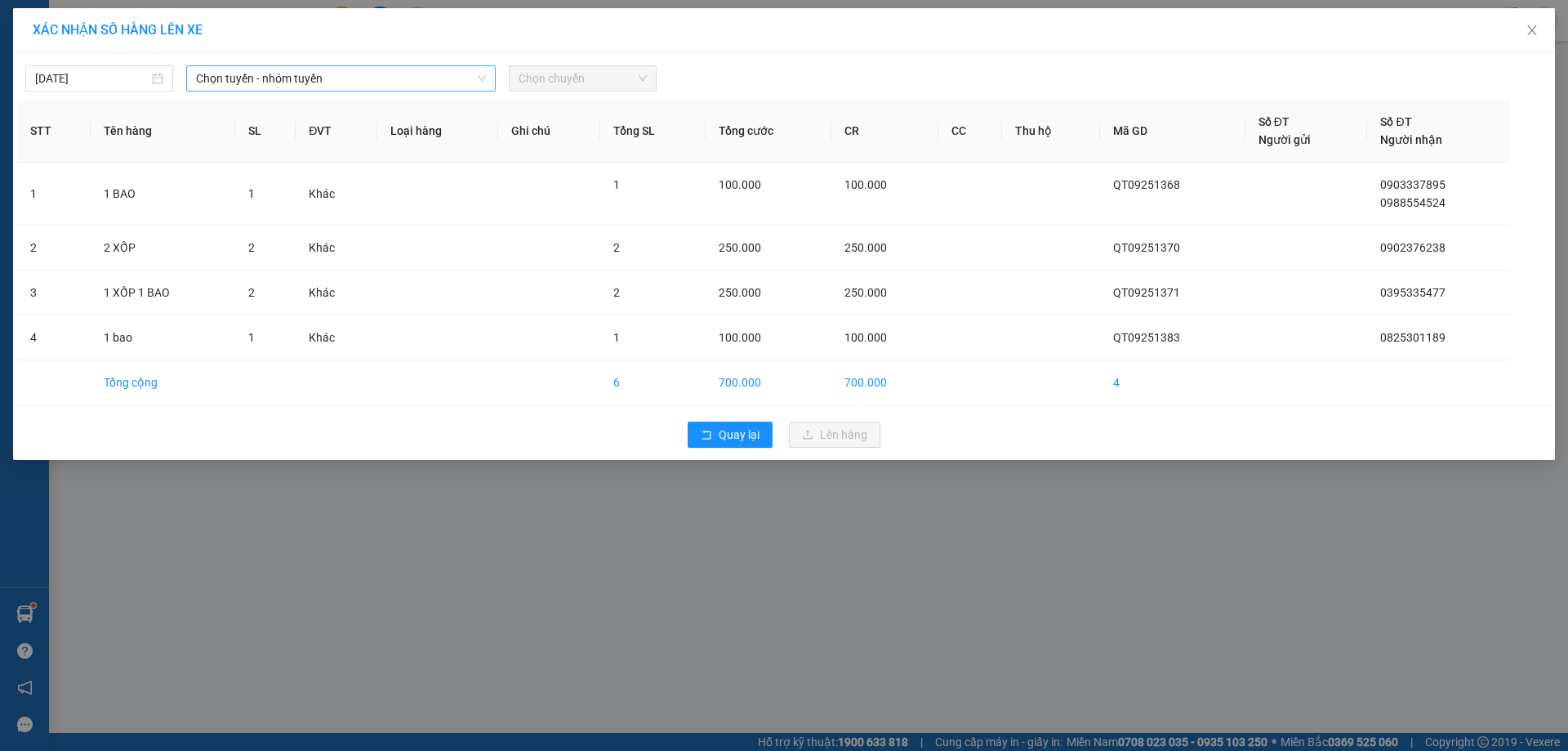
click at [458, 76] on span "Chọn tuyến - nhóm tuyến" at bounding box center [341, 78] width 290 height 24
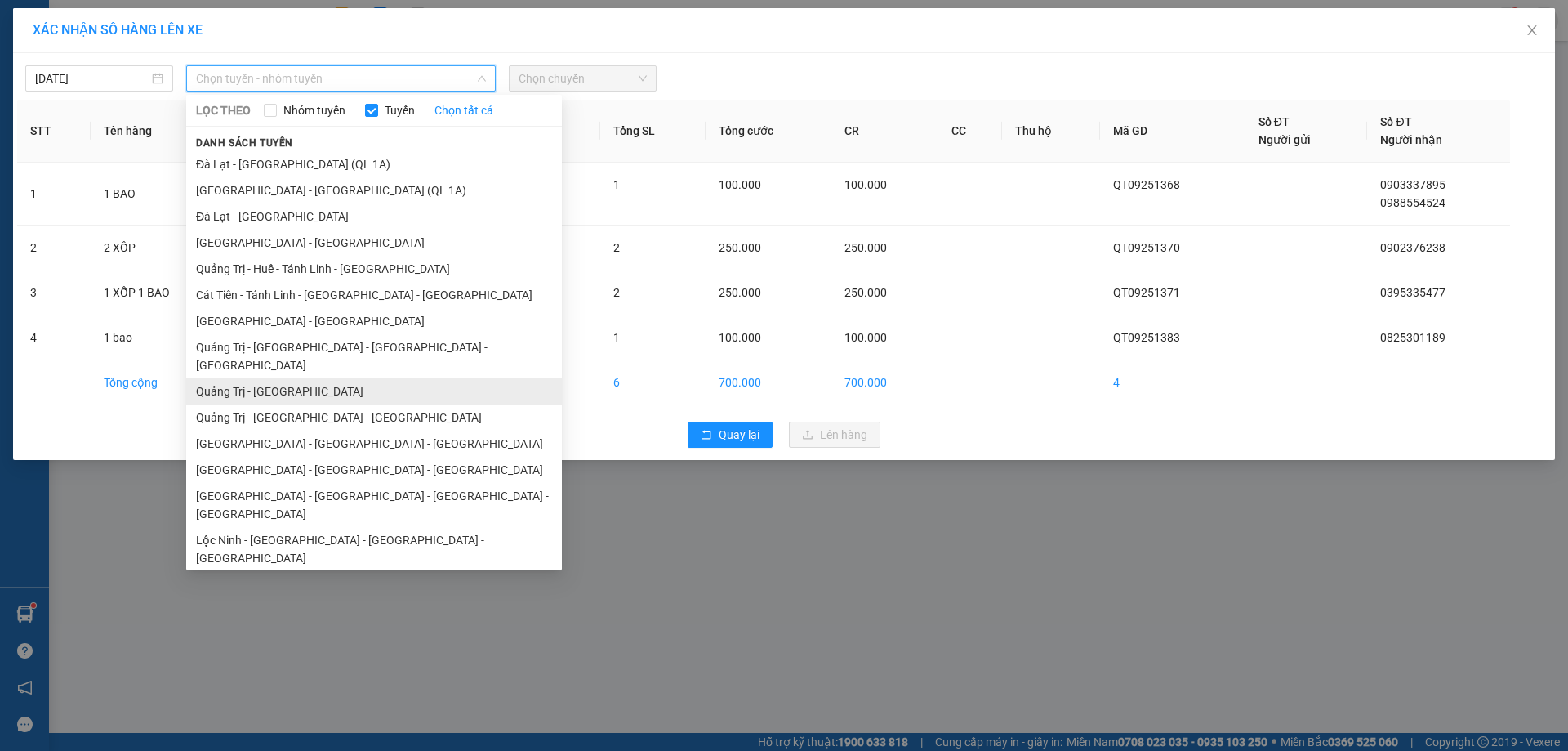
click at [320, 378] on li "Quảng Trị - [GEOGRAPHIC_DATA]" at bounding box center [374, 391] width 376 height 26
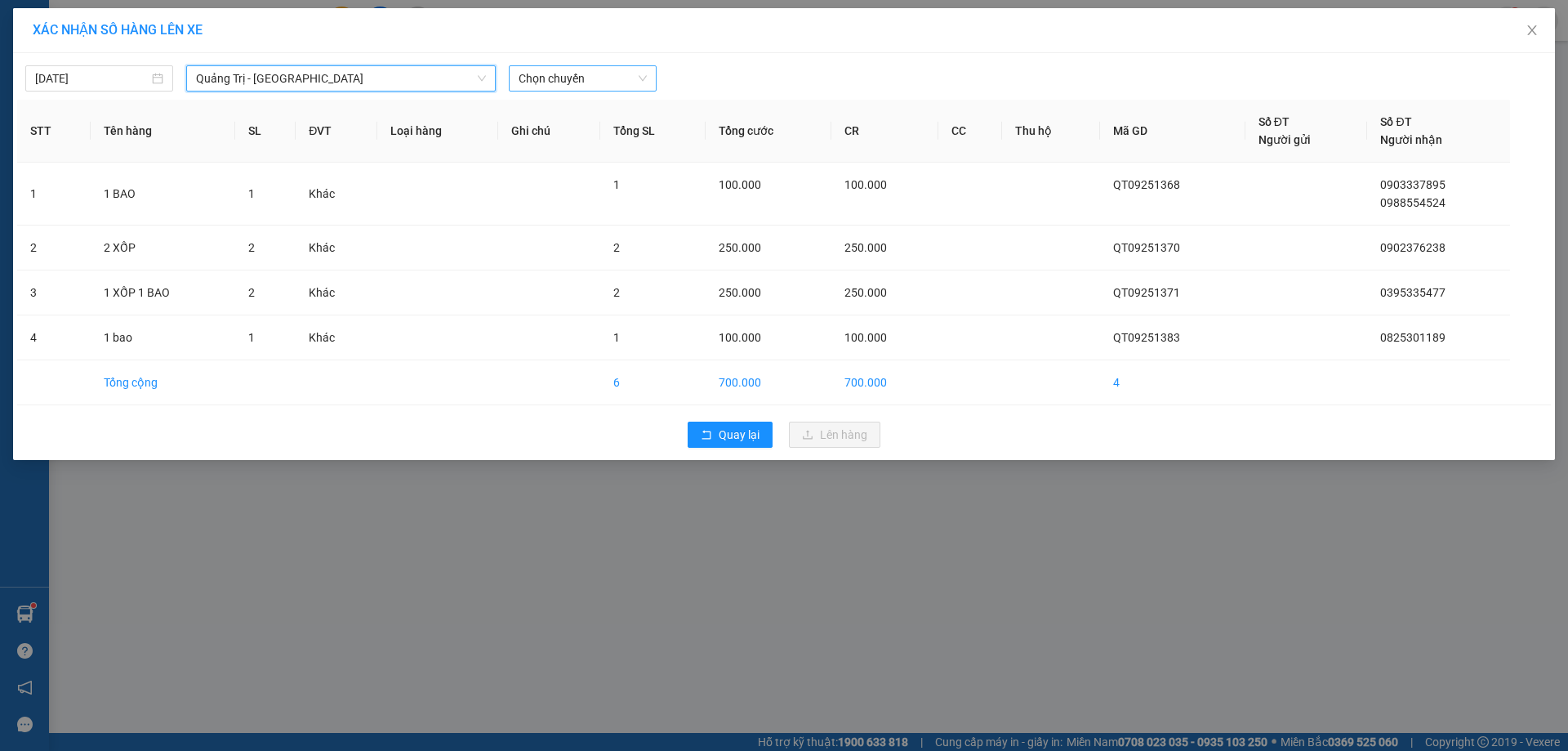
click at [596, 81] on span "Chọn chuyến" at bounding box center [582, 78] width 128 height 24
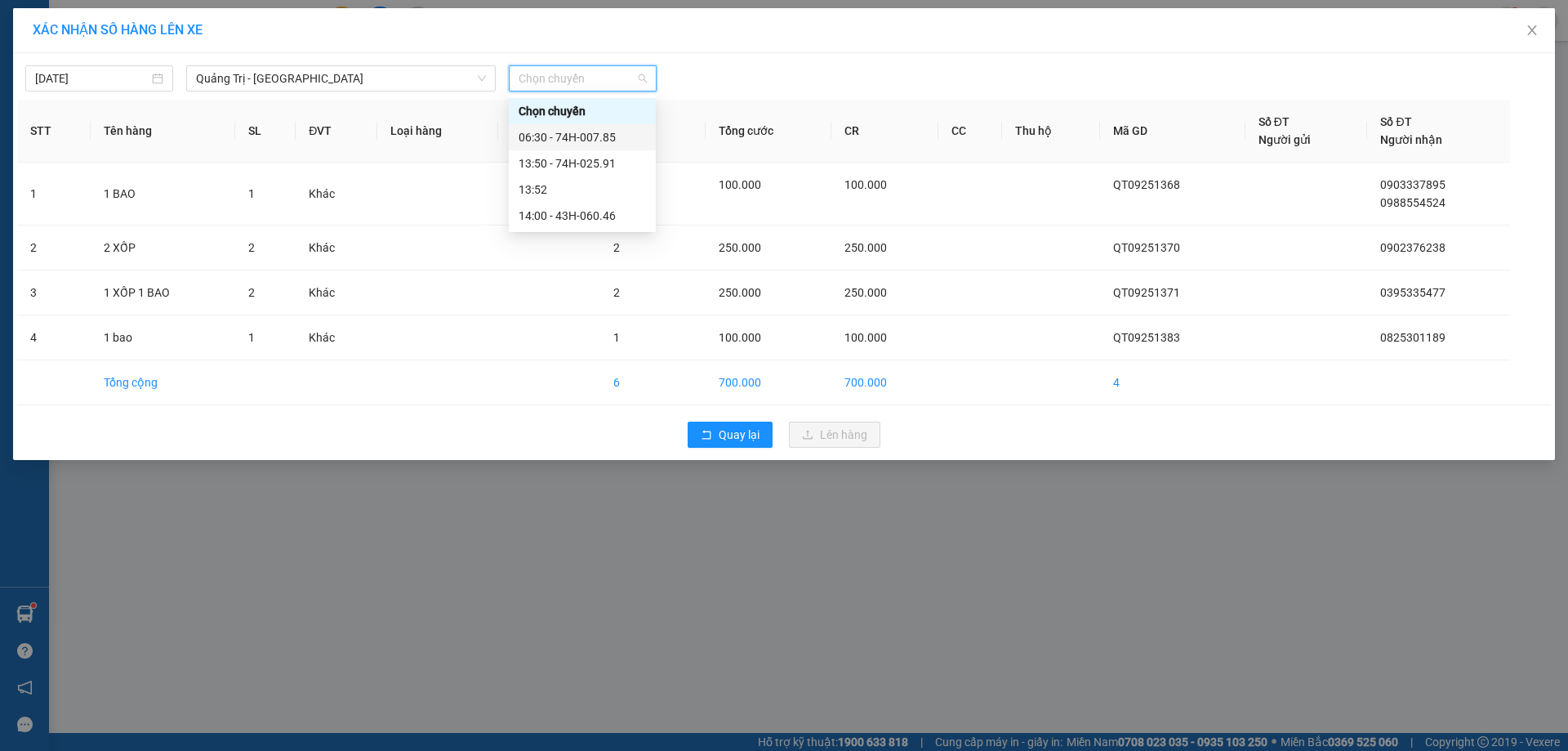
click at [570, 139] on div "06:30 - 74H-007.85" at bounding box center [582, 136] width 128 height 18
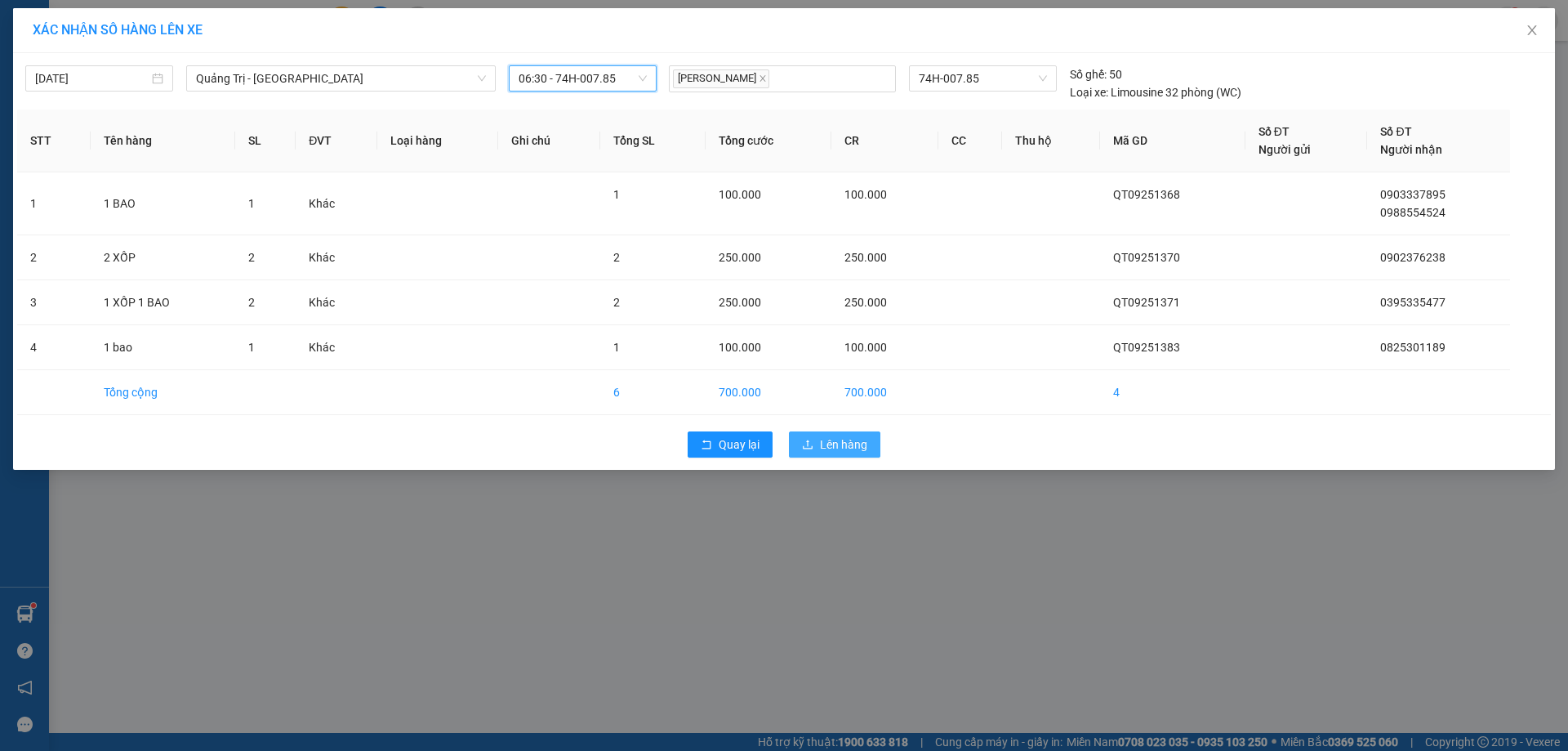
click at [844, 437] on span "Lên hàng" at bounding box center [844, 444] width 47 height 18
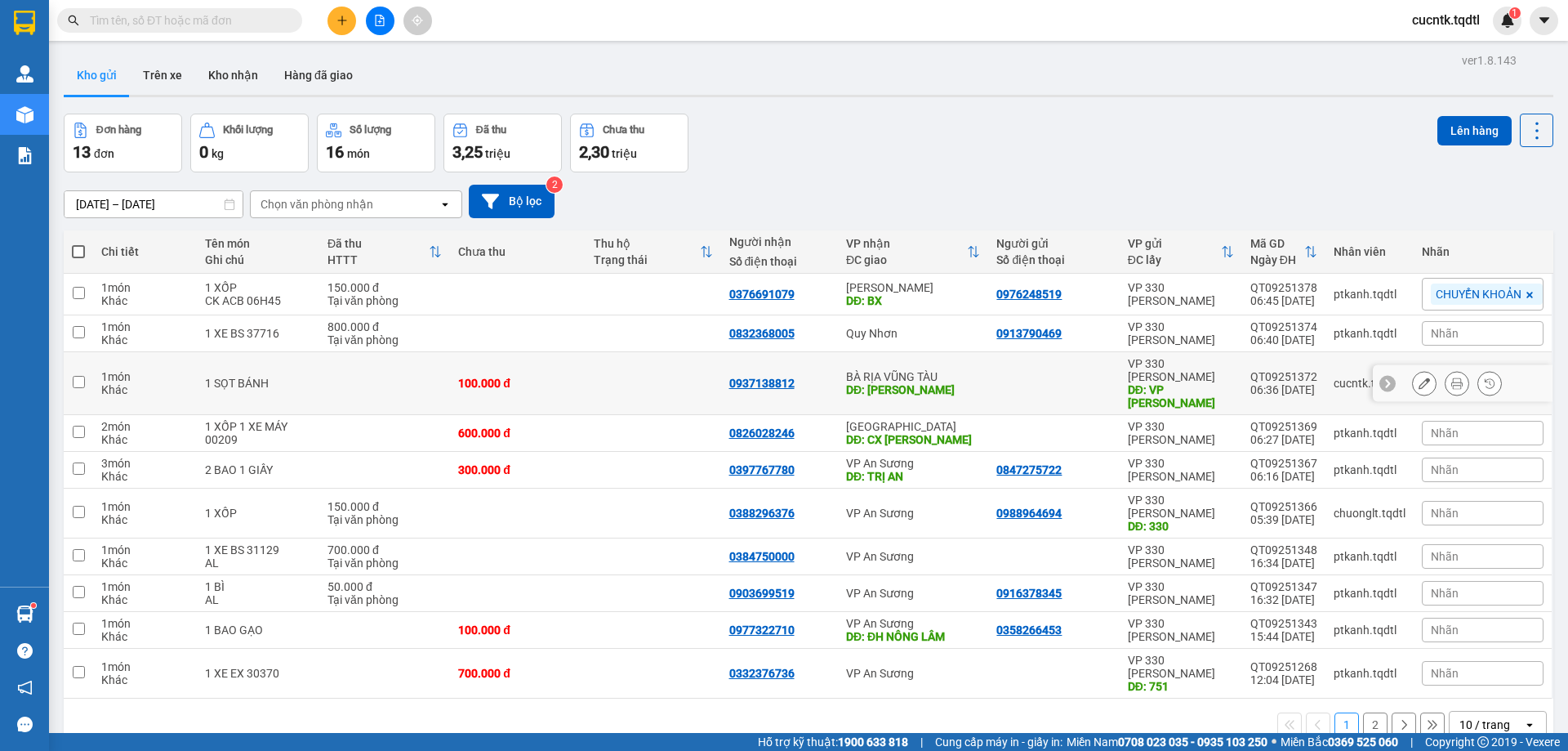
click at [74, 376] on input "checkbox" at bounding box center [78, 382] width 12 height 12
checkbox input "true"
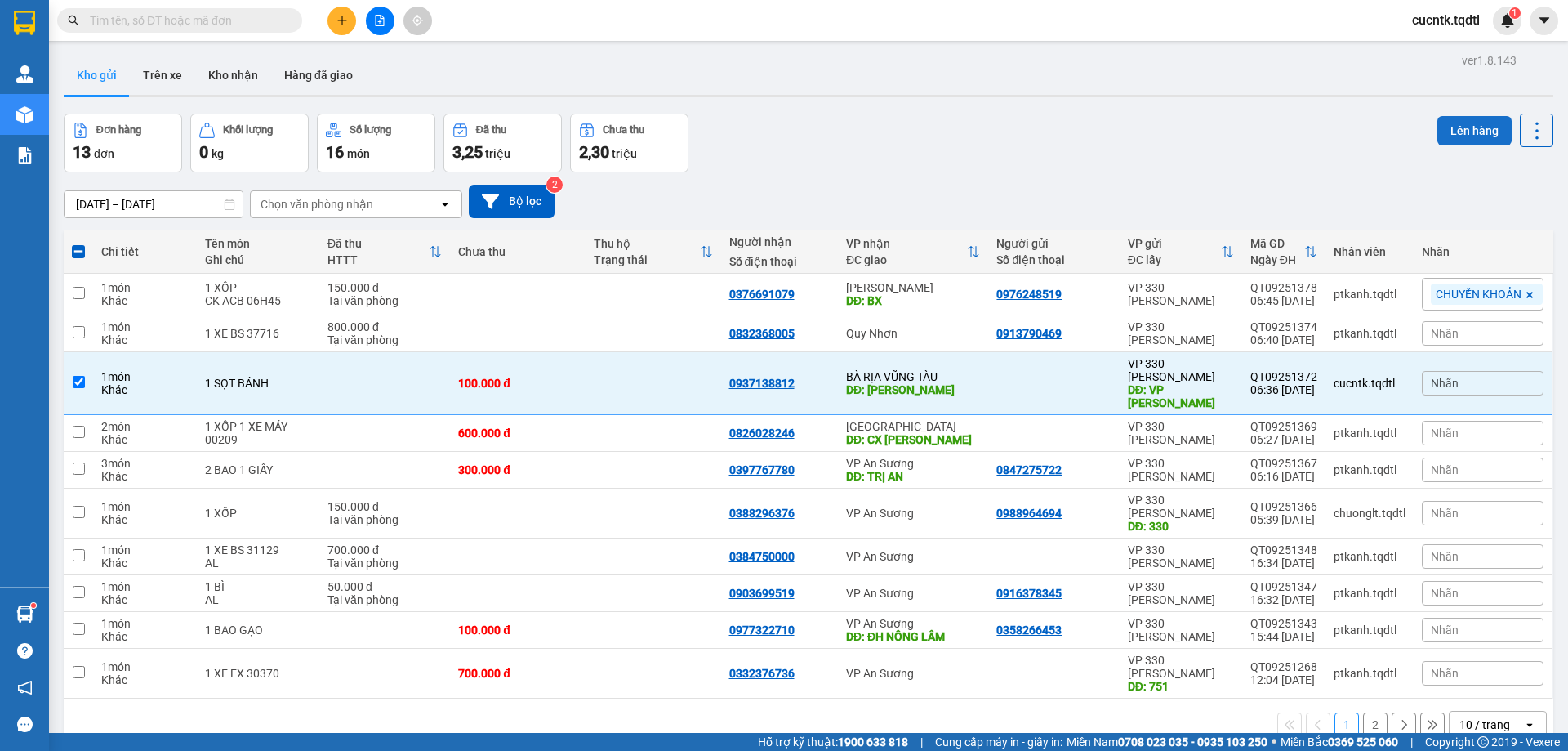
click at [1464, 140] on button "Lên hàng" at bounding box center [1474, 130] width 74 height 29
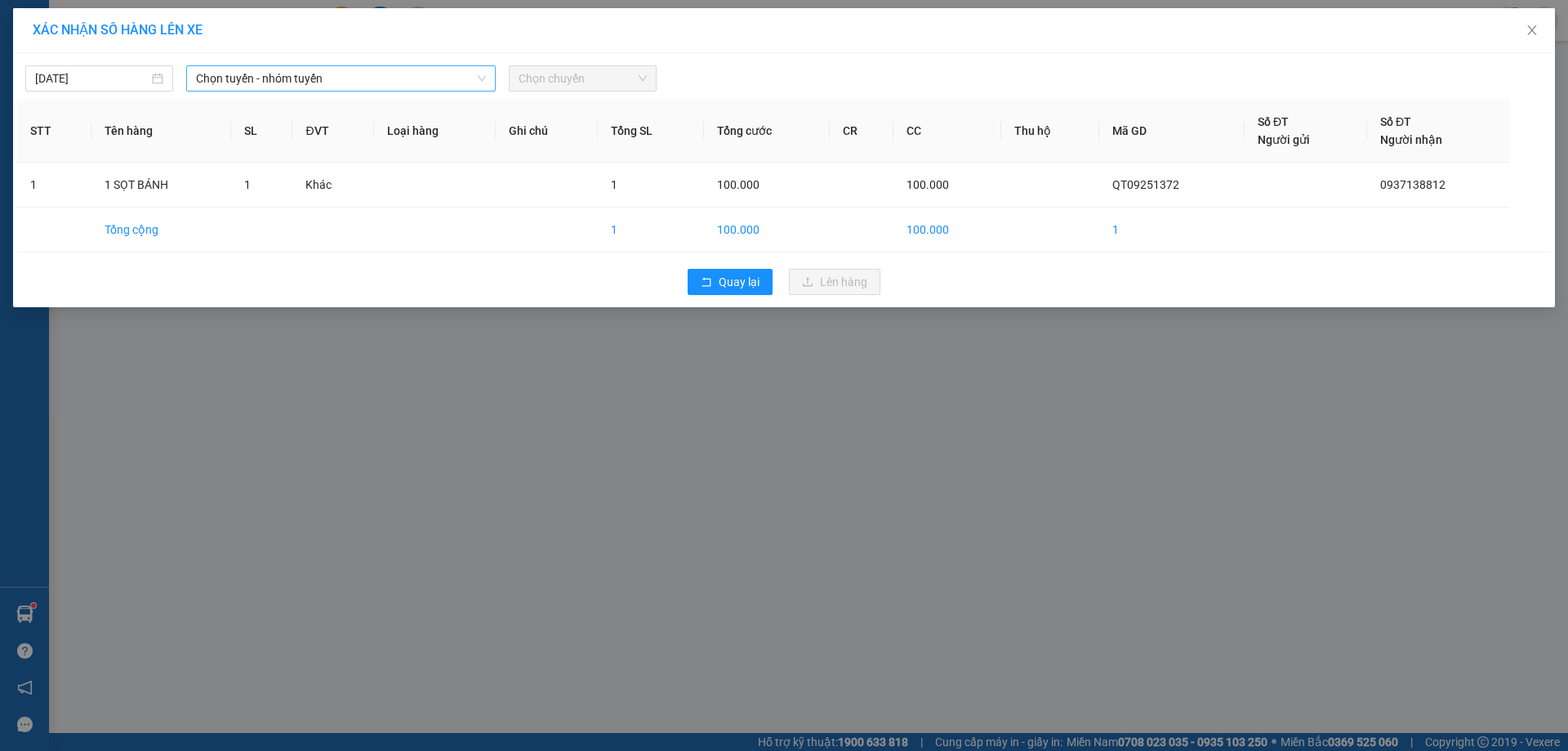
click at [465, 72] on span "Chọn tuyến - nhóm tuyến" at bounding box center [341, 78] width 290 height 24
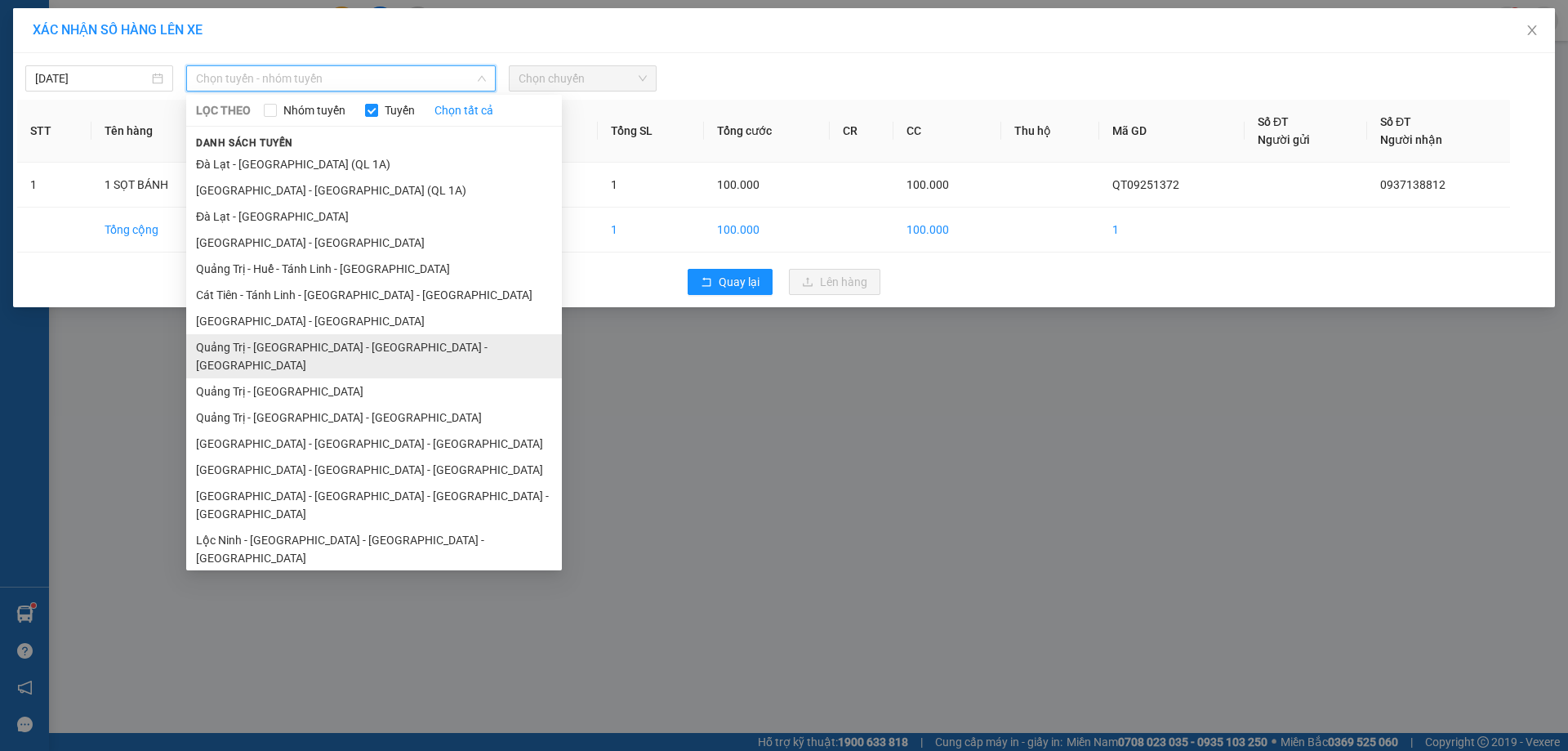
click at [371, 352] on li "Quảng Trị - [GEOGRAPHIC_DATA] - [GEOGRAPHIC_DATA] - [GEOGRAPHIC_DATA]" at bounding box center [374, 355] width 376 height 44
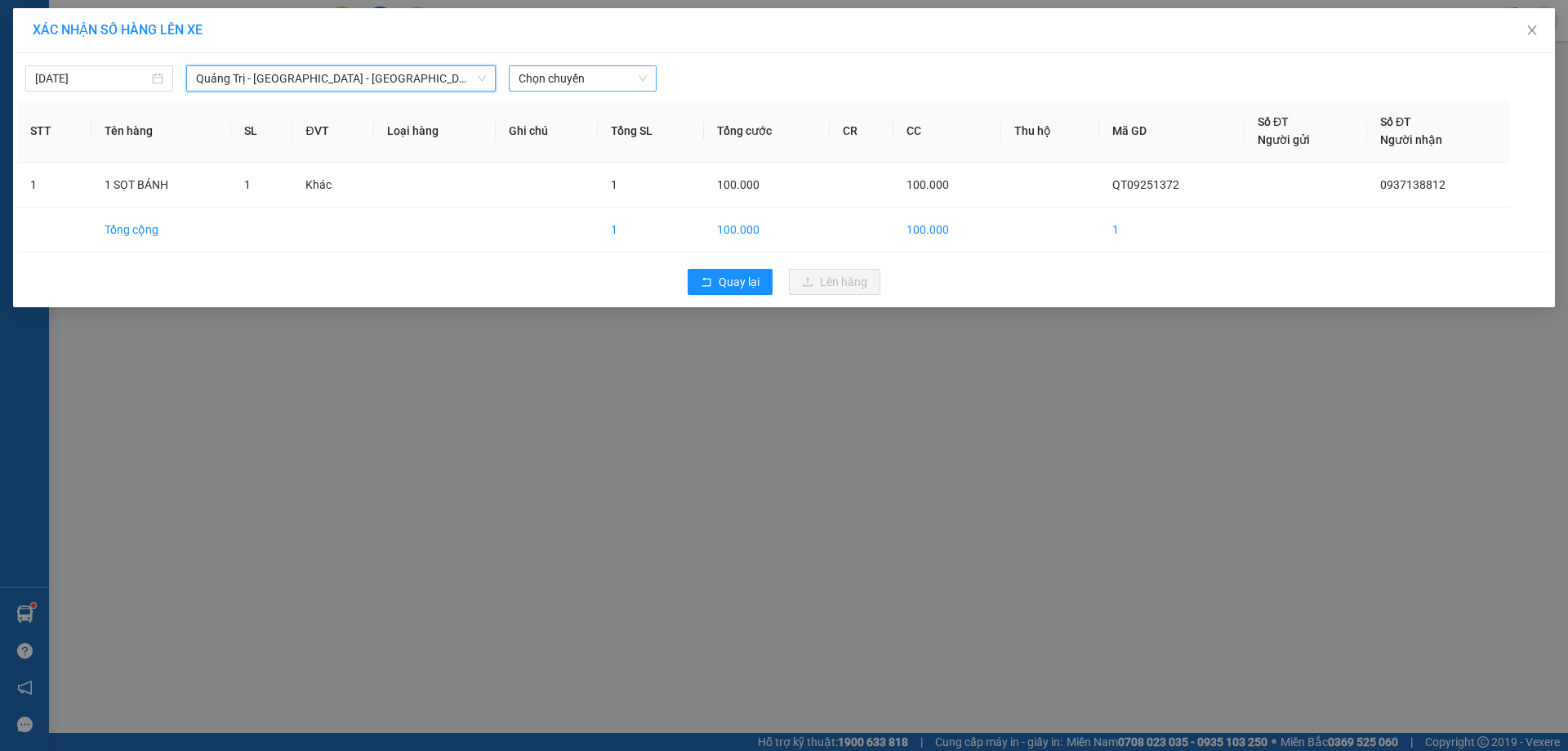
click at [621, 71] on span "Chọn chuyến" at bounding box center [582, 78] width 128 height 24
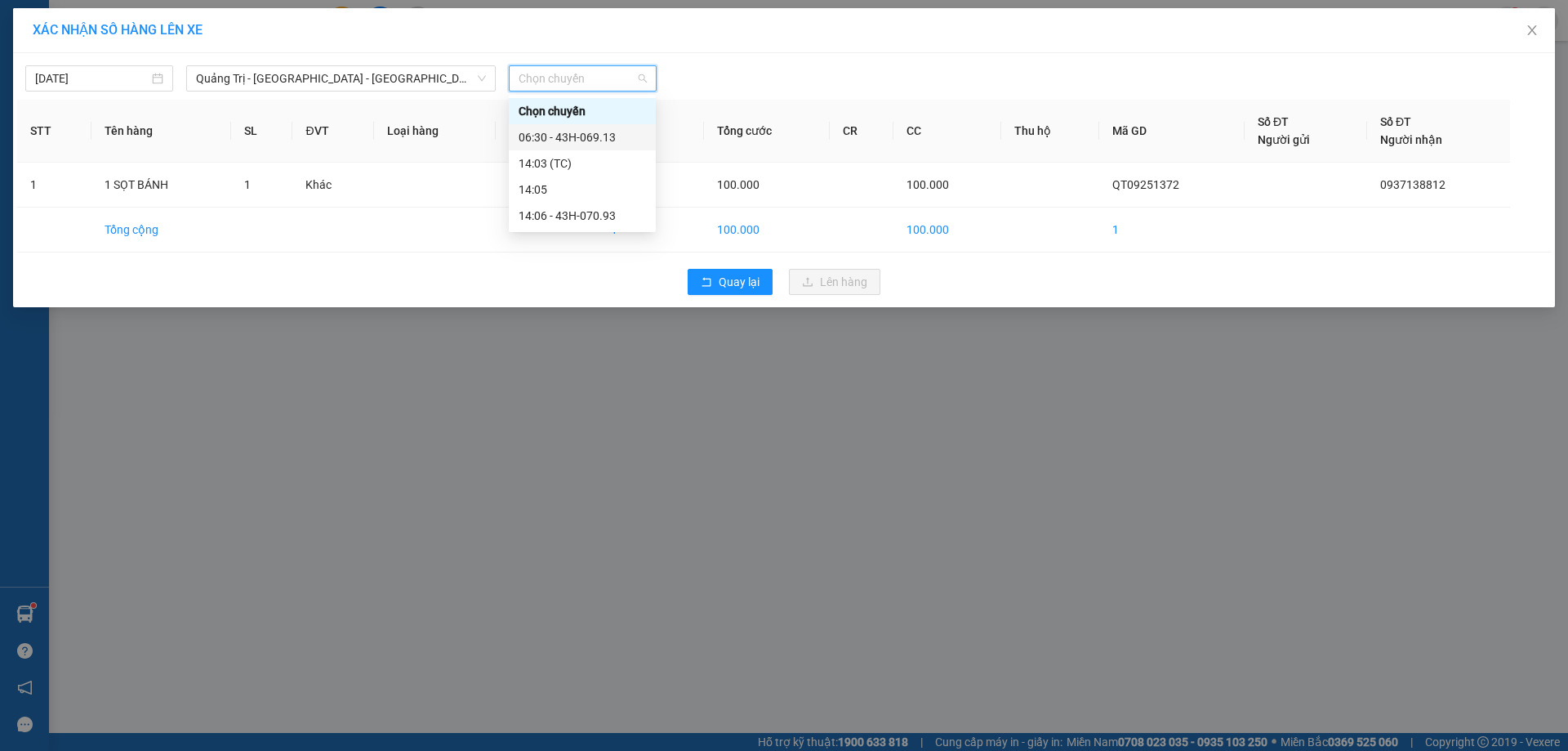
click at [585, 143] on div "06:30 - 43H-069.13" at bounding box center [582, 136] width 128 height 18
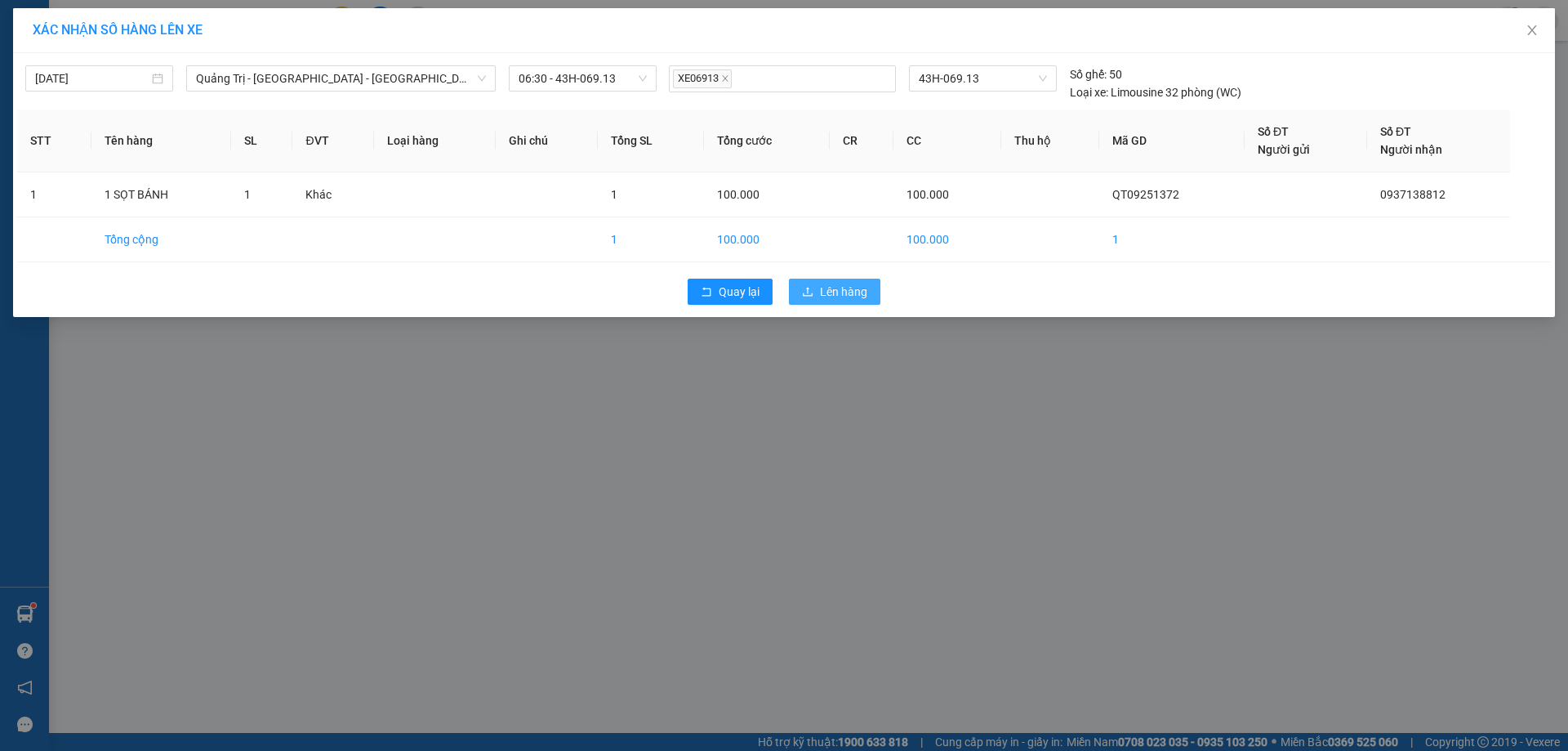
click at [859, 287] on span "Lên hàng" at bounding box center [844, 291] width 47 height 18
